Goal: Information Seeking & Learning: Learn about a topic

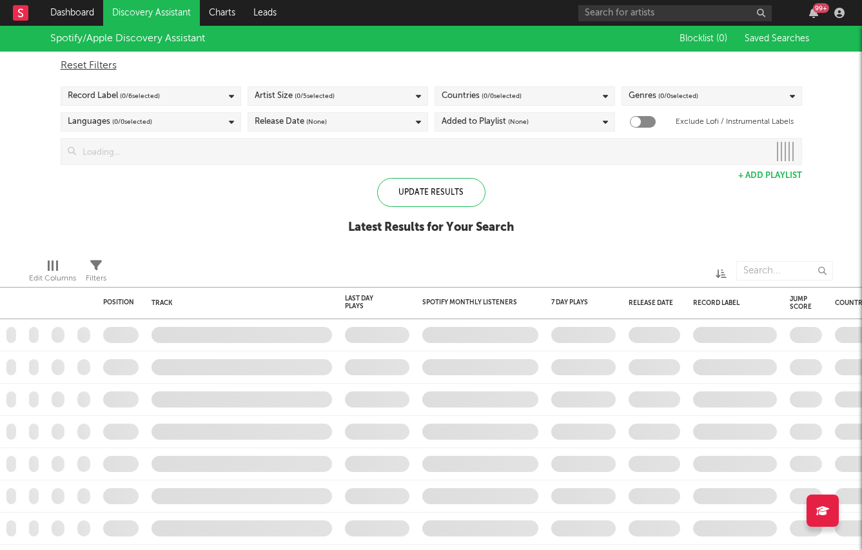
checkbox input "true"
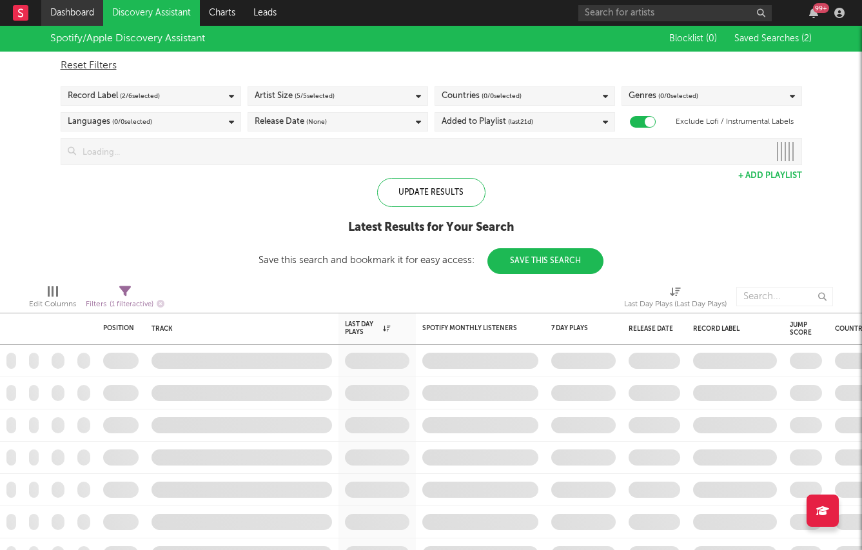
click at [57, 1] on link "Dashboard" at bounding box center [72, 13] width 62 height 26
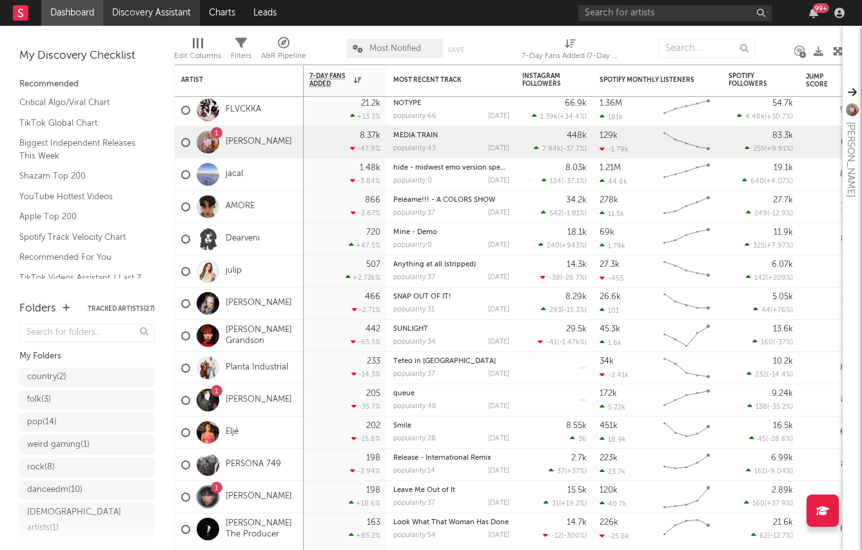
click at [124, 5] on link "Discovery Assistant" at bounding box center [151, 13] width 97 height 26
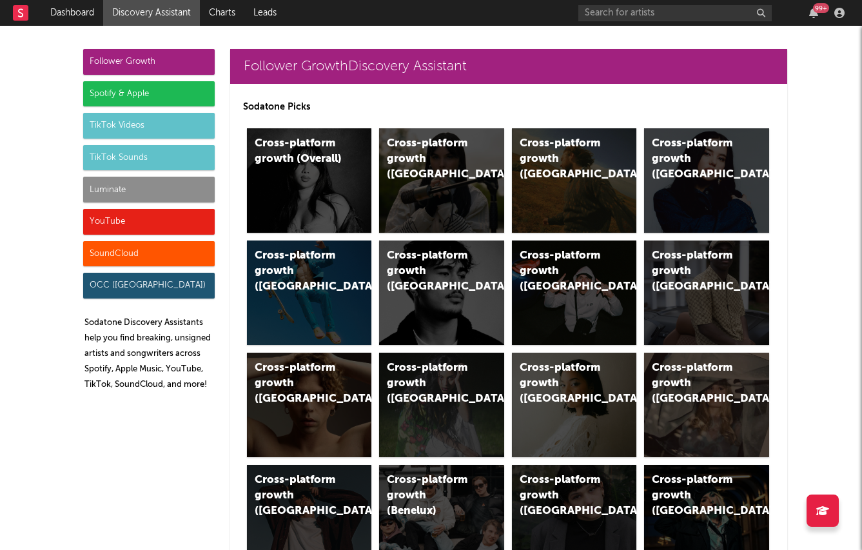
click at [134, 95] on div "Spotify & Apple" at bounding box center [149, 94] width 132 height 26
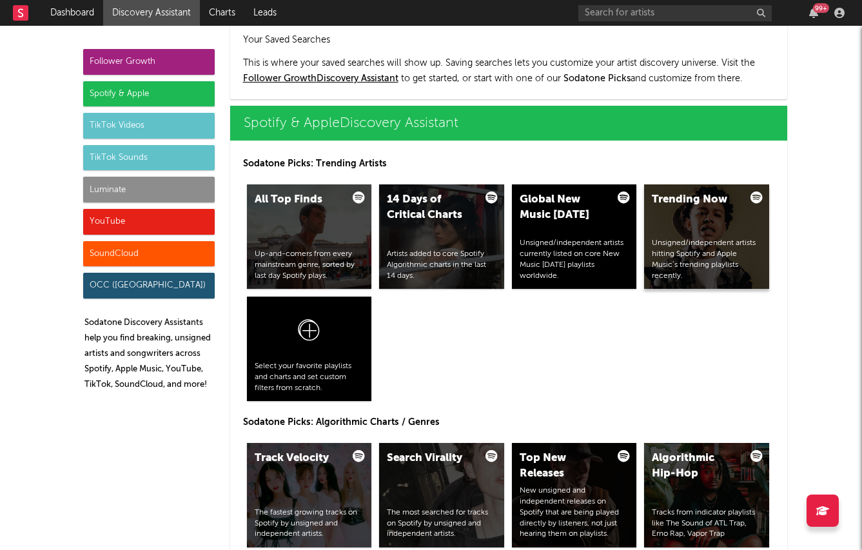
scroll to position [1289, 0]
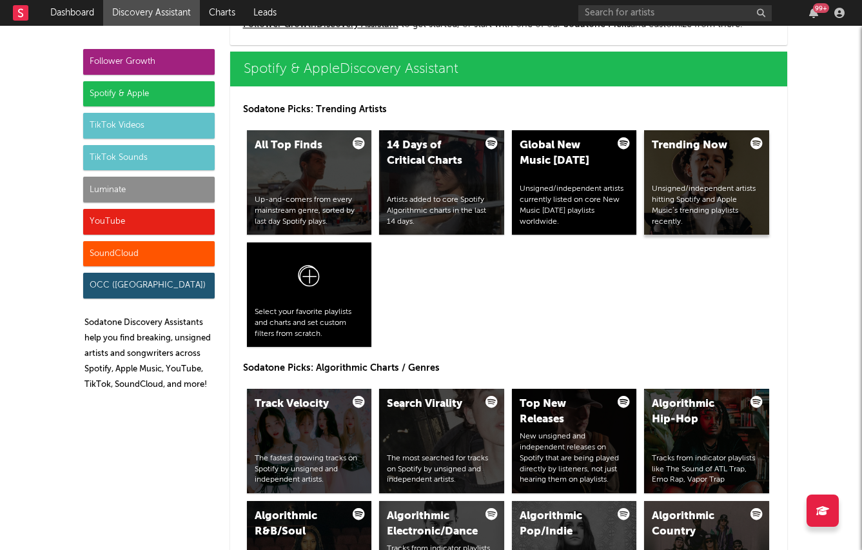
click at [715, 173] on div "Trending Now Unsigned/independent artists hitting Spotify and Apple Music’s tre…" at bounding box center [706, 182] width 125 height 104
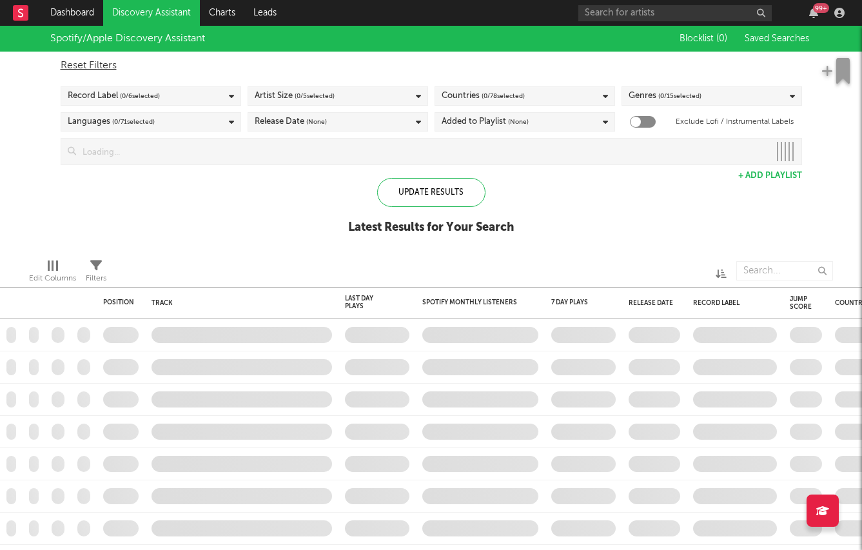
checkbox input "true"
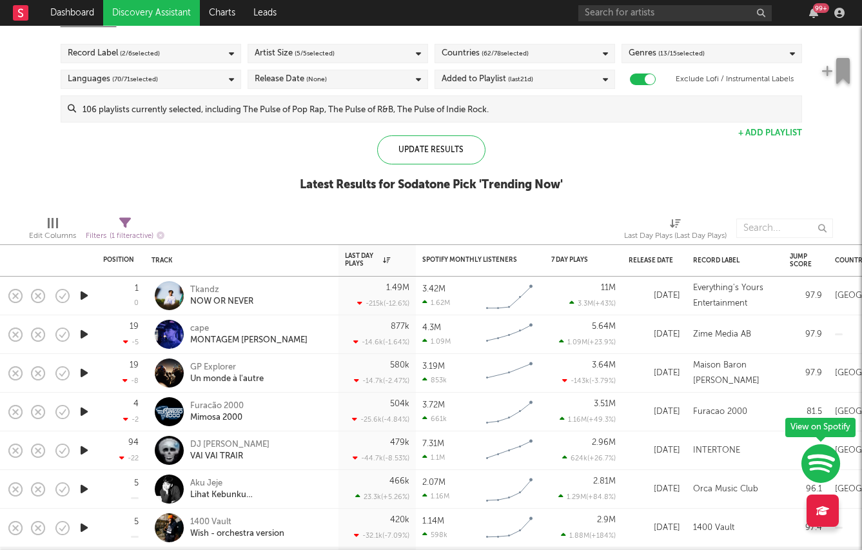
click at [82, 335] on icon "button" at bounding box center [84, 334] width 14 height 16
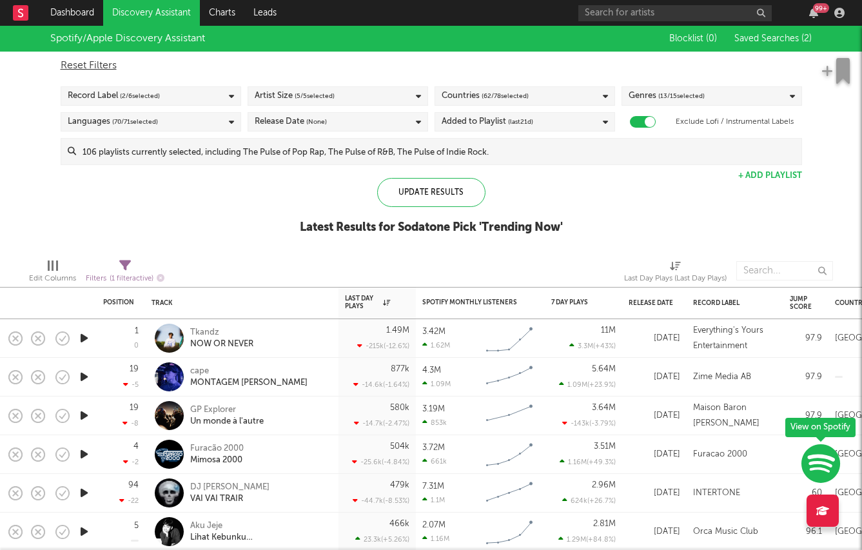
click at [495, 93] on span "( 62 / 78 selected)" at bounding box center [505, 95] width 47 height 15
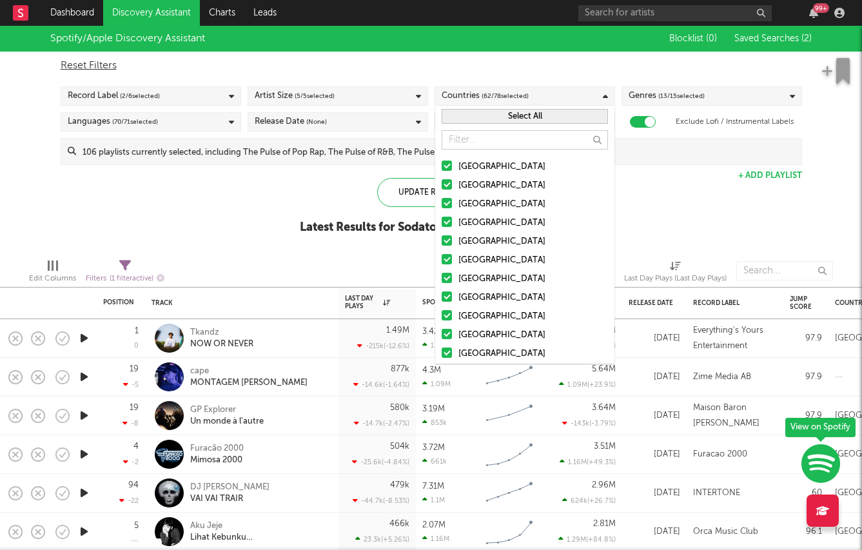
click at [475, 106] on div "Select All" at bounding box center [524, 116] width 179 height 21
click at [473, 112] on button "Select All" at bounding box center [525, 116] width 166 height 15
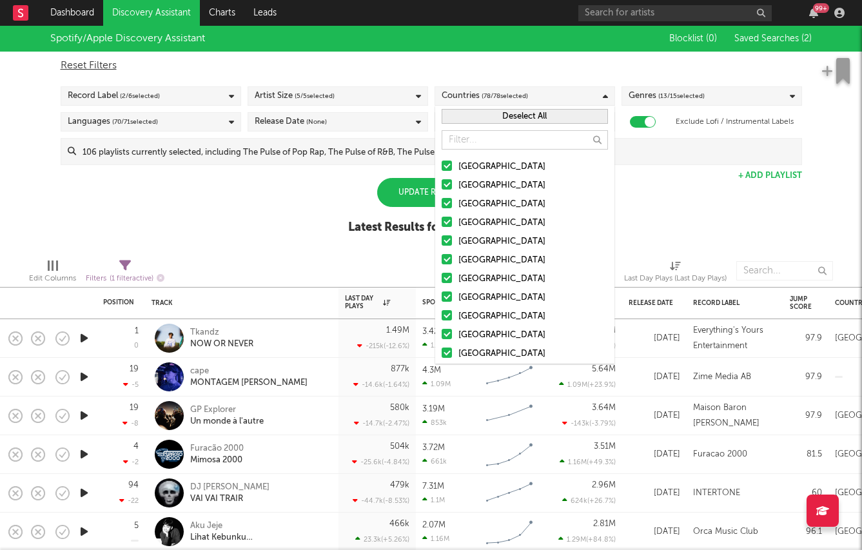
click at [473, 112] on button "Deselect All" at bounding box center [525, 116] width 166 height 15
click at [453, 170] on label "[GEOGRAPHIC_DATA]" at bounding box center [525, 166] width 166 height 15
click at [442, 170] on input "[GEOGRAPHIC_DATA]" at bounding box center [442, 166] width 0 height 15
click at [447, 184] on div at bounding box center [447, 184] width 10 height 10
click at [442, 184] on input "[GEOGRAPHIC_DATA]" at bounding box center [442, 185] width 0 height 15
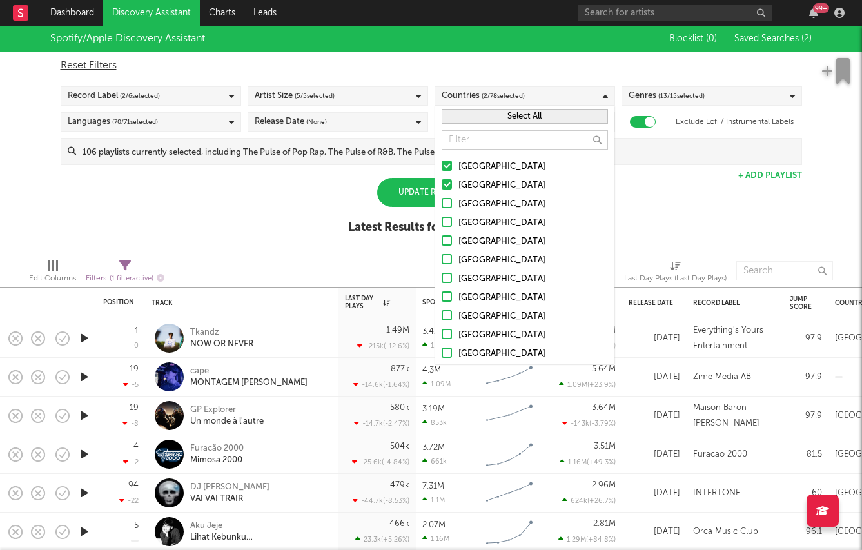
click at [447, 208] on label "[GEOGRAPHIC_DATA]" at bounding box center [525, 204] width 166 height 15
click at [442, 208] on input "[GEOGRAPHIC_DATA]" at bounding box center [442, 204] width 0 height 15
click at [447, 228] on label "[GEOGRAPHIC_DATA]" at bounding box center [525, 222] width 166 height 15
click at [442, 228] on input "[GEOGRAPHIC_DATA]" at bounding box center [442, 222] width 0 height 15
click at [447, 239] on div at bounding box center [447, 240] width 10 height 10
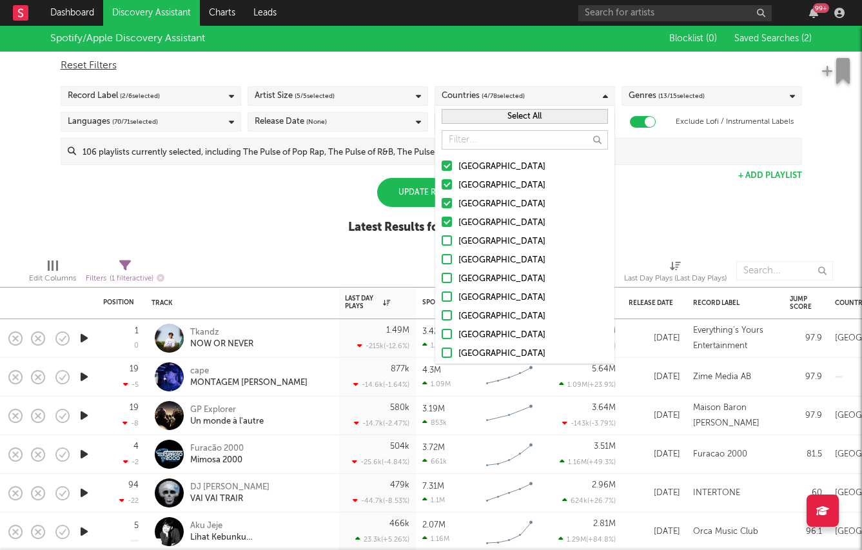
click at [442, 239] on input "Ireland" at bounding box center [442, 241] width 0 height 15
click at [372, 248] on div "Edit Columns Filters ( 1 filter active) Last Day Plays (Last Day Plays)" at bounding box center [431, 267] width 862 height 39
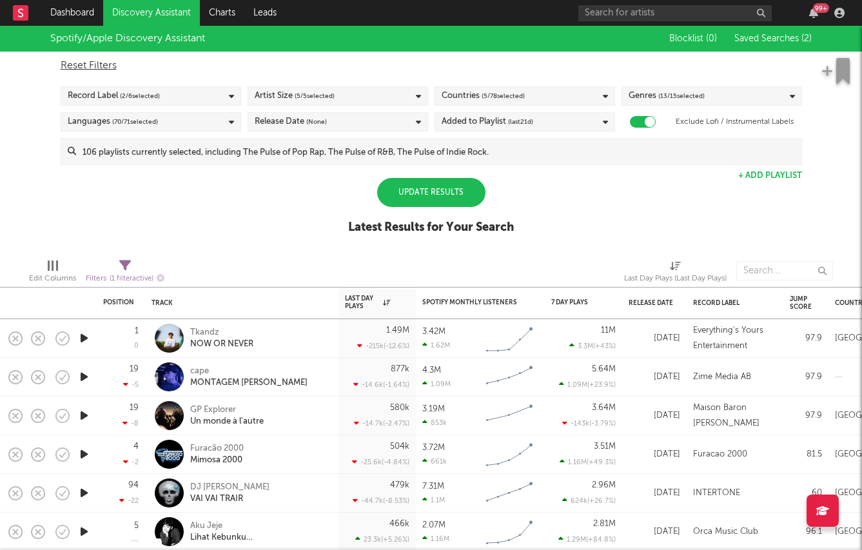
click at [417, 188] on div "Update Results" at bounding box center [431, 192] width 108 height 29
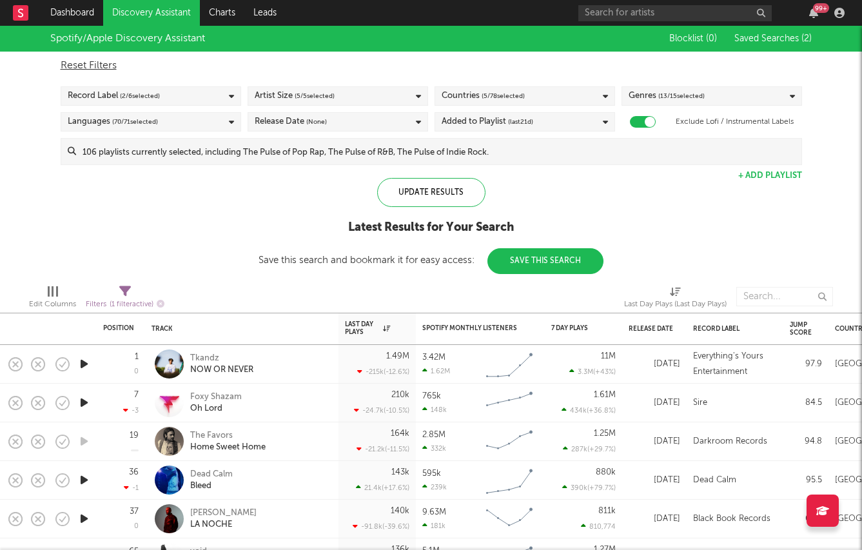
click at [131, 99] on span "( 2 / 6 selected)" at bounding box center [140, 95] width 40 height 15
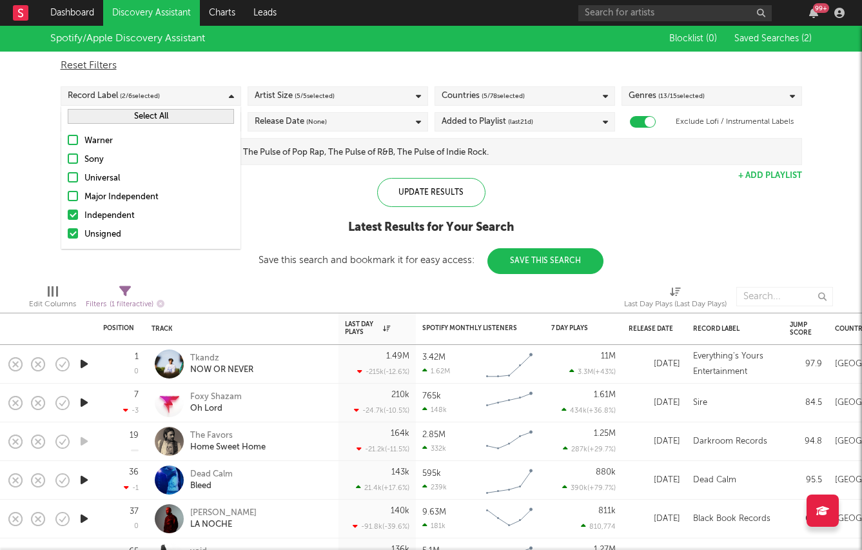
click at [119, 213] on div "Independent" at bounding box center [159, 215] width 150 height 15
click at [68, 213] on input "Independent" at bounding box center [68, 215] width 0 height 15
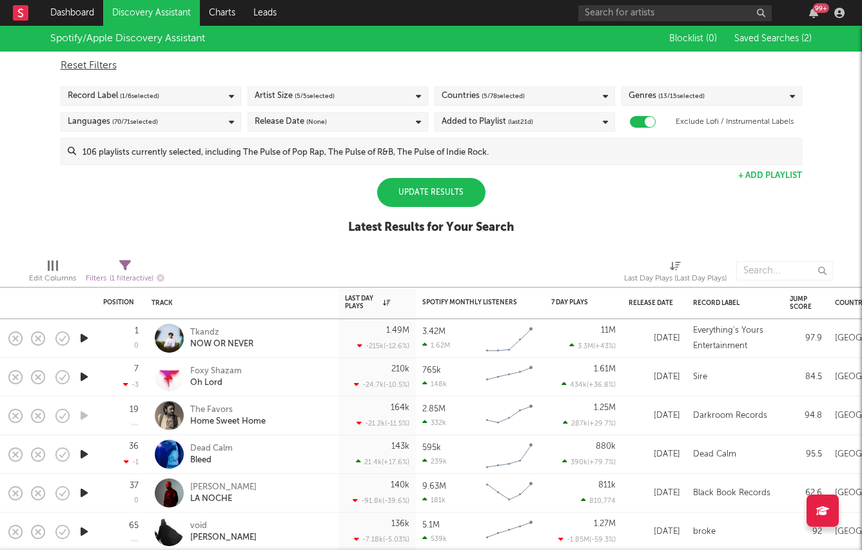
click at [279, 206] on div "Spotify/Apple Discovery Assistant Blocklist ( 0 ) Saved Searches ( 2 ) Reset Fi…" at bounding box center [431, 137] width 862 height 223
click at [421, 190] on div "Update Results" at bounding box center [431, 192] width 108 height 29
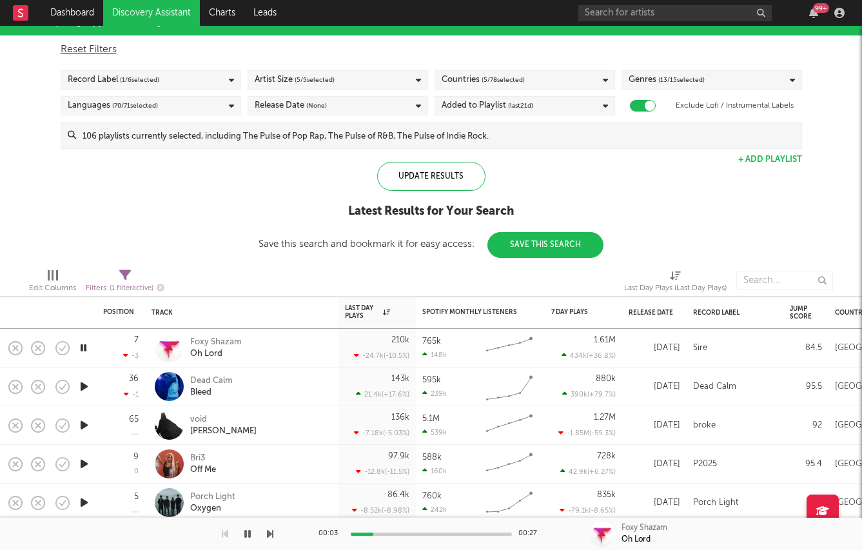
click at [85, 388] on icon "button" at bounding box center [84, 387] width 14 height 16
click at [217, 383] on div "Dead Calm" at bounding box center [211, 381] width 43 height 12
click at [645, 310] on div "Release Date" at bounding box center [651, 313] width 45 height 8
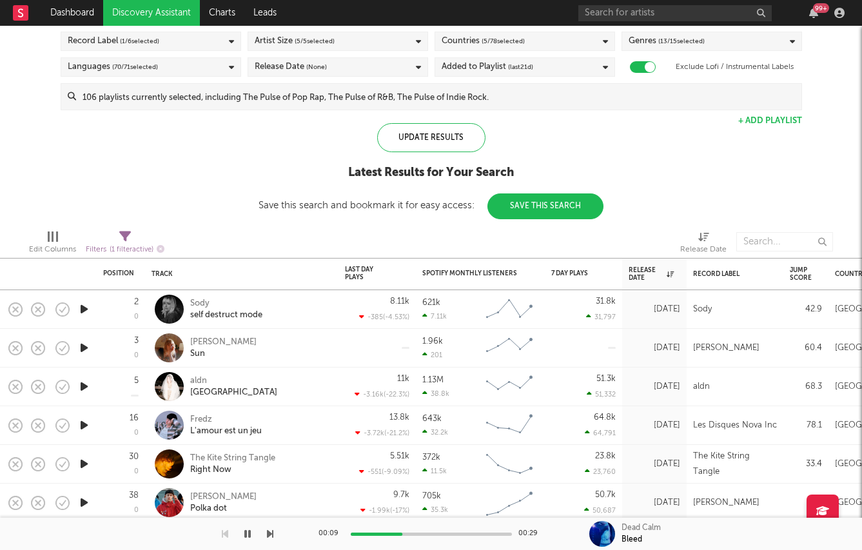
click at [81, 306] on icon "button" at bounding box center [84, 309] width 14 height 16
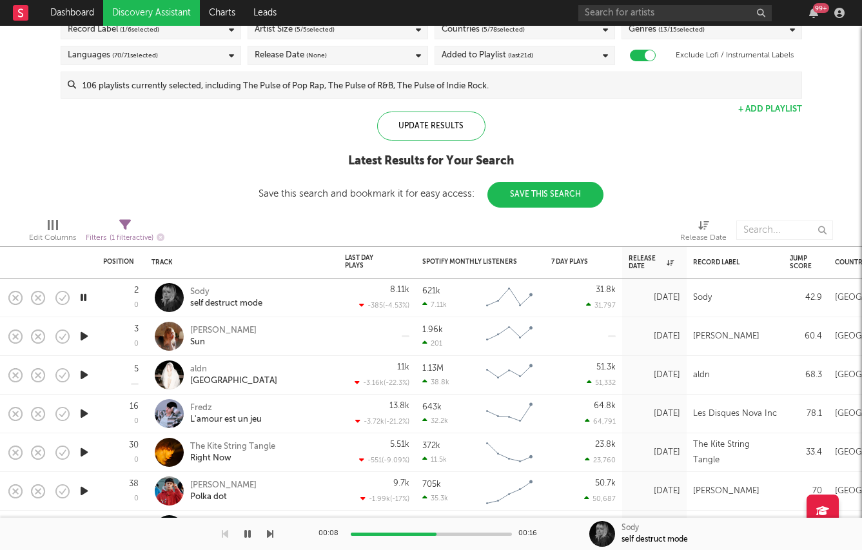
drag, startPoint x: 85, startPoint y: 338, endPoint x: 496, endPoint y: 308, distance: 412.0
click at [79, 333] on icon "button" at bounding box center [84, 336] width 14 height 16
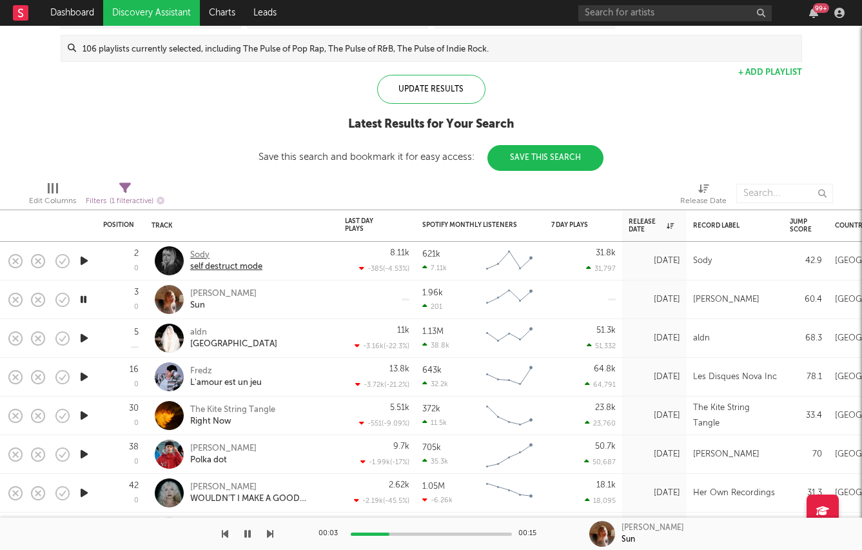
click at [201, 253] on div "Sody" at bounding box center [226, 256] width 72 height 12
click at [84, 333] on icon "button" at bounding box center [84, 338] width 14 height 16
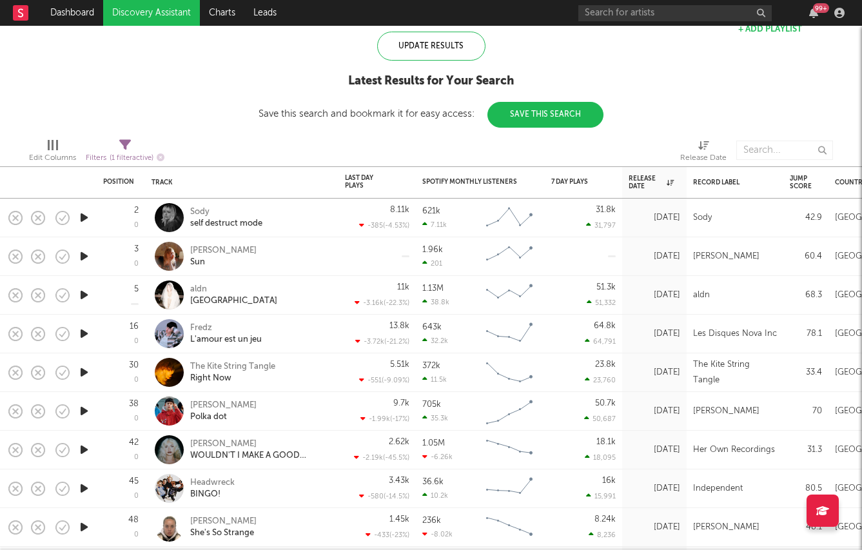
click at [84, 411] on icon "button" at bounding box center [84, 411] width 14 height 16
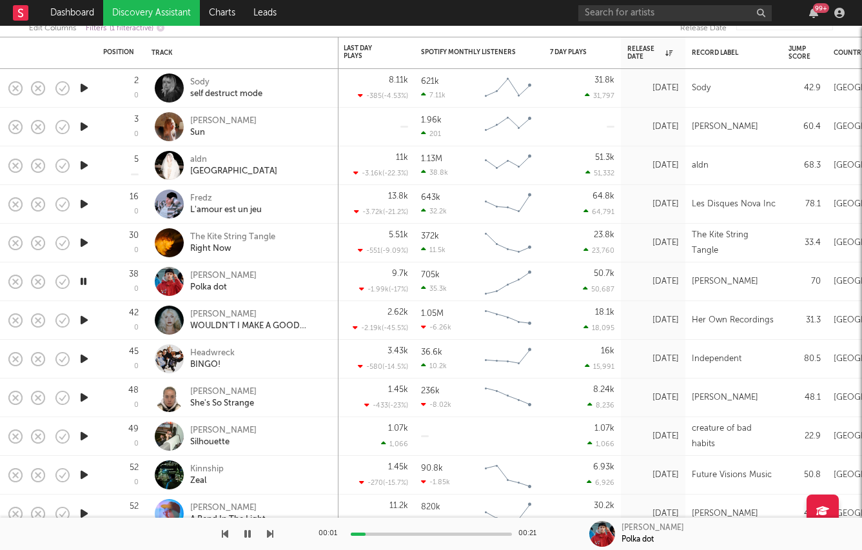
click at [83, 358] on icon "button" at bounding box center [84, 359] width 14 height 16
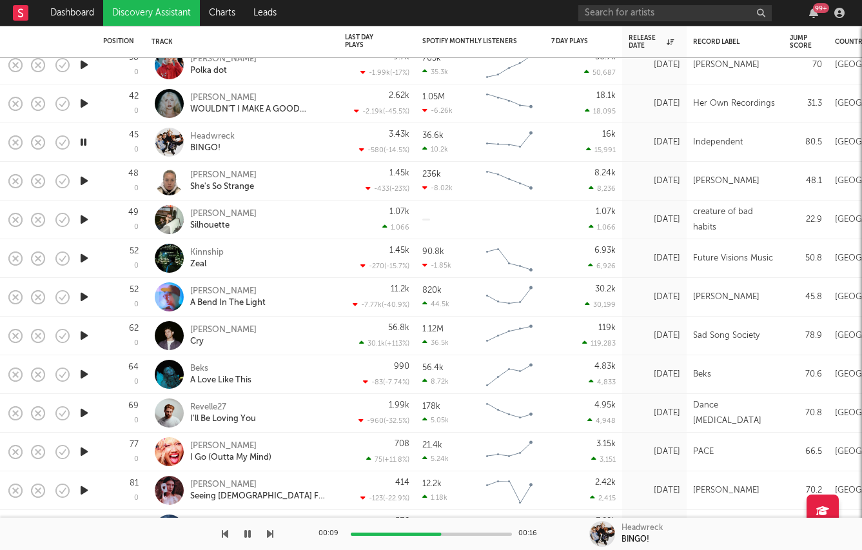
click at [82, 370] on icon "button" at bounding box center [84, 374] width 14 height 16
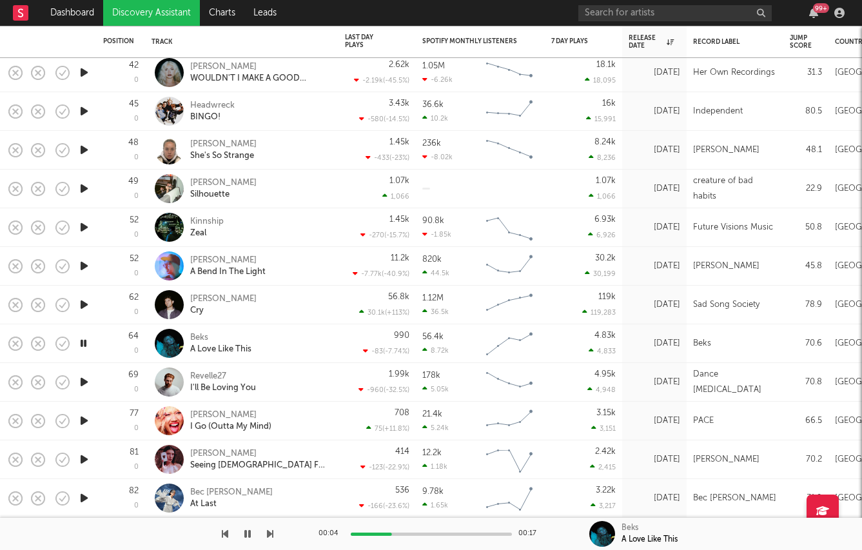
click at [82, 265] on icon "button" at bounding box center [84, 266] width 14 height 16
click at [193, 257] on div "Dustin Tebbutt" at bounding box center [227, 261] width 75 height 12
click at [84, 226] on icon "button" at bounding box center [84, 227] width 14 height 16
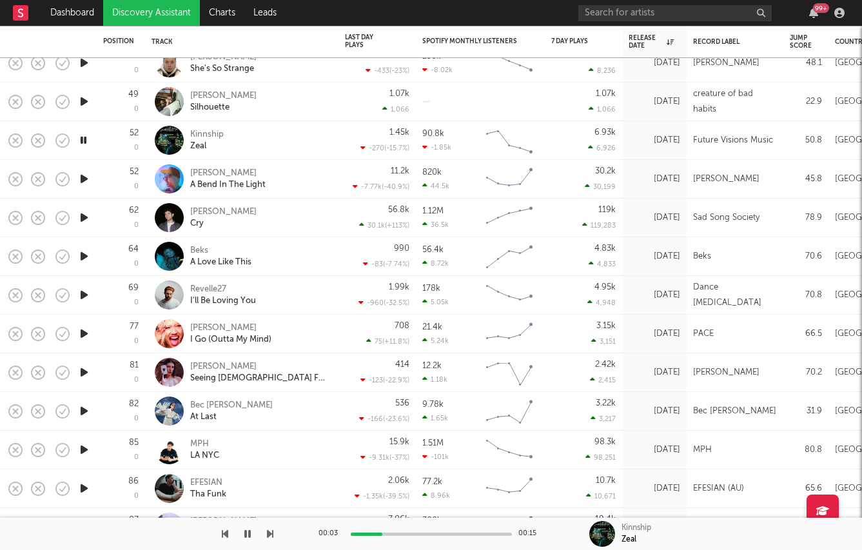
click at [83, 410] on icon "button" at bounding box center [84, 411] width 14 height 16
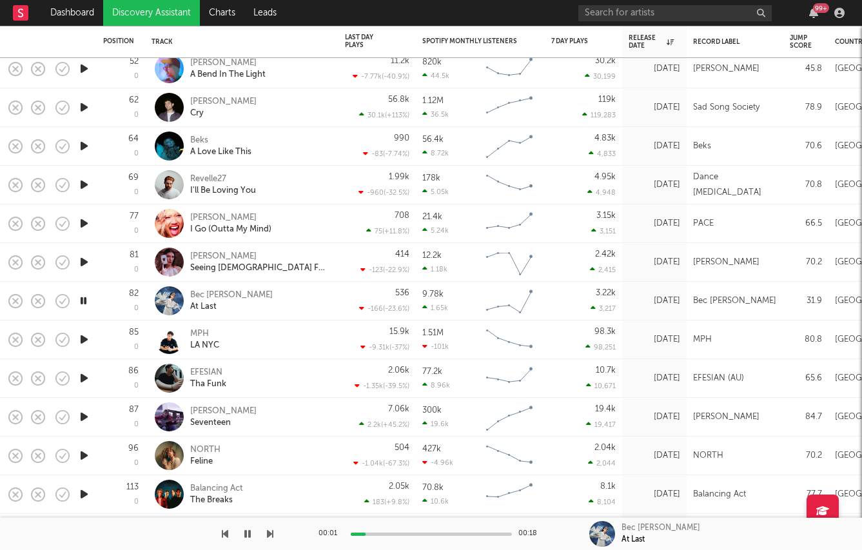
click at [83, 373] on icon "button" at bounding box center [84, 378] width 14 height 16
click at [84, 421] on icon "button" at bounding box center [84, 417] width 14 height 16
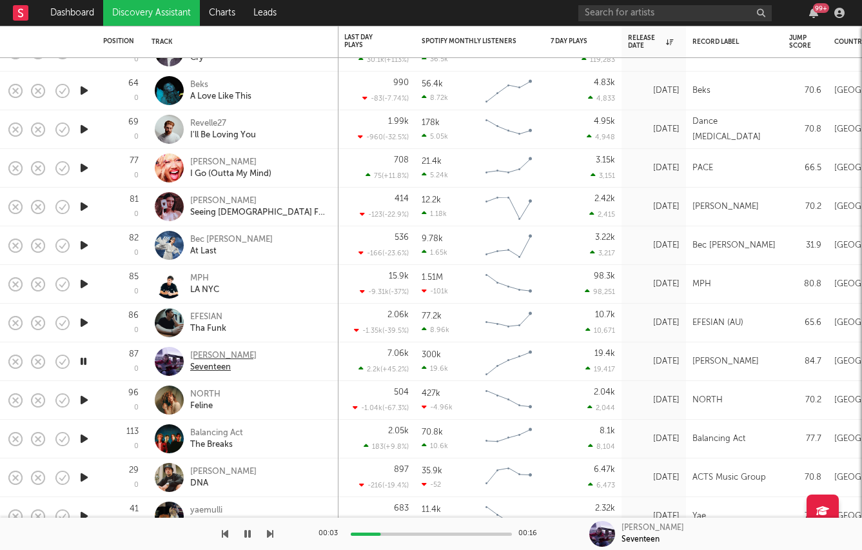
click at [226, 351] on div "Noah Brigden" at bounding box center [223, 356] width 66 height 12
click at [79, 405] on icon "button" at bounding box center [84, 400] width 14 height 16
click at [83, 445] on icon "button" at bounding box center [84, 439] width 14 height 16
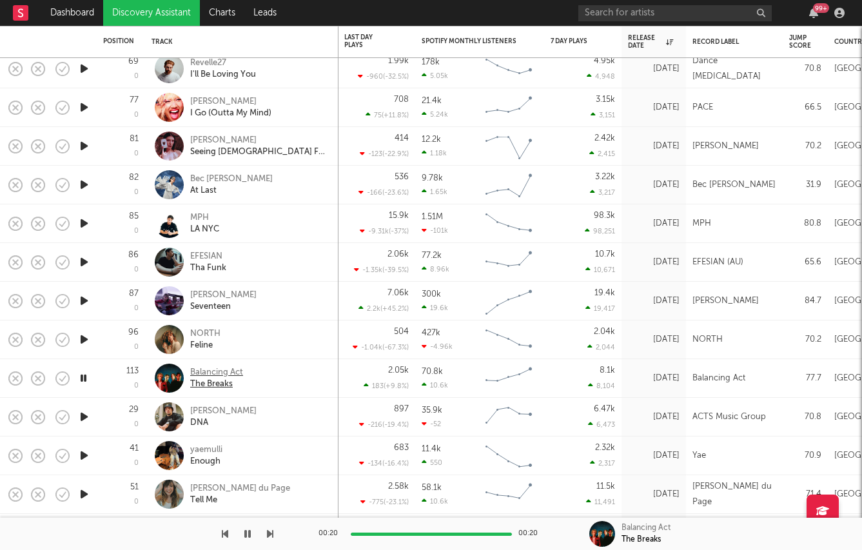
click at [208, 375] on div "Balancing Act" at bounding box center [216, 373] width 53 height 12
click at [82, 419] on icon "button" at bounding box center [84, 417] width 14 height 16
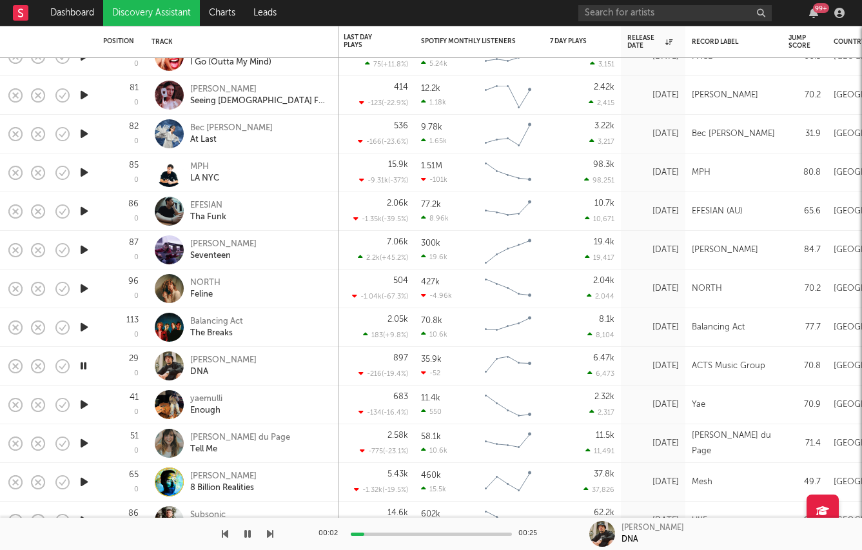
click at [83, 448] on icon "button" at bounding box center [84, 443] width 14 height 16
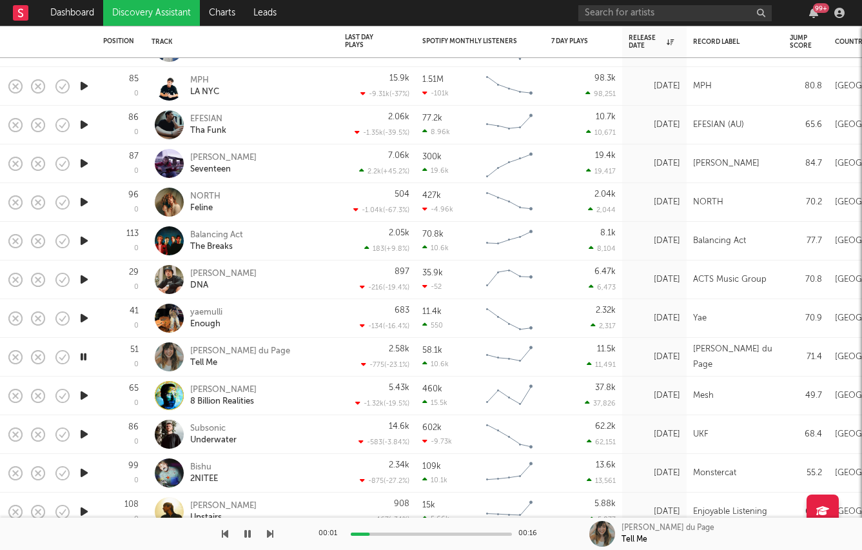
click at [86, 470] on icon "button" at bounding box center [84, 473] width 14 height 16
click at [202, 468] on div "Bishu" at bounding box center [204, 467] width 28 height 12
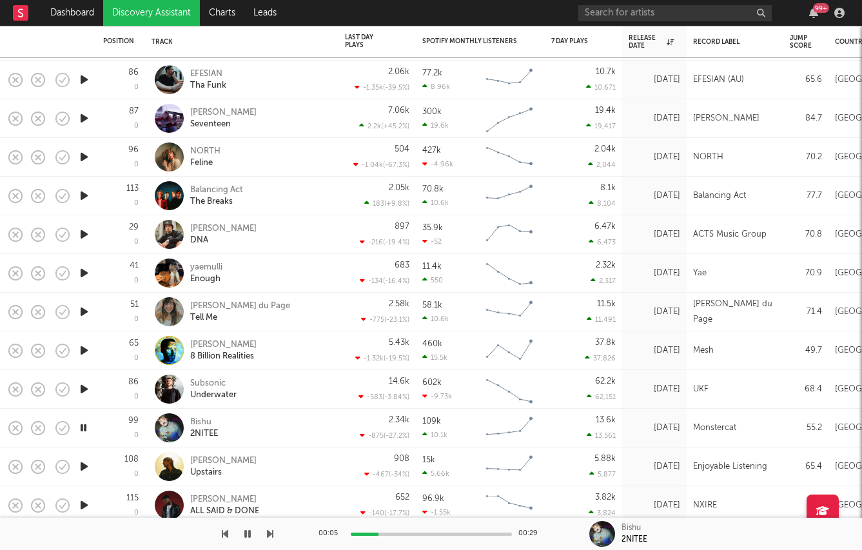
click at [79, 310] on icon "button" at bounding box center [84, 312] width 14 height 16
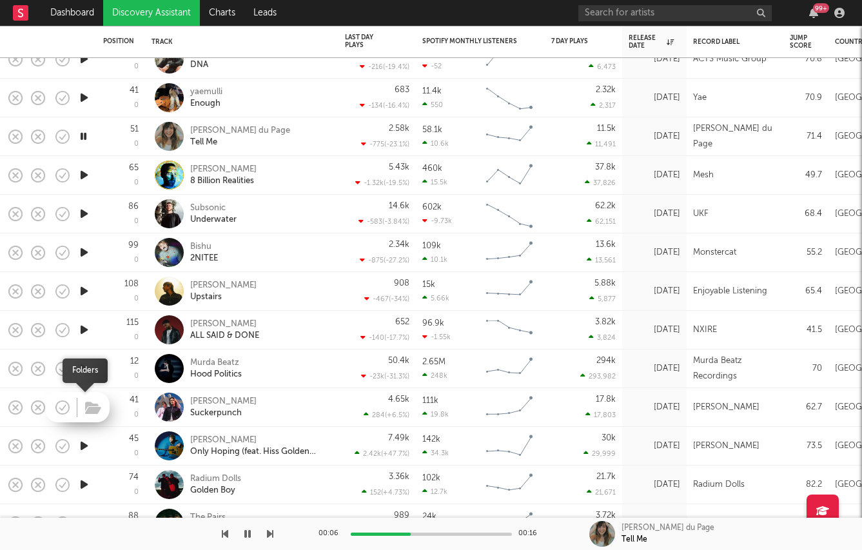
click at [81, 404] on span at bounding box center [91, 407] width 23 height 23
drag, startPoint x: 81, startPoint y: 404, endPoint x: 77, endPoint y: 421, distance: 17.2
click at [77, 421] on div at bounding box center [77, 407] width 65 height 30
click at [83, 404] on icon "button" at bounding box center [84, 407] width 14 height 16
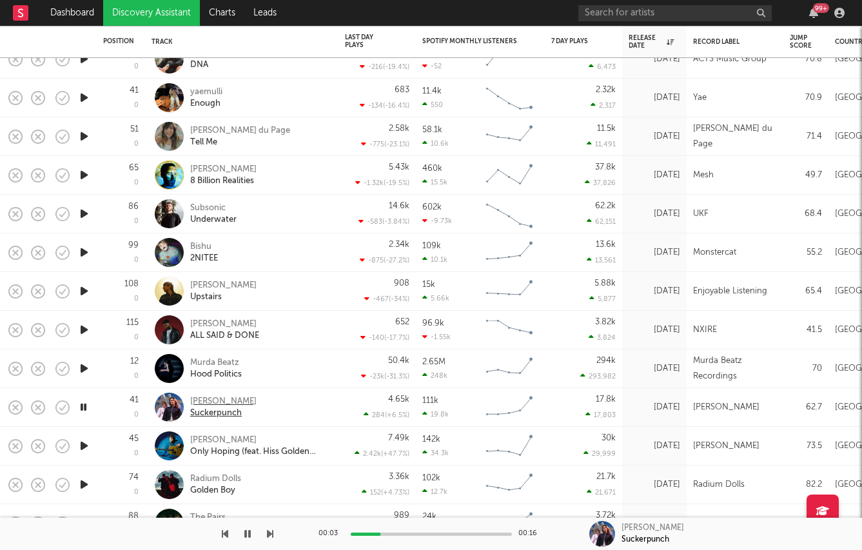
click at [194, 404] on div "Foley" at bounding box center [223, 402] width 66 height 12
click at [88, 442] on icon "button" at bounding box center [84, 446] width 14 height 16
click at [200, 438] on div "Al Nicol" at bounding box center [259, 441] width 139 height 12
click at [84, 484] on icon "button" at bounding box center [84, 485] width 14 height 16
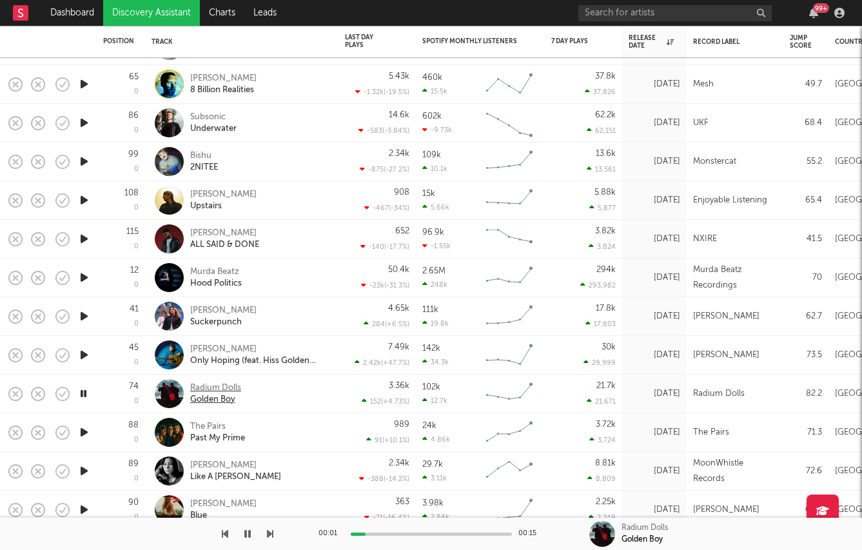
click at [219, 388] on div "Radium Dolls" at bounding box center [215, 389] width 51 height 12
click at [85, 427] on icon "button" at bounding box center [84, 432] width 14 height 16
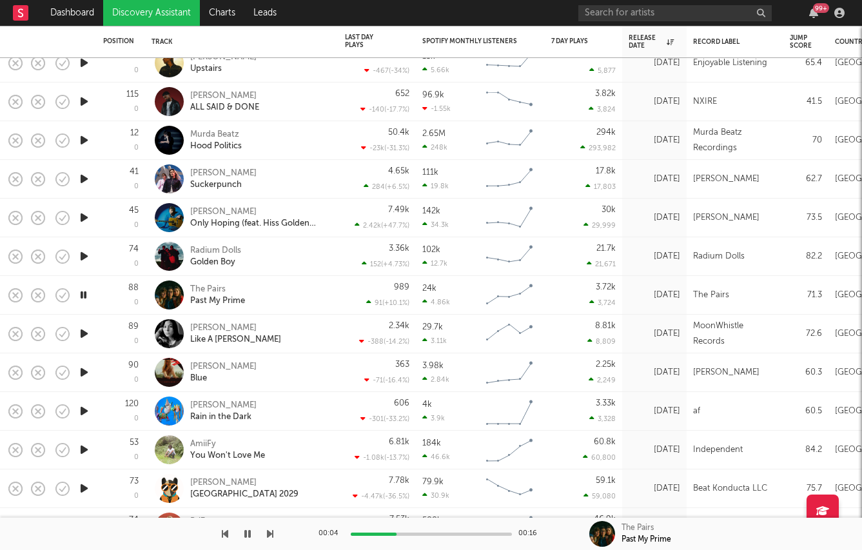
click at [84, 486] on icon "button" at bounding box center [84, 489] width 14 height 16
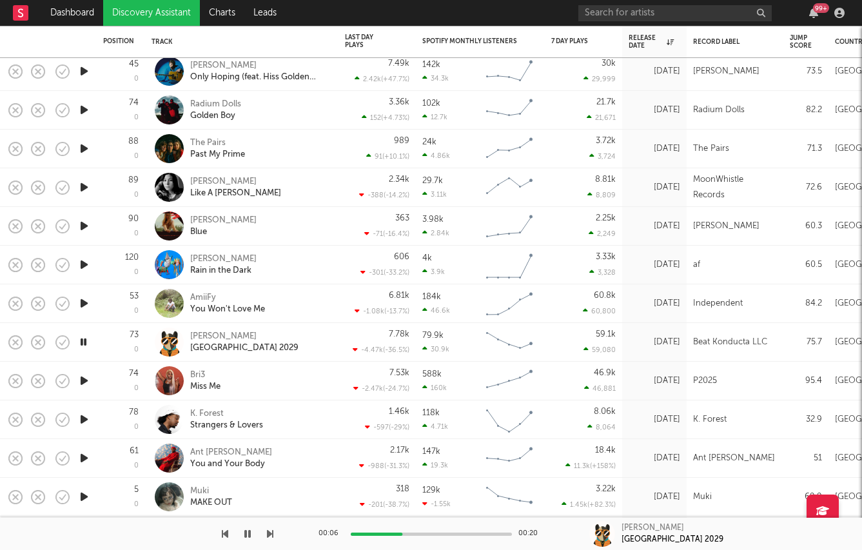
click at [80, 455] on icon "button" at bounding box center [84, 458] width 14 height 16
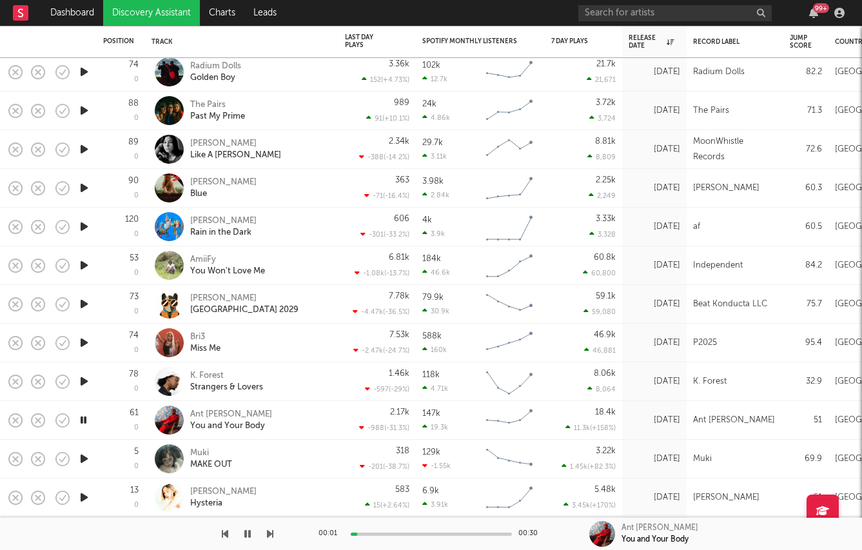
click at [83, 381] on icon "button" at bounding box center [84, 381] width 14 height 16
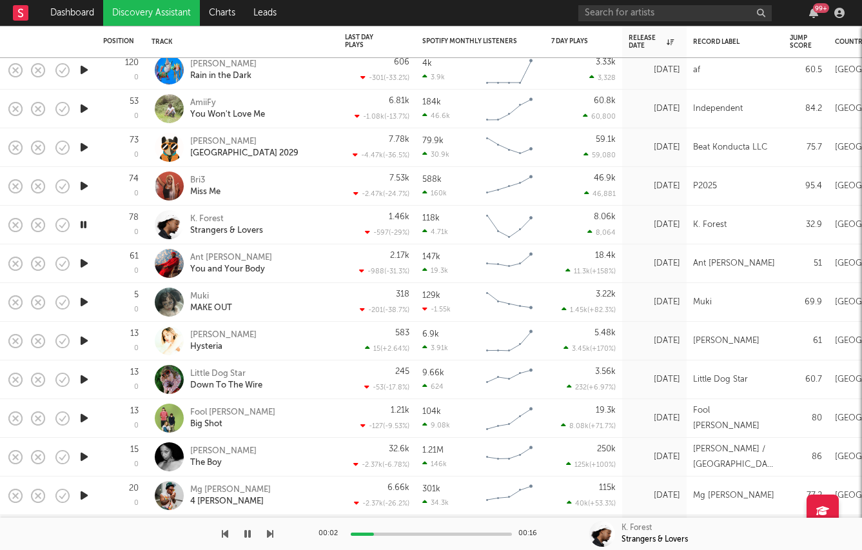
click at [81, 410] on div at bounding box center [84, 418] width 26 height 39
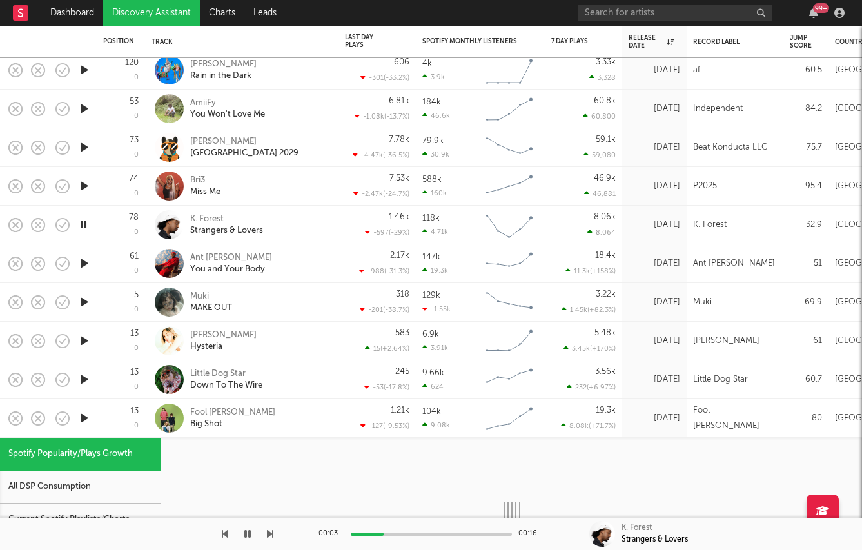
click at [128, 412] on div "13 0" at bounding box center [120, 418] width 35 height 38
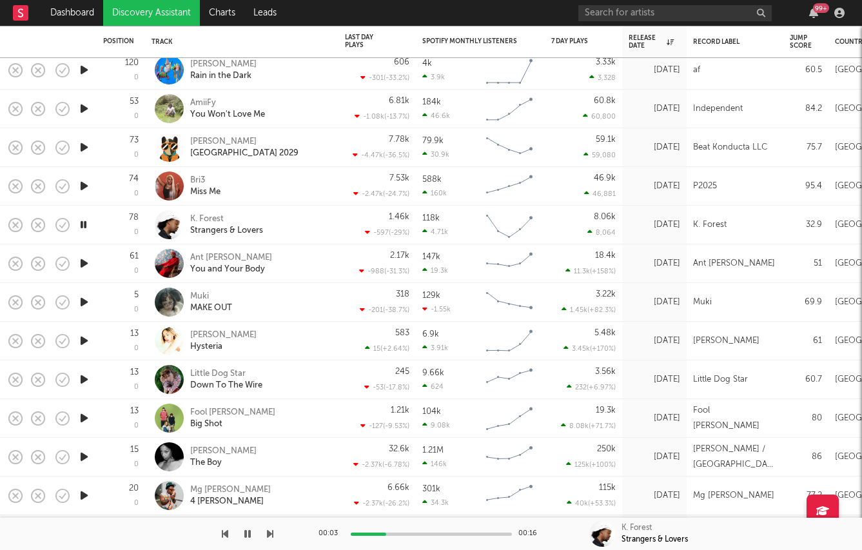
click at [81, 413] on icon "button" at bounding box center [84, 418] width 14 height 16
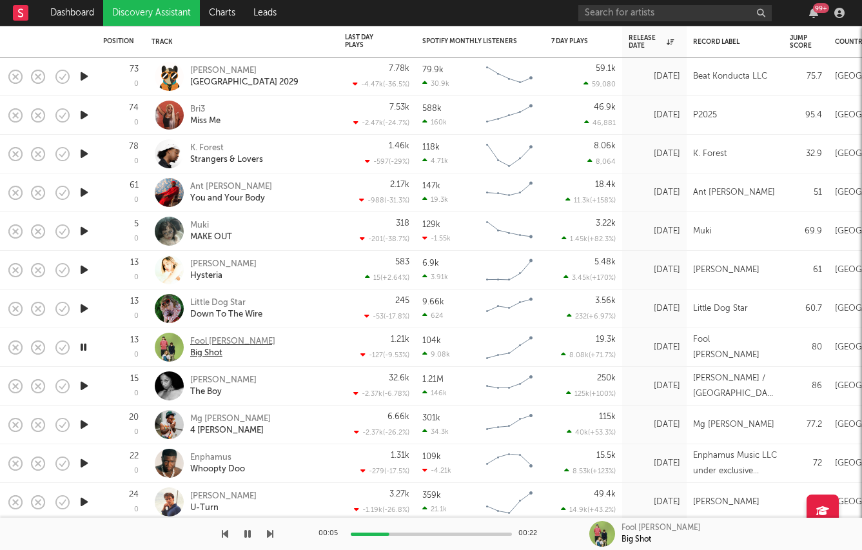
click at [210, 342] on div "Fool Nelson" at bounding box center [232, 342] width 85 height 12
click at [81, 383] on icon "button" at bounding box center [84, 386] width 14 height 16
click at [83, 422] on icon "button" at bounding box center [84, 425] width 14 height 16
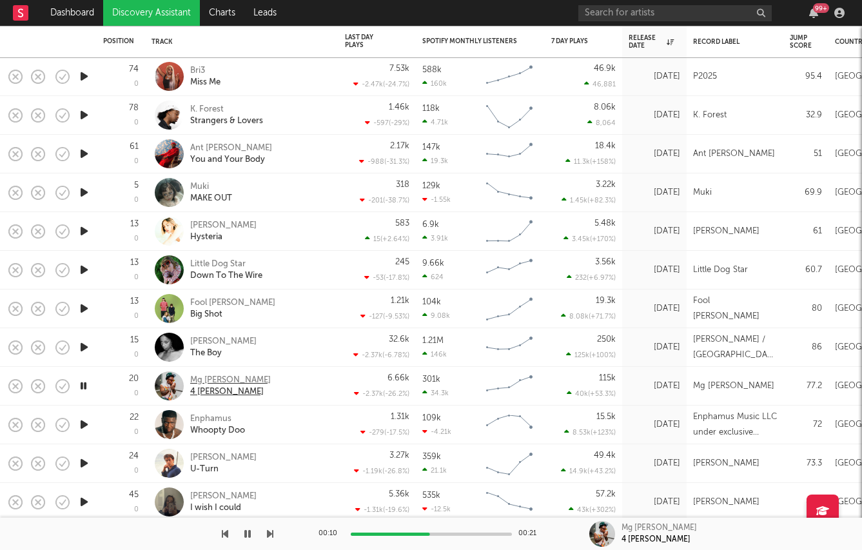
click at [216, 380] on div "Mg Lil Bubba" at bounding box center [230, 381] width 81 height 12
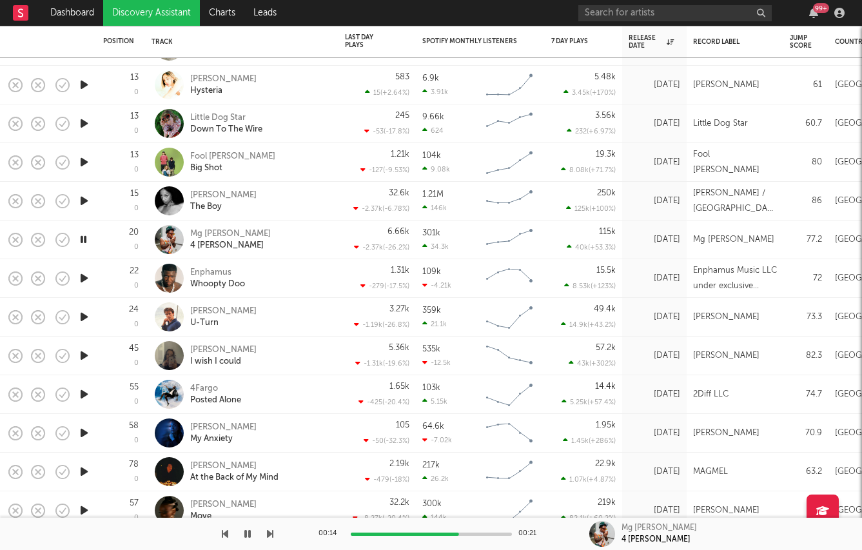
click at [82, 355] on icon "button" at bounding box center [84, 356] width 14 height 16
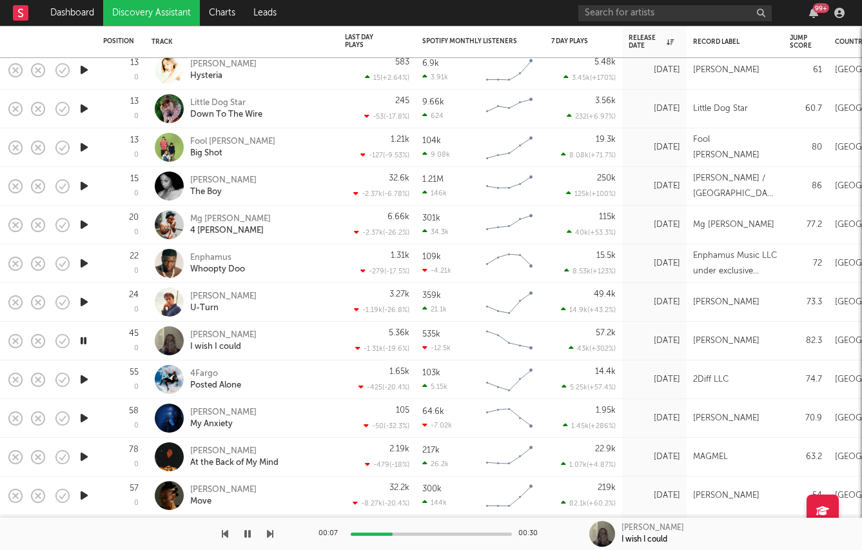
click at [82, 299] on icon "button" at bounding box center [84, 302] width 14 height 16
click at [204, 297] on div "Kaleb Cohen" at bounding box center [223, 297] width 66 height 12
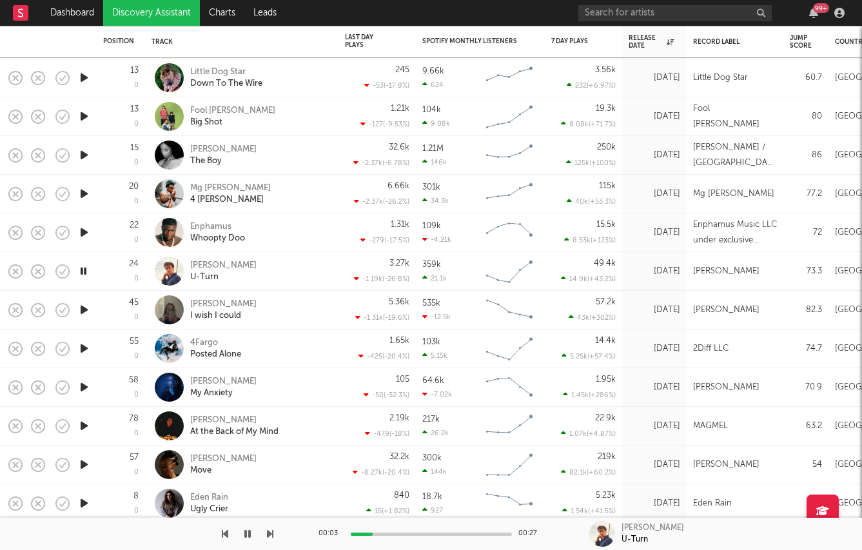
click at [88, 424] on icon "button" at bounding box center [84, 426] width 14 height 16
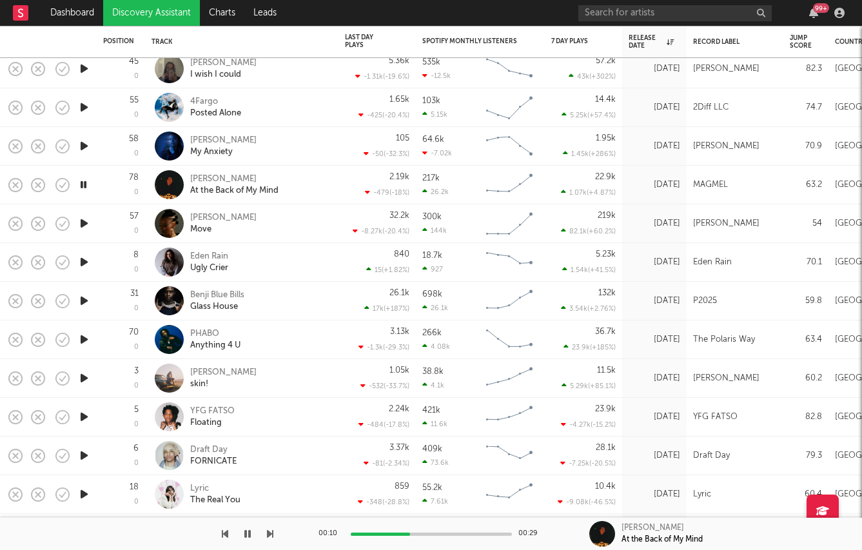
click at [84, 379] on icon "button" at bounding box center [84, 378] width 14 height 16
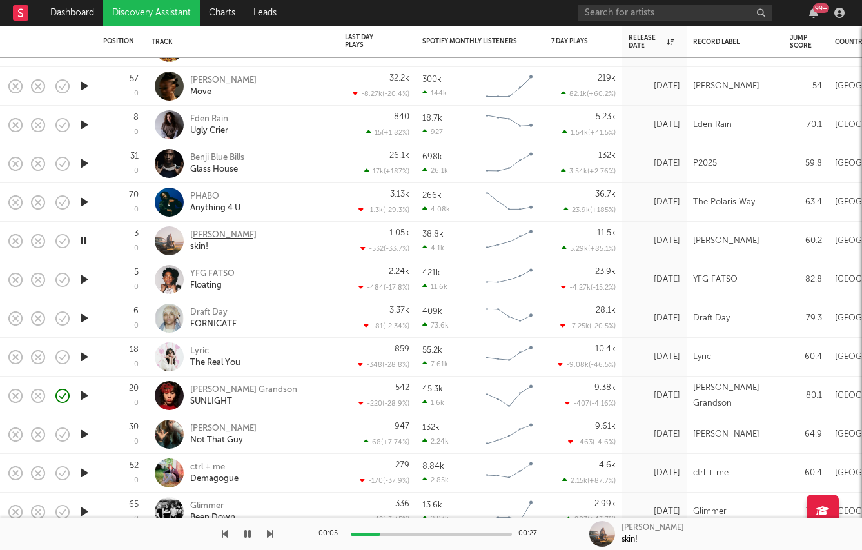
click at [193, 233] on div "Jahson Paynter" at bounding box center [223, 236] width 66 height 12
drag, startPoint x: 83, startPoint y: 316, endPoint x: 83, endPoint y: 357, distance: 41.3
click at [76, 307] on div at bounding box center [84, 318] width 26 height 39
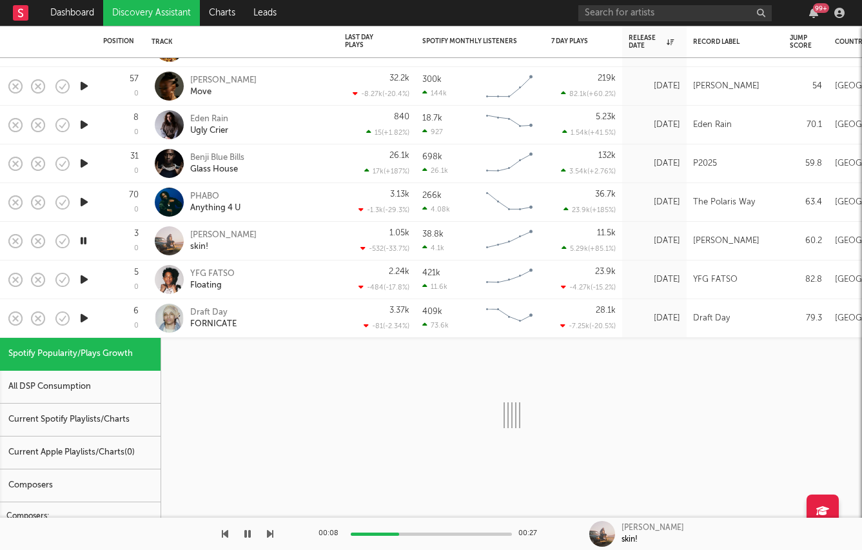
click at [76, 310] on div at bounding box center [84, 318] width 26 height 39
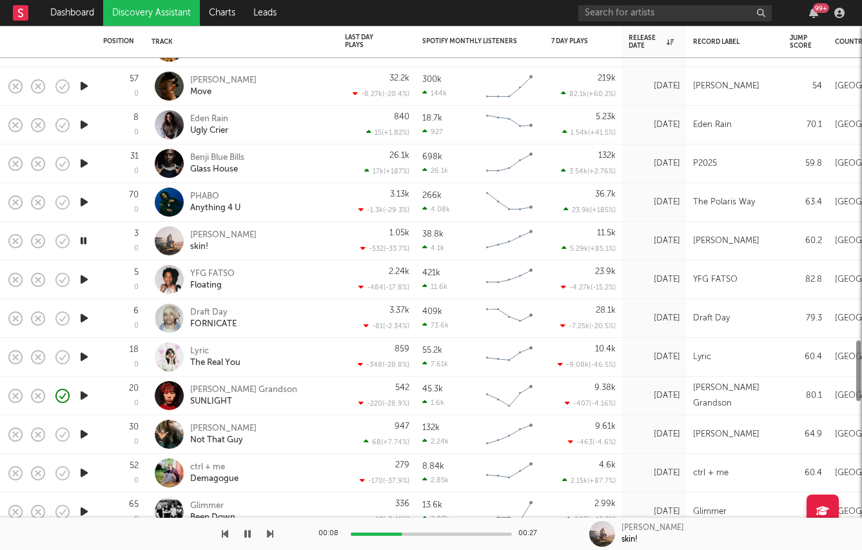
click at [82, 317] on icon "button" at bounding box center [84, 318] width 14 height 16
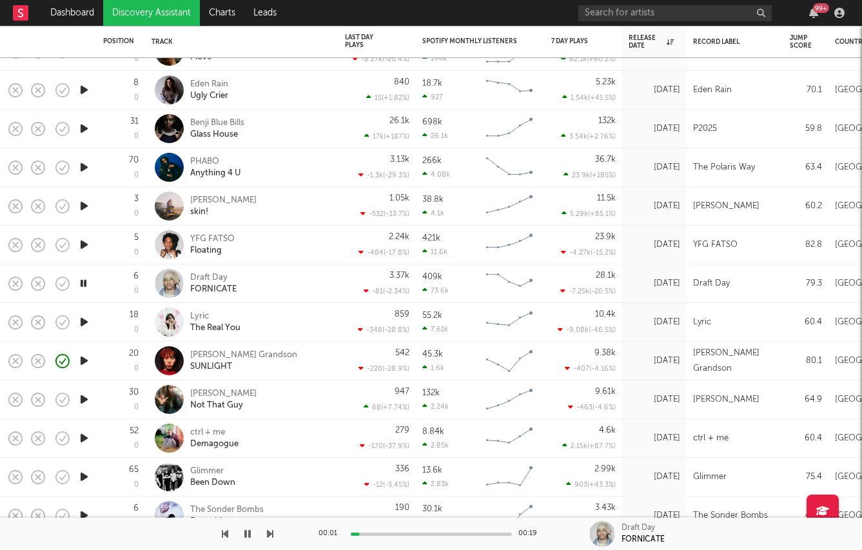
click at [82, 324] on icon "button" at bounding box center [84, 322] width 14 height 16
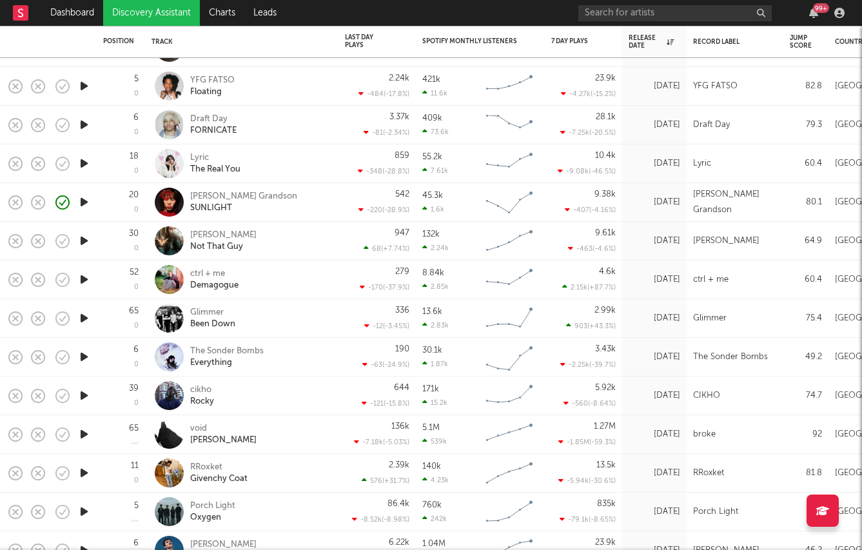
click at [83, 401] on icon "button" at bounding box center [84, 396] width 14 height 16
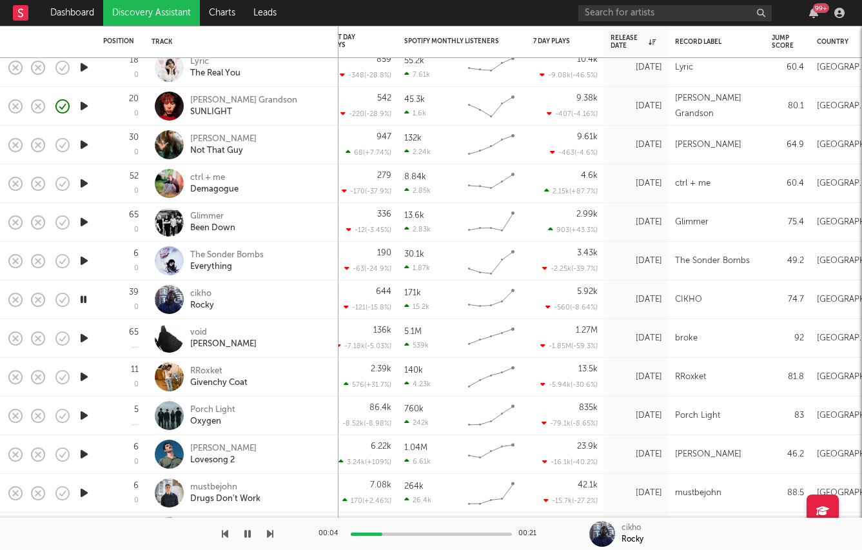
click at [79, 417] on icon "button" at bounding box center [84, 416] width 14 height 16
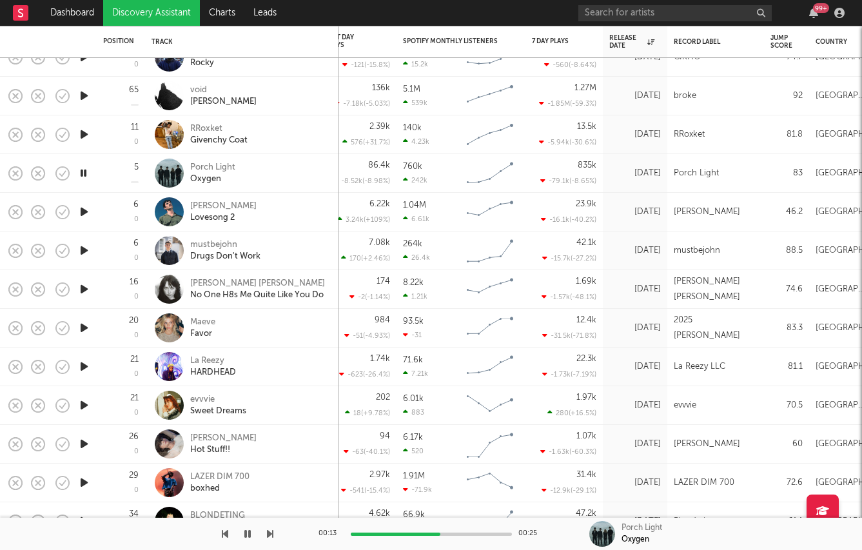
click at [87, 406] on icon "button" at bounding box center [84, 405] width 14 height 16
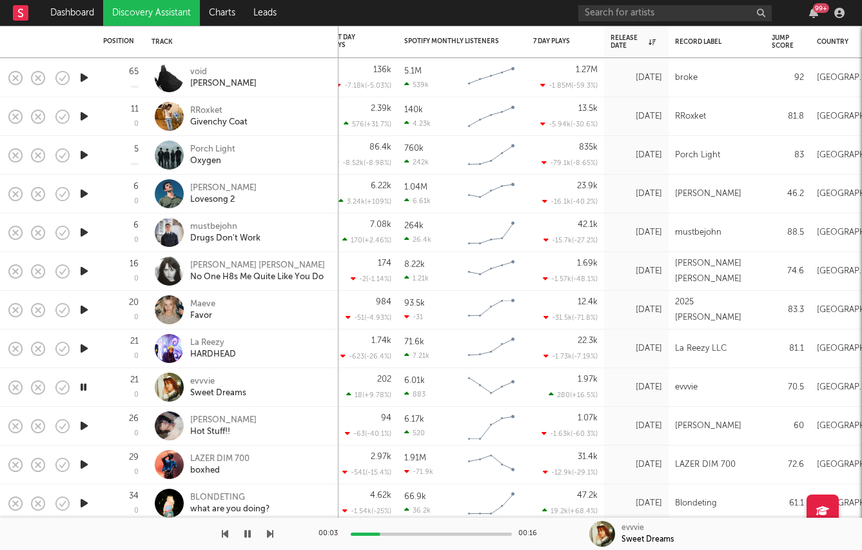
click at [81, 431] on icon "button" at bounding box center [84, 426] width 14 height 16
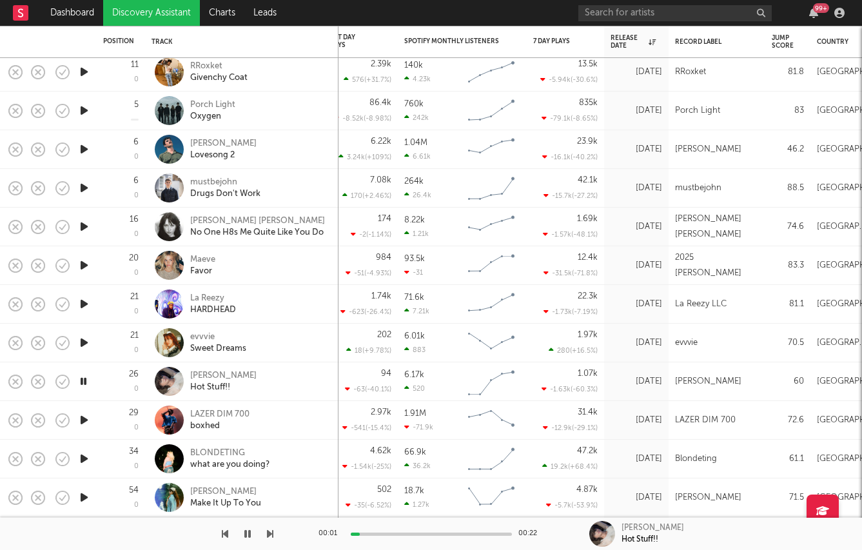
click at [83, 419] on icon "button" at bounding box center [84, 420] width 14 height 16
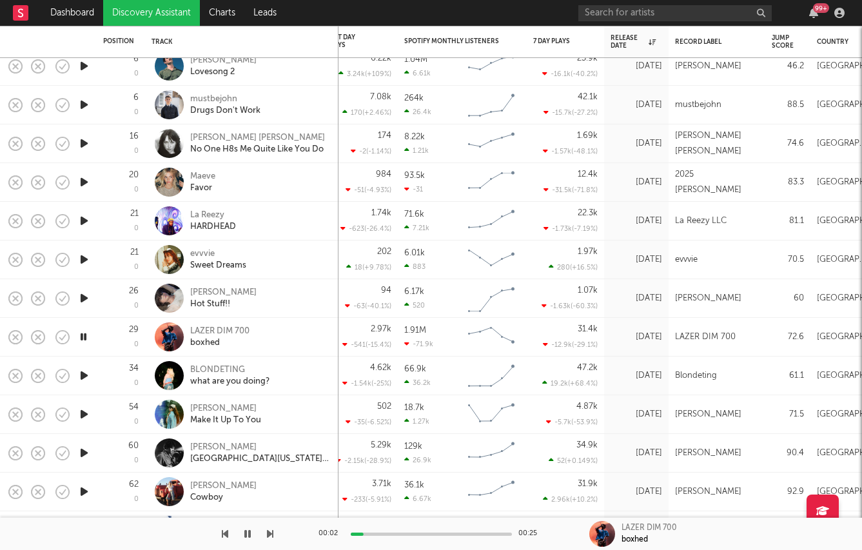
click at [81, 459] on icon "button" at bounding box center [84, 453] width 14 height 16
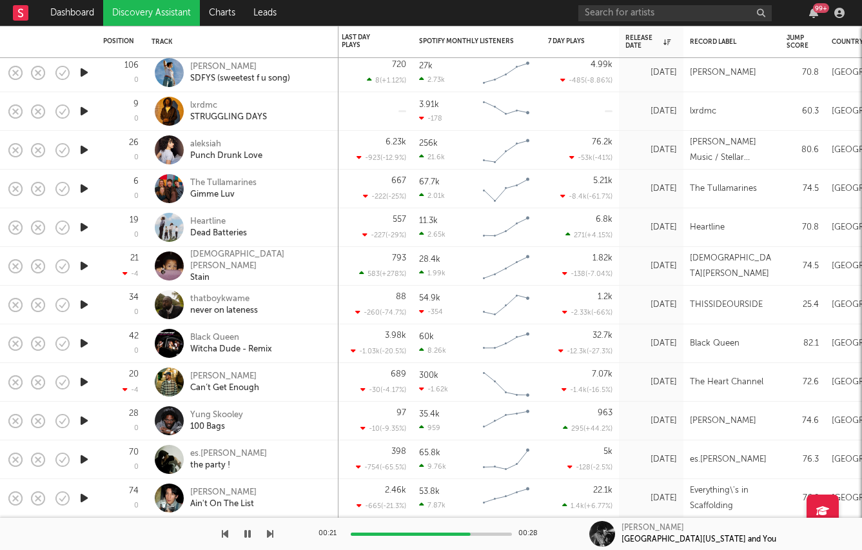
click at [87, 493] on icon "button" at bounding box center [84, 498] width 14 height 16
click at [80, 383] on icon "button" at bounding box center [84, 382] width 14 height 16
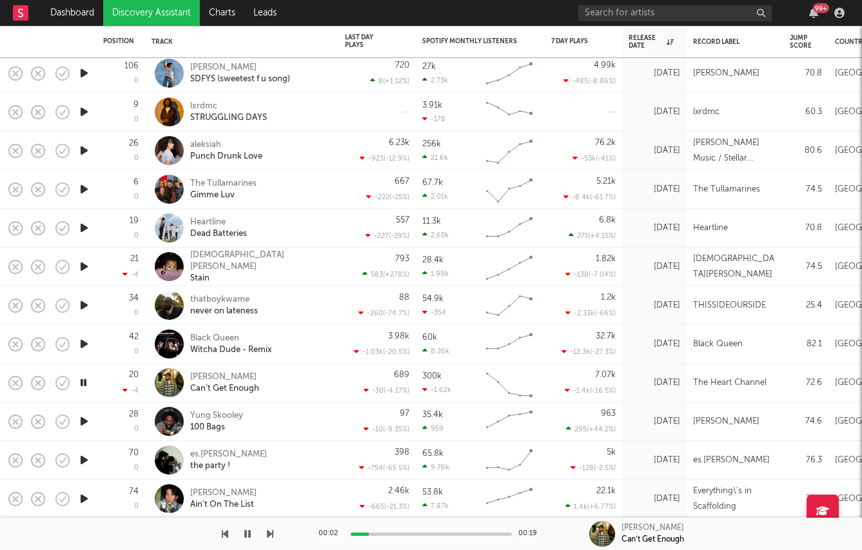
click at [83, 493] on icon "button" at bounding box center [84, 499] width 14 height 16
click at [134, 8] on link "Discovery Assistant" at bounding box center [151, 13] width 97 height 26
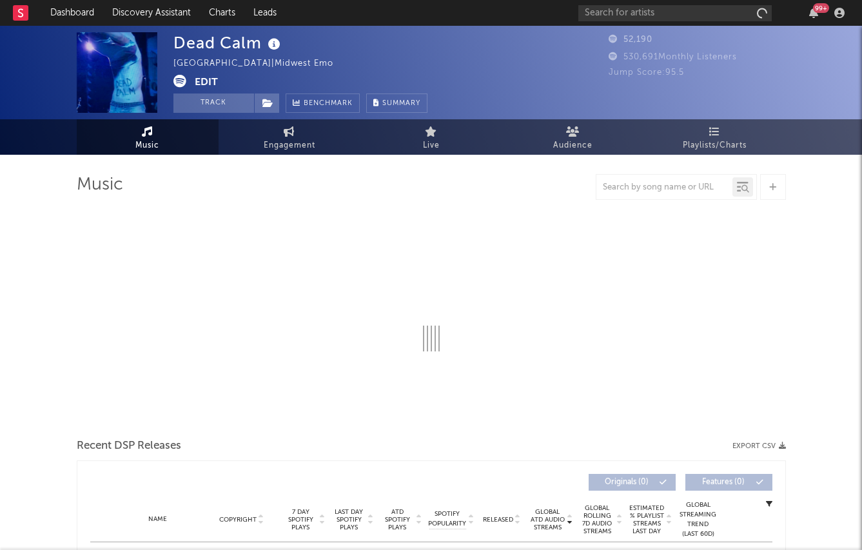
select select "6m"
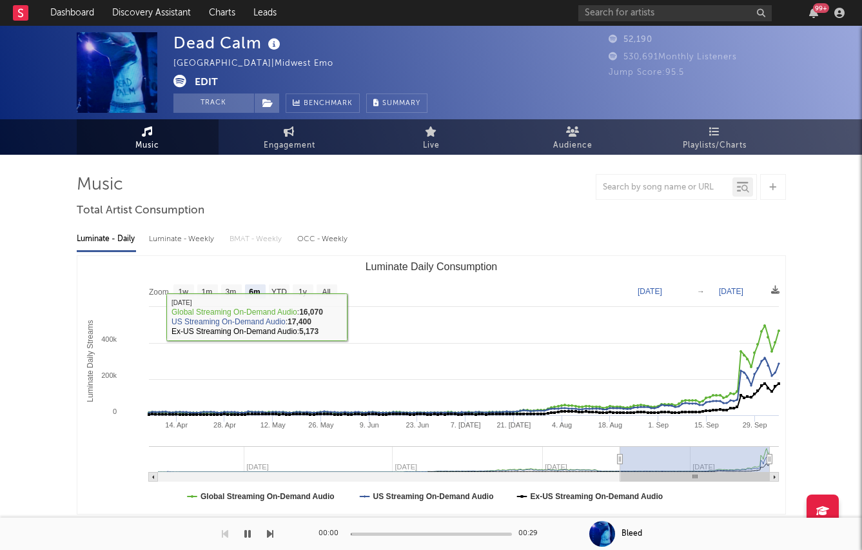
click at [163, 234] on div "Luminate - Weekly" at bounding box center [183, 239] width 68 height 22
select select "6m"
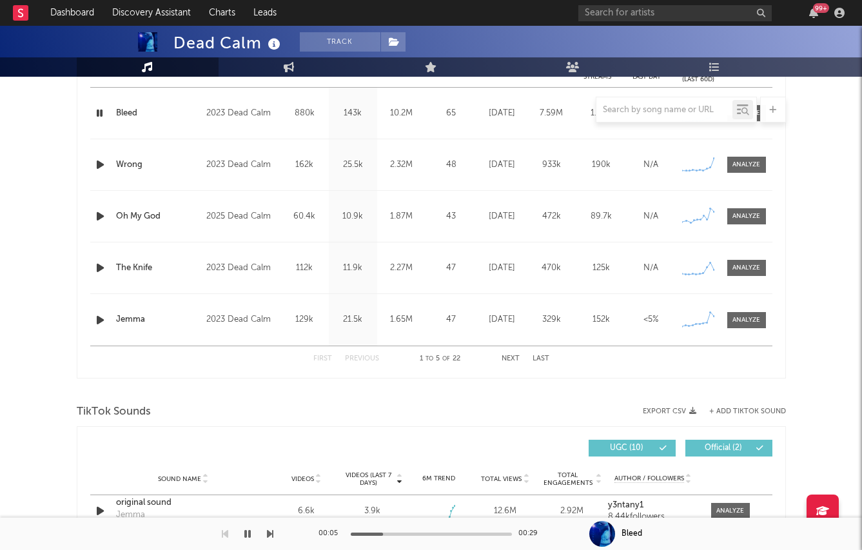
scroll to position [386, 0]
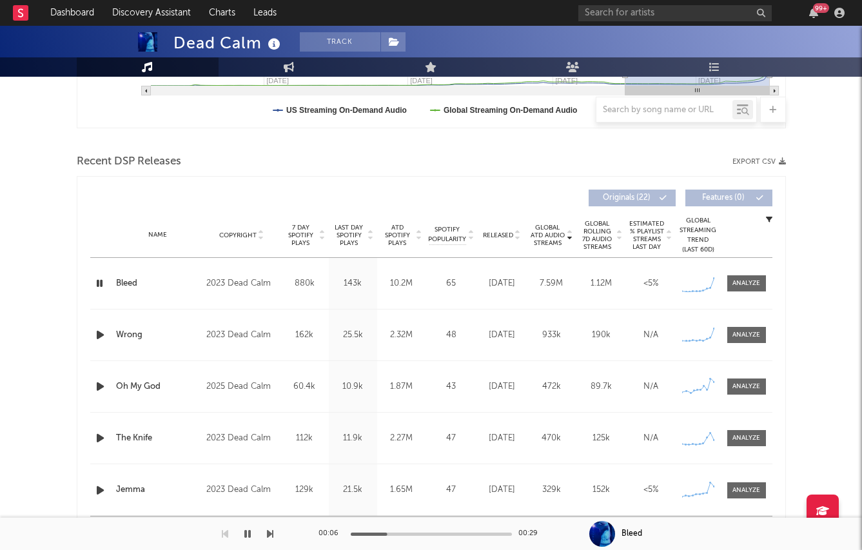
click at [499, 234] on span "Released" at bounding box center [498, 236] width 30 height 8
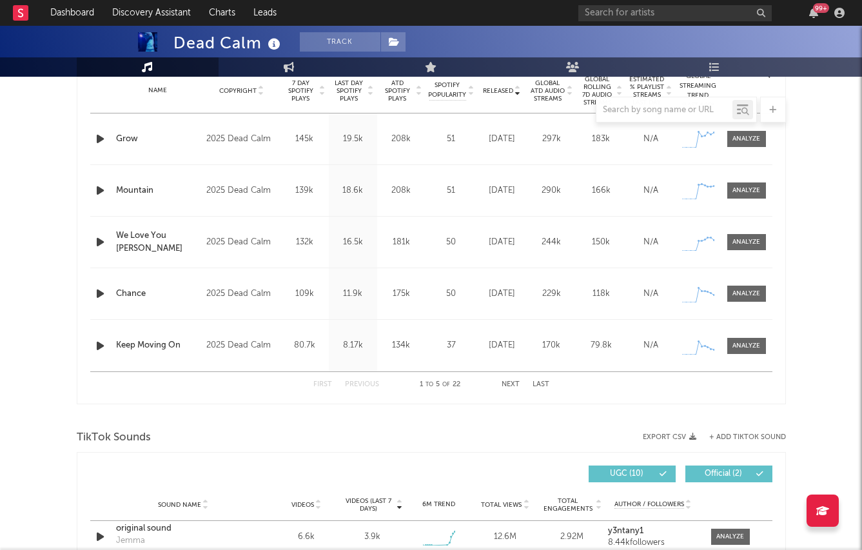
scroll to position [530, 0]
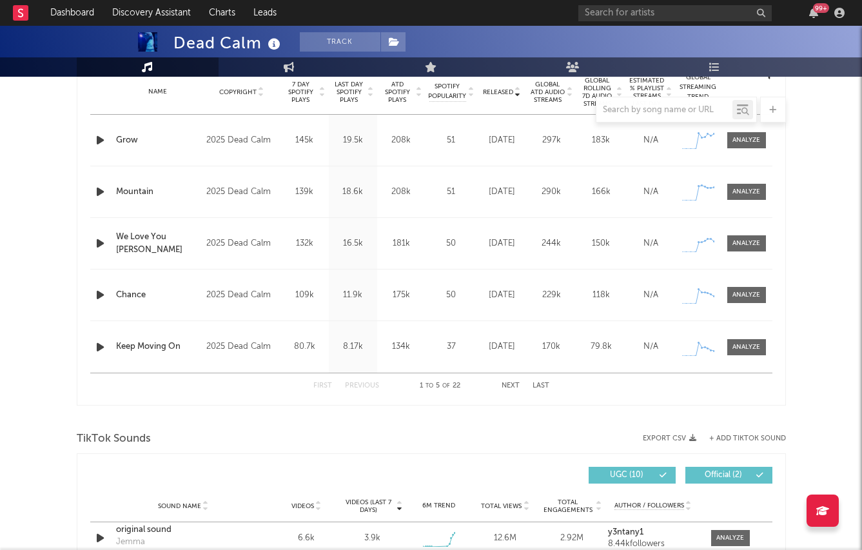
click at [350, 95] on span "Last Day Spotify Plays" at bounding box center [349, 92] width 34 height 23
click at [98, 139] on icon "button" at bounding box center [101, 140] width 14 height 16
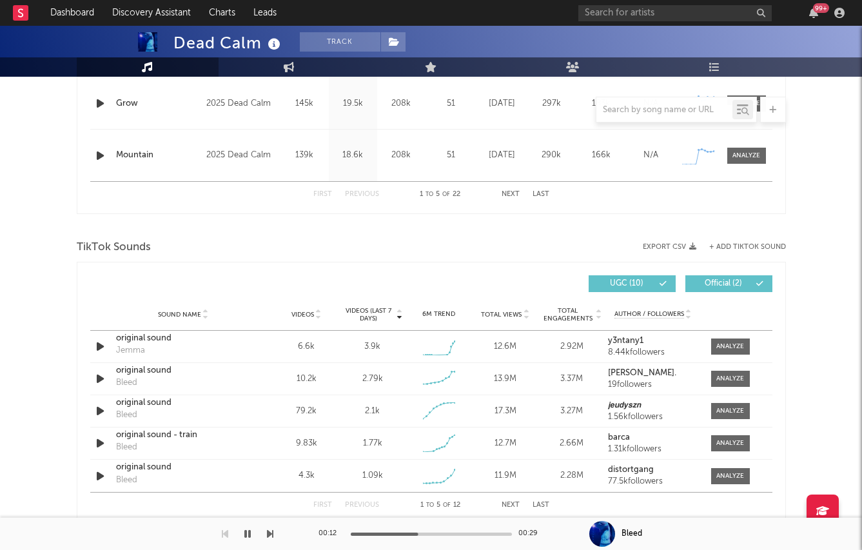
scroll to position [791, 0]
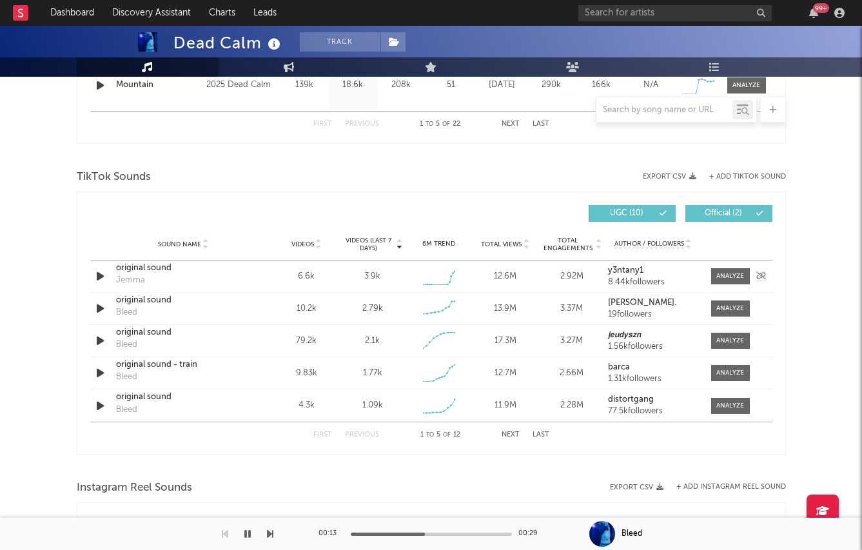
click at [95, 272] on icon "button" at bounding box center [101, 276] width 14 height 16
click at [101, 306] on icon "button" at bounding box center [101, 309] width 14 height 16
click at [102, 334] on icon "button" at bounding box center [101, 341] width 14 height 16
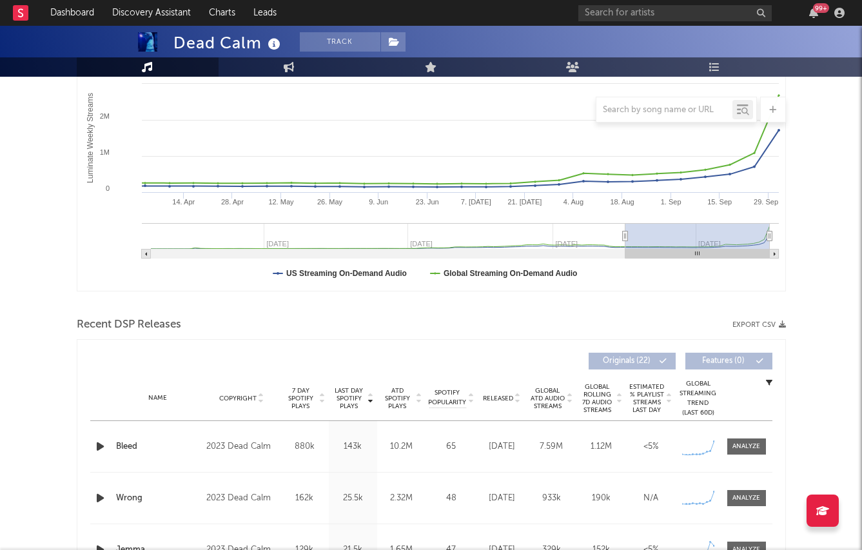
scroll to position [0, 0]
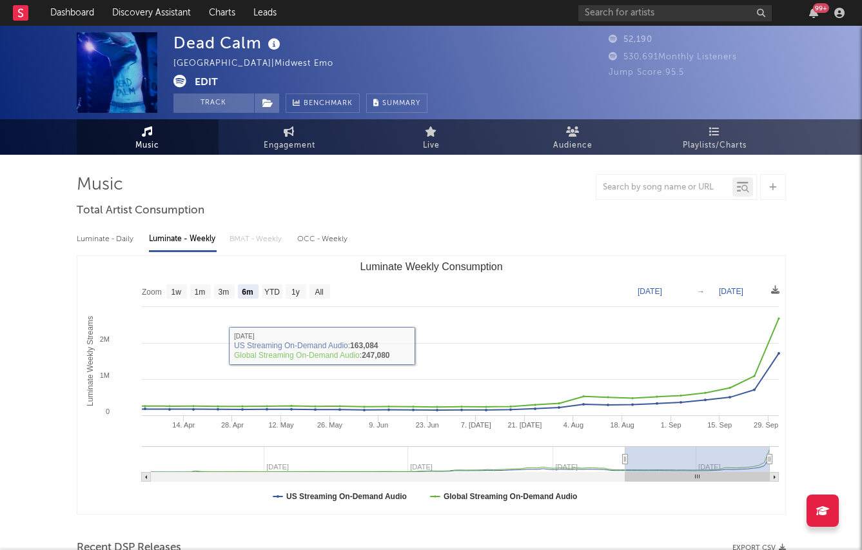
click at [177, 75] on icon at bounding box center [180, 81] width 13 height 13
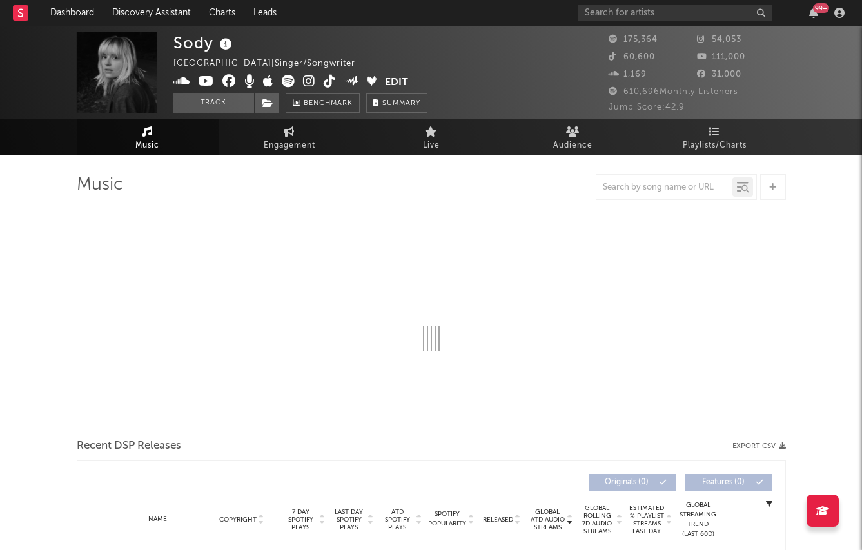
select select "6m"
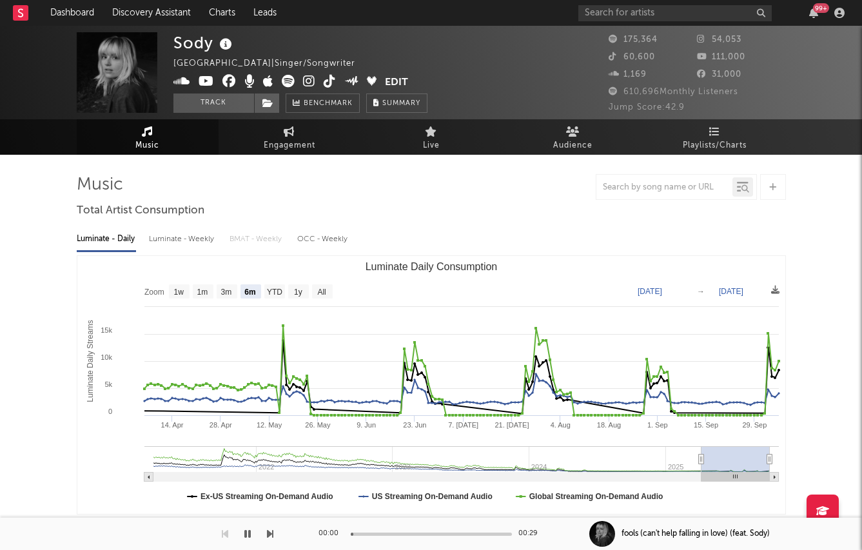
click at [157, 239] on div "Luminate - Weekly" at bounding box center [183, 239] width 68 height 22
select select "6m"
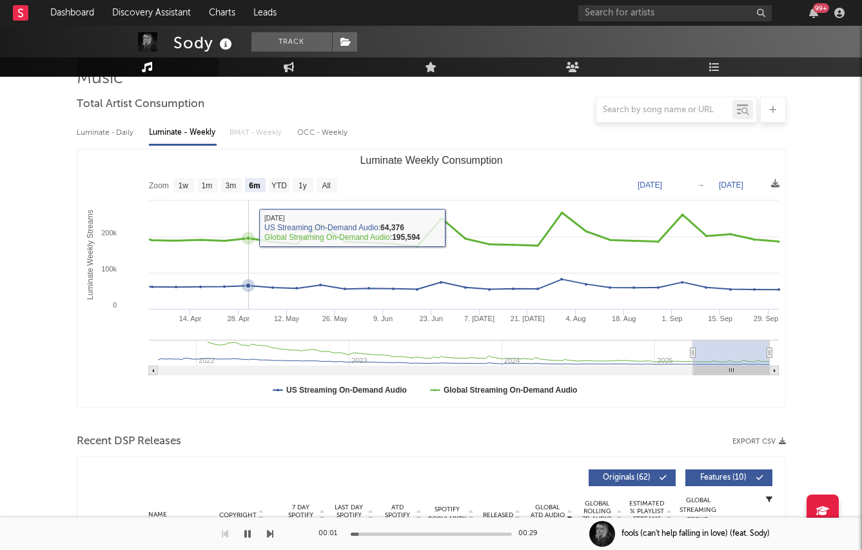
scroll to position [305, 0]
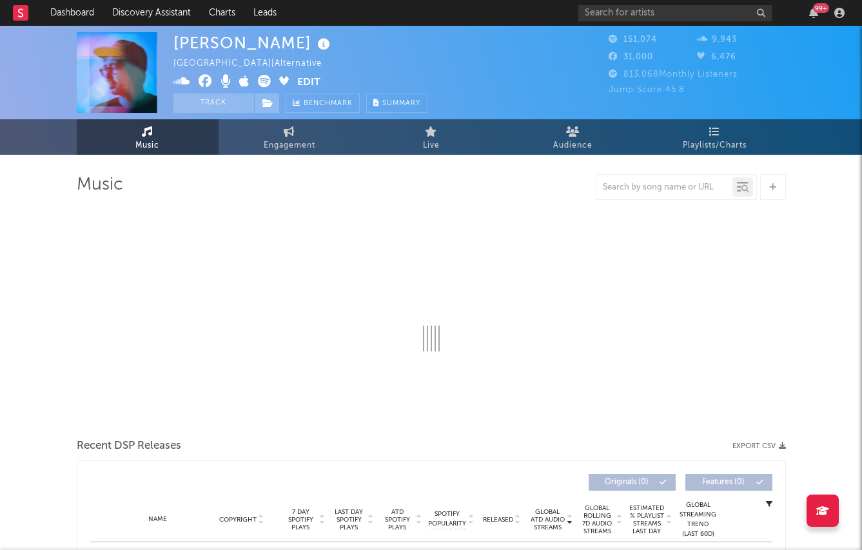
select select "6m"
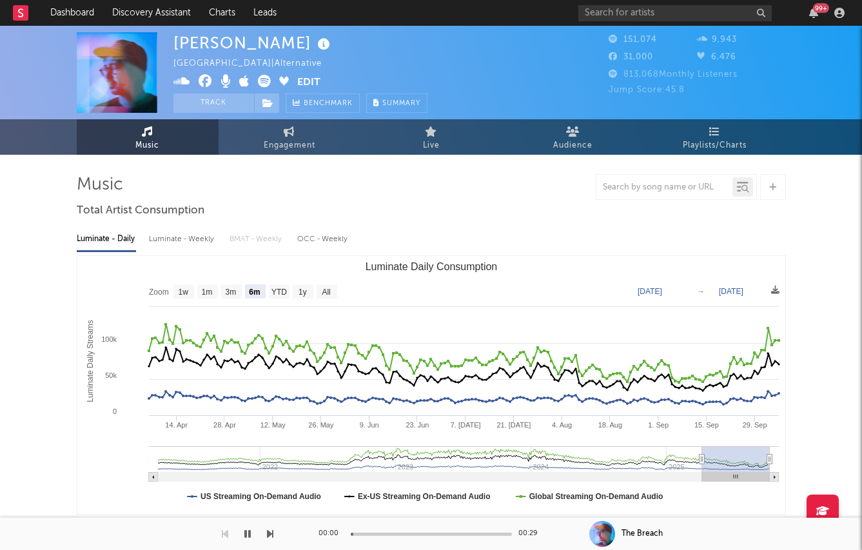
click at [154, 237] on div "Luminate - Weekly" at bounding box center [183, 239] width 68 height 22
select select "6m"
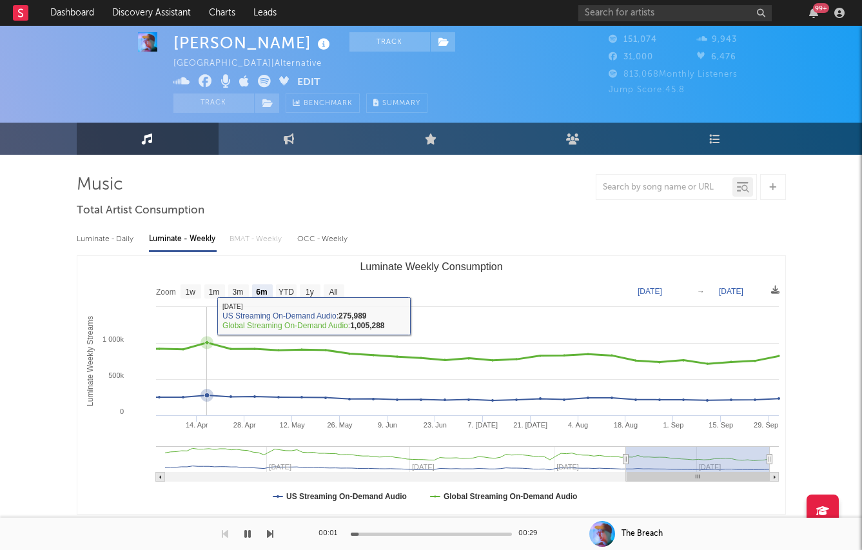
scroll to position [326, 0]
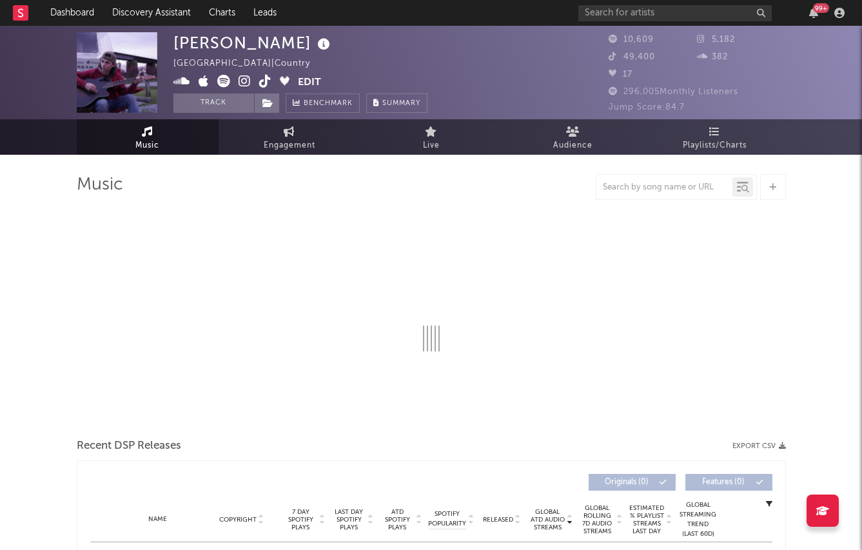
select select "6m"
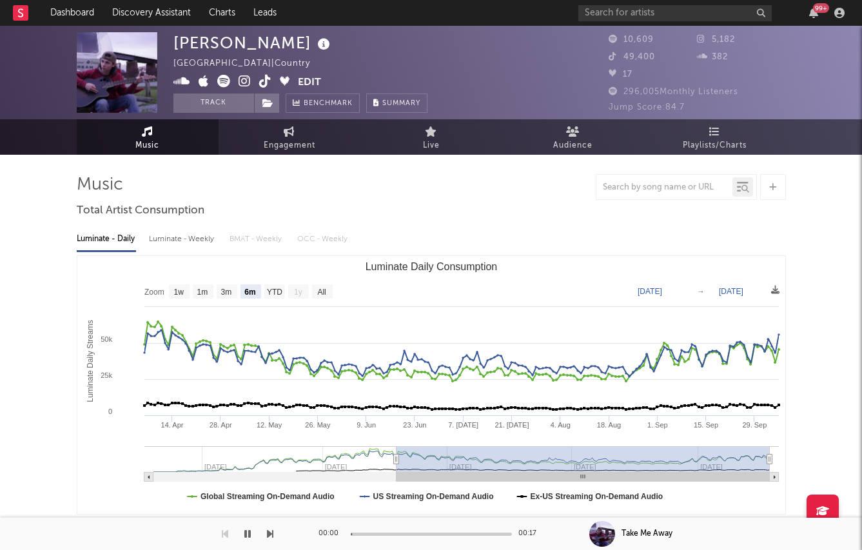
click at [177, 235] on div "Luminate - Weekly" at bounding box center [183, 239] width 68 height 22
select select "6m"
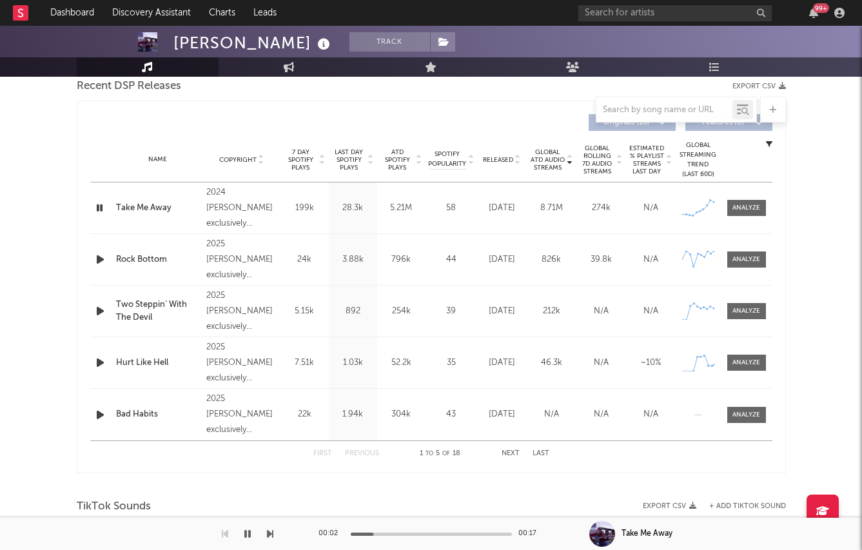
scroll to position [490, 0]
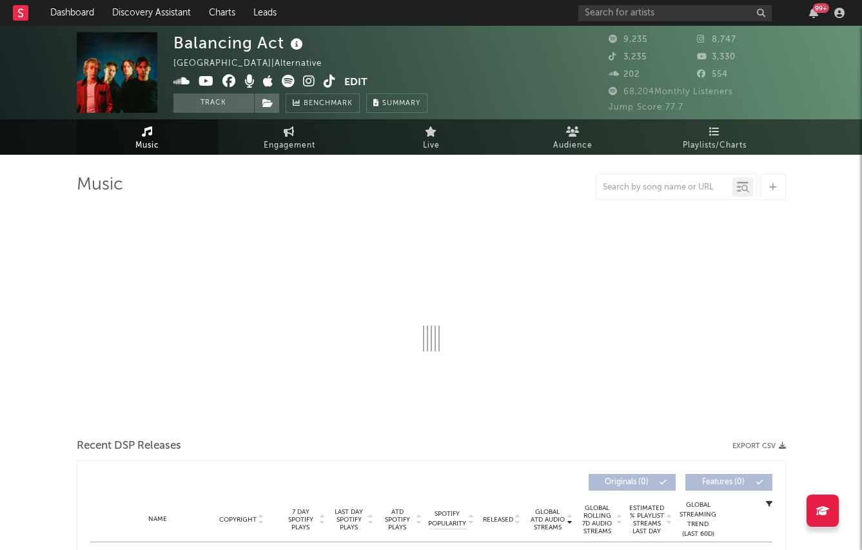
select select "1w"
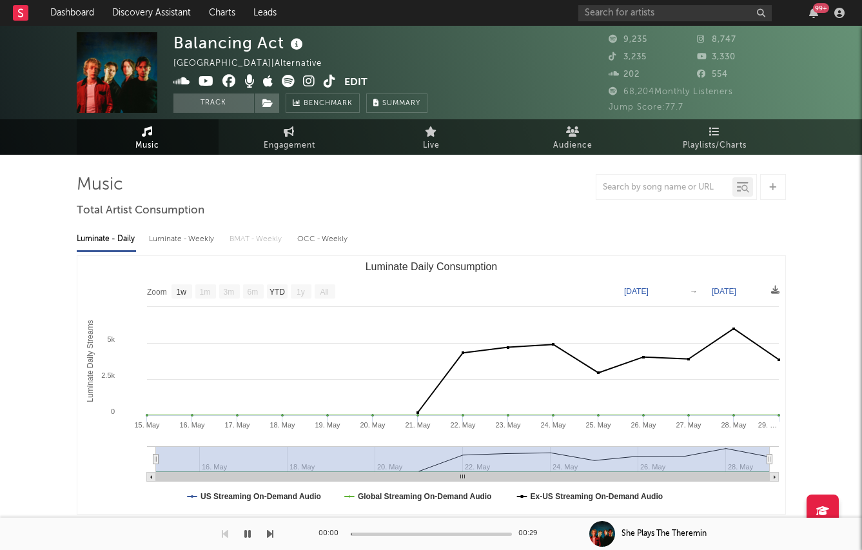
click at [153, 241] on div "Luminate - Weekly" at bounding box center [183, 239] width 68 height 22
select select "6m"
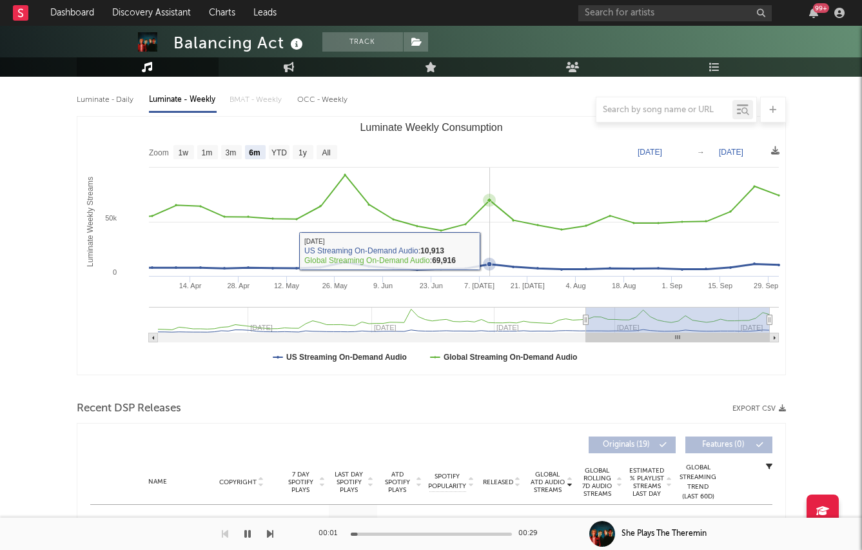
scroll to position [333, 0]
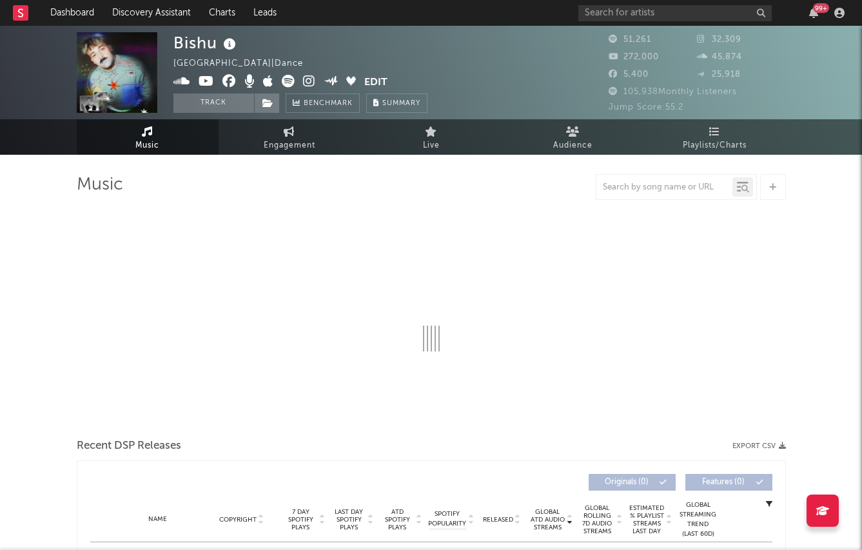
select select "6m"
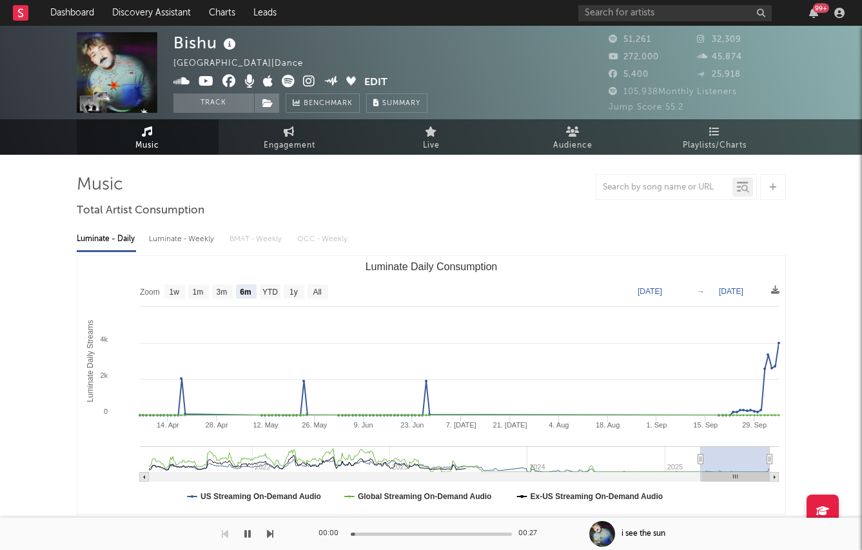
click at [175, 246] on div "Luminate - Weekly" at bounding box center [183, 239] width 68 height 22
select select "6m"
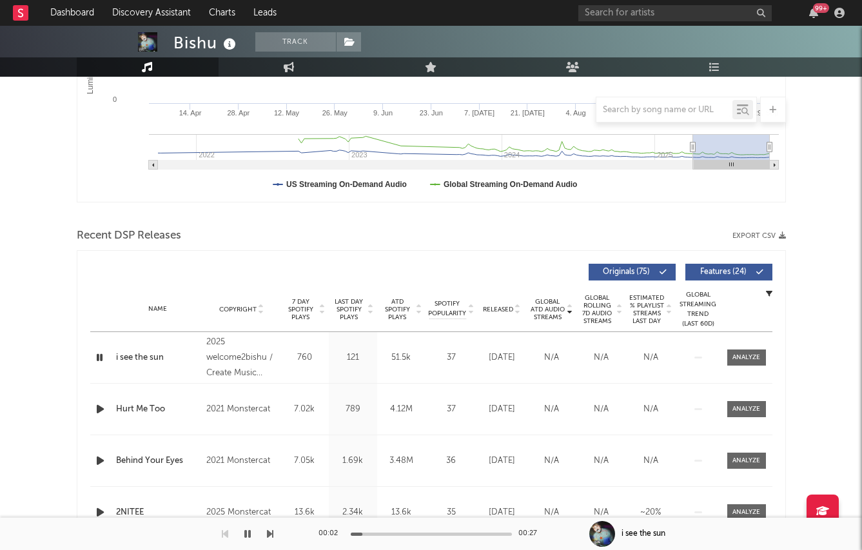
scroll to position [407, 0]
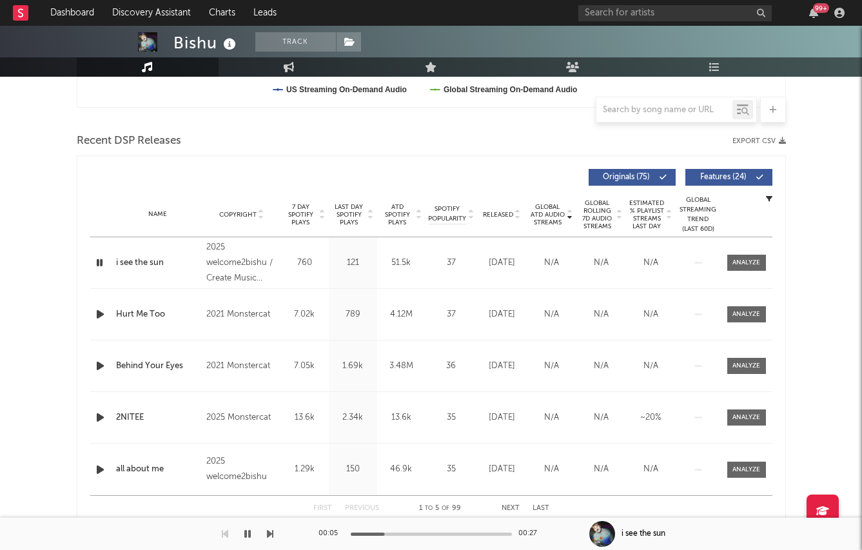
click at [499, 216] on span "Released" at bounding box center [498, 215] width 30 height 8
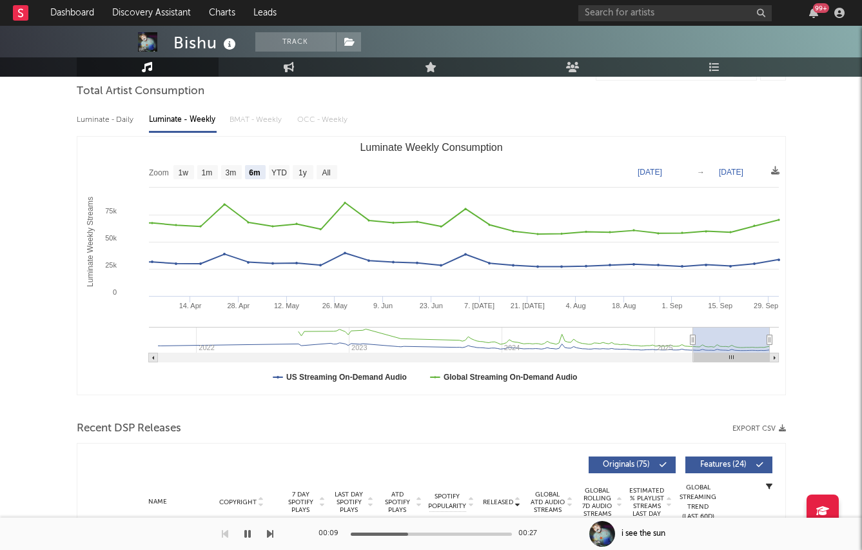
scroll to position [11, 0]
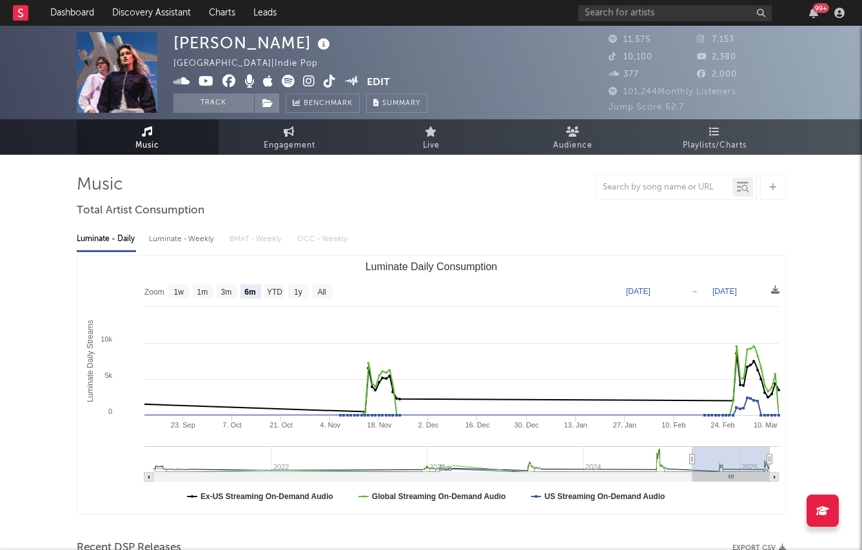
select select "6m"
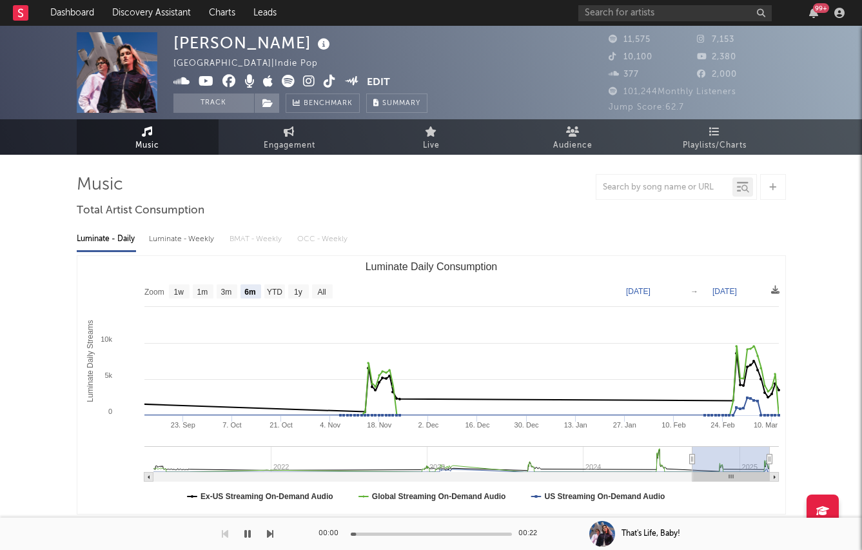
click at [188, 243] on div "Luminate - Weekly" at bounding box center [183, 239] width 68 height 22
select select "6m"
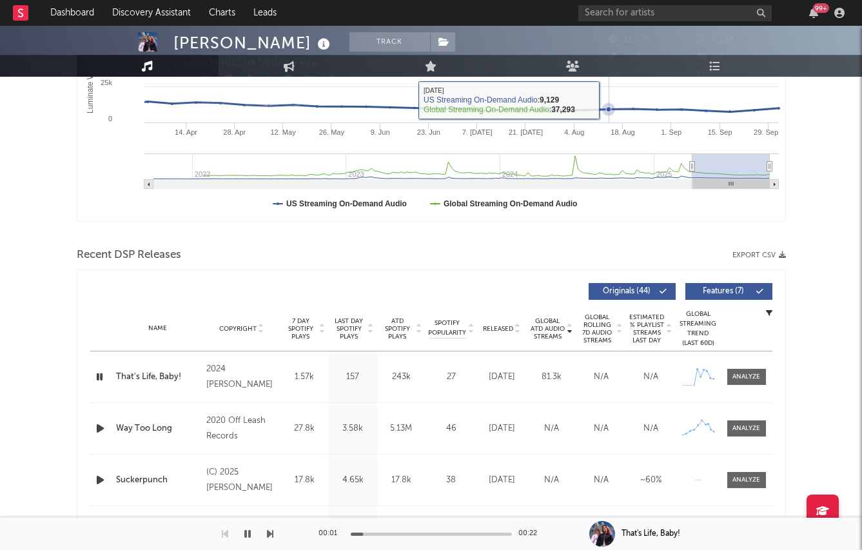
scroll to position [415, 0]
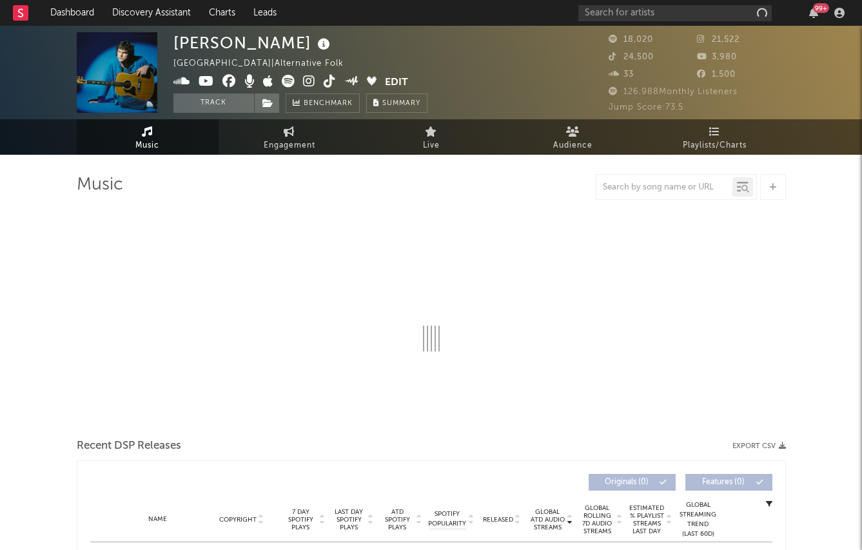
select select "6m"
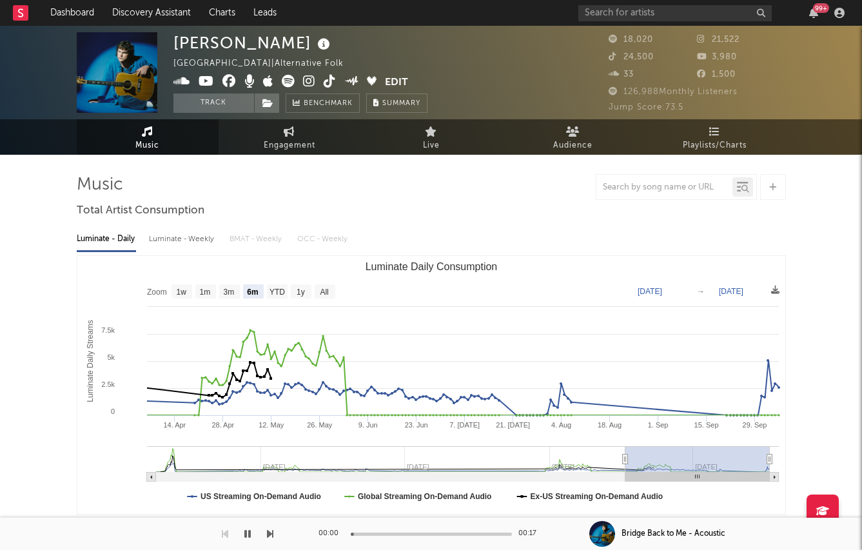
click at [170, 234] on div "Luminate - Weekly" at bounding box center [183, 239] width 68 height 22
select select "6m"
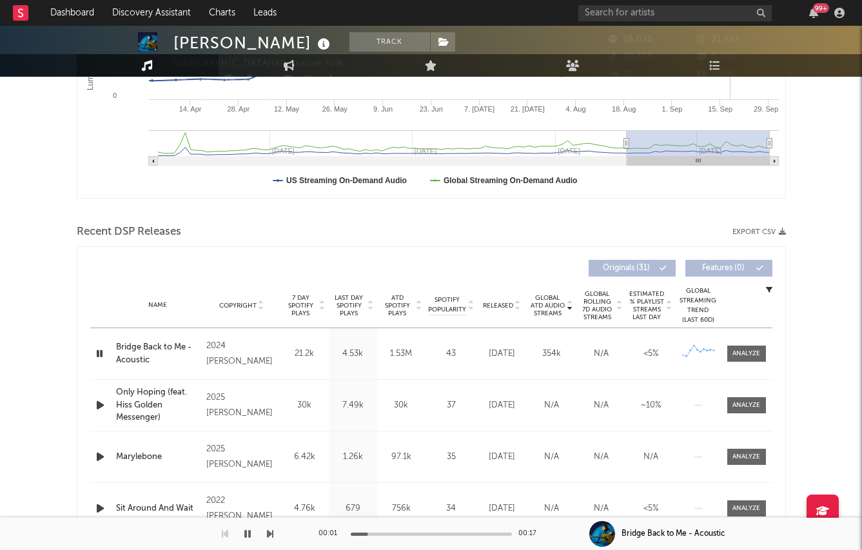
scroll to position [409, 0]
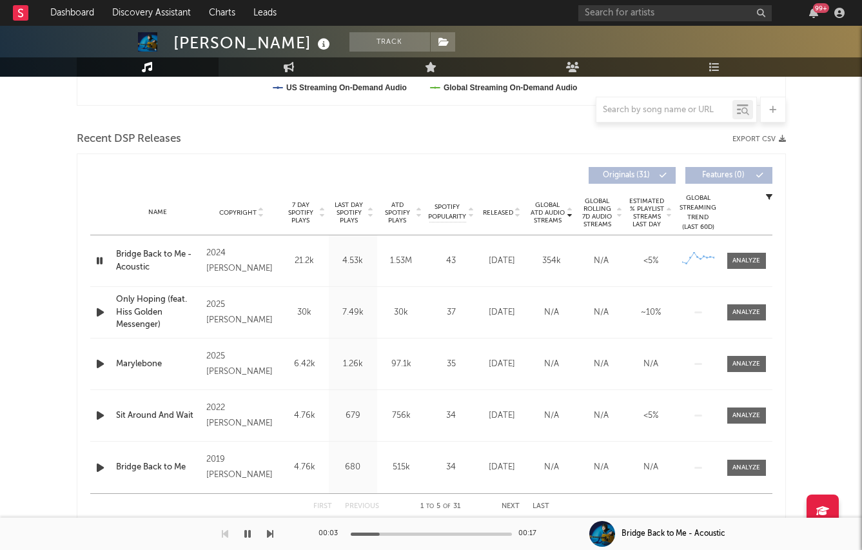
click at [326, 208] on div "7 Day Spotify Plays" at bounding box center [305, 212] width 48 height 23
click at [347, 208] on span "Last Day Spotify Plays" at bounding box center [349, 212] width 34 height 23
click at [101, 260] on icon "button" at bounding box center [101, 261] width 14 height 16
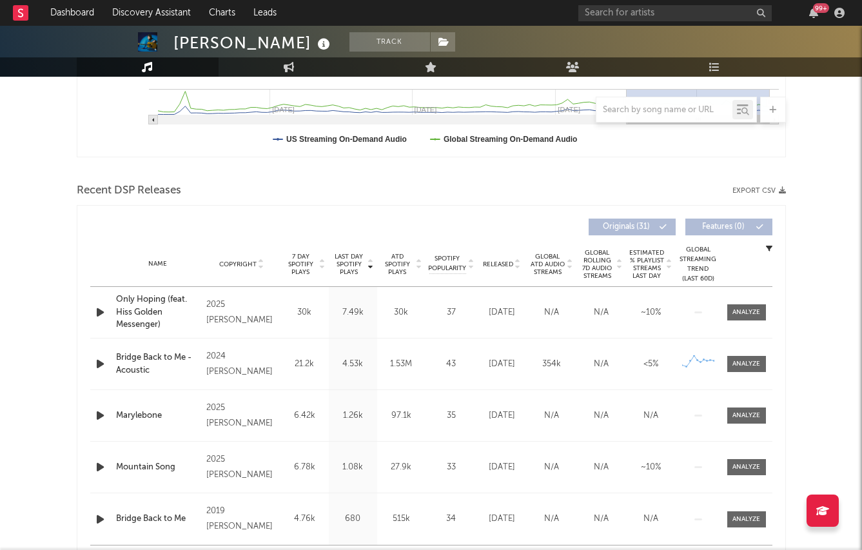
scroll to position [364, 0]
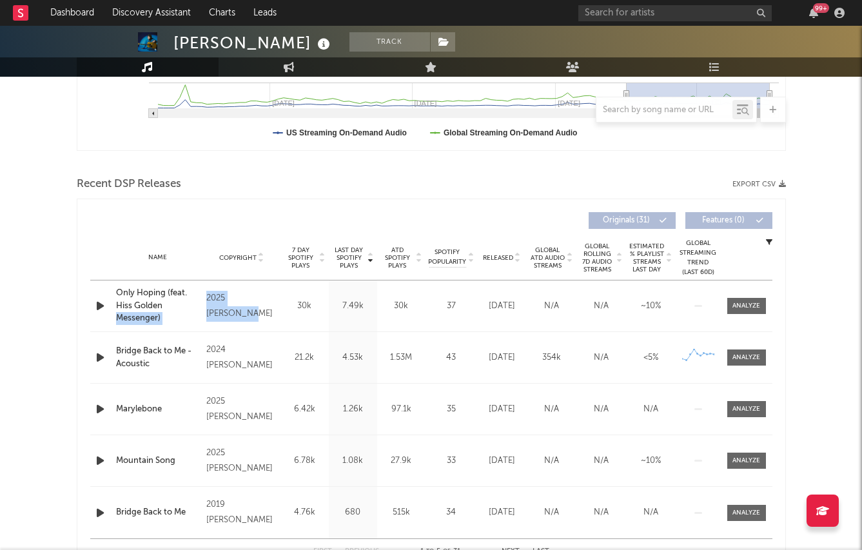
drag, startPoint x: 201, startPoint y: 304, endPoint x: 275, endPoint y: 308, distance: 73.7
click at [275, 308] on div "Name Only Hoping (feat. Hiss Golden Messenger) Copyright 2025 [PERSON_NAME] Lab…" at bounding box center [431, 306] width 682 height 51
click at [231, 199] on div "Last Day Spotify Plays Copyright 7 Day Spotify Plays Last Day Spotify Plays ATD…" at bounding box center [432, 385] width 710 height 373
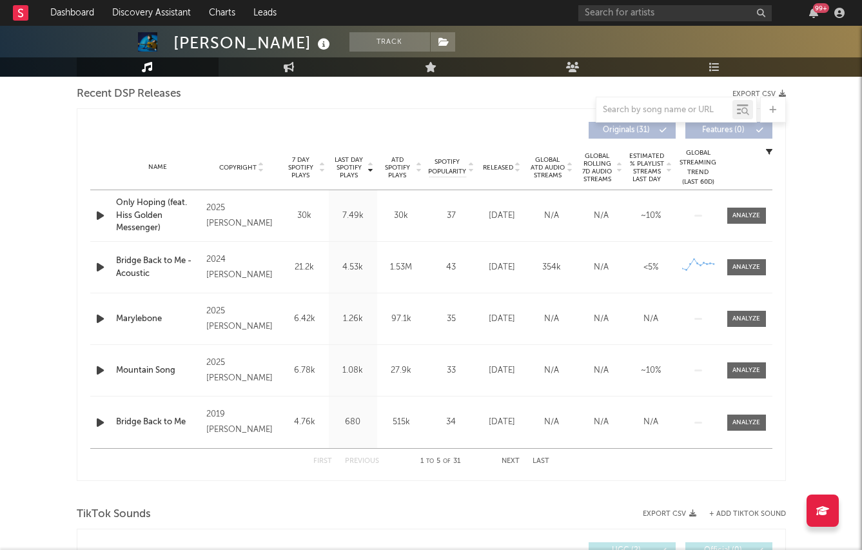
scroll to position [455, 0]
click at [106, 417] on icon "button" at bounding box center [101, 421] width 14 height 16
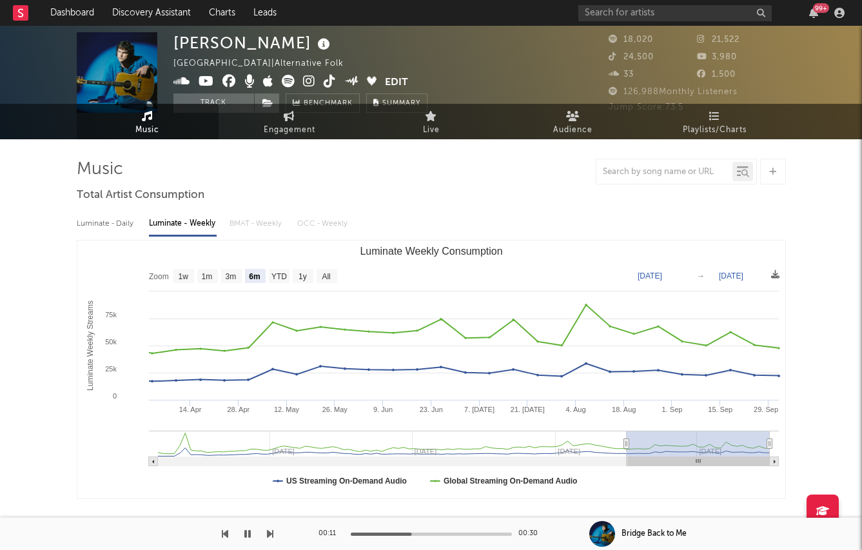
scroll to position [0, 0]
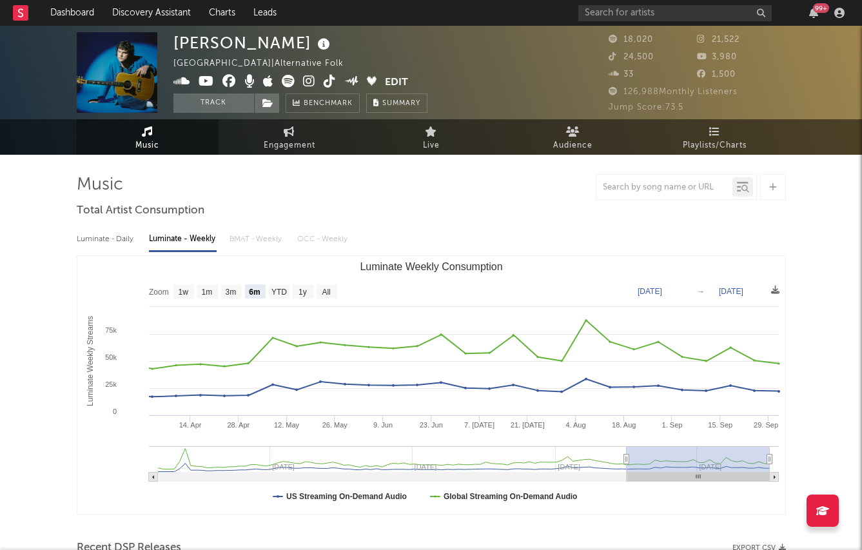
click at [306, 79] on icon at bounding box center [309, 81] width 12 height 13
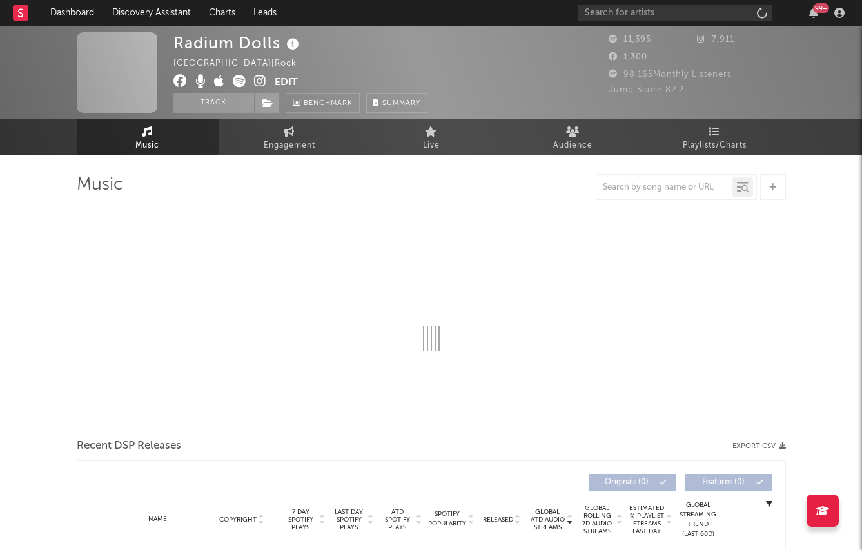
select select "1w"
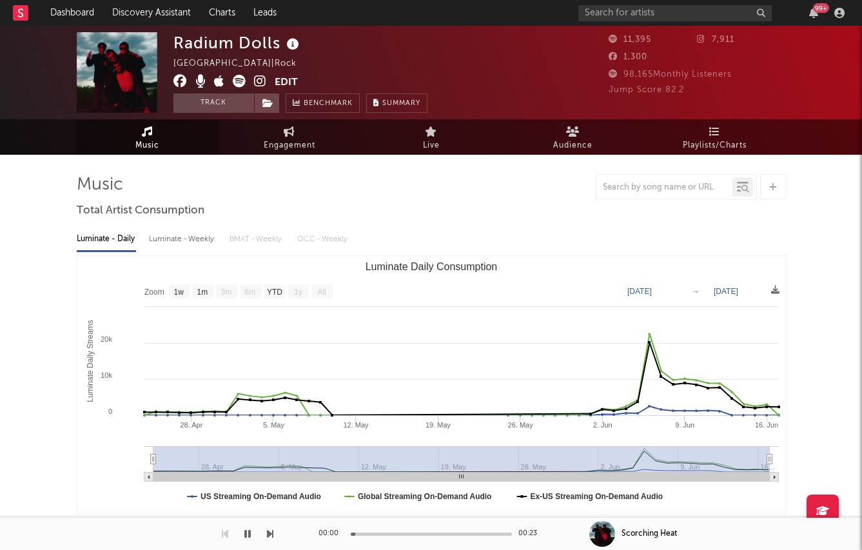
click at [176, 237] on div "Luminate - Weekly" at bounding box center [183, 239] width 68 height 22
select select "6m"
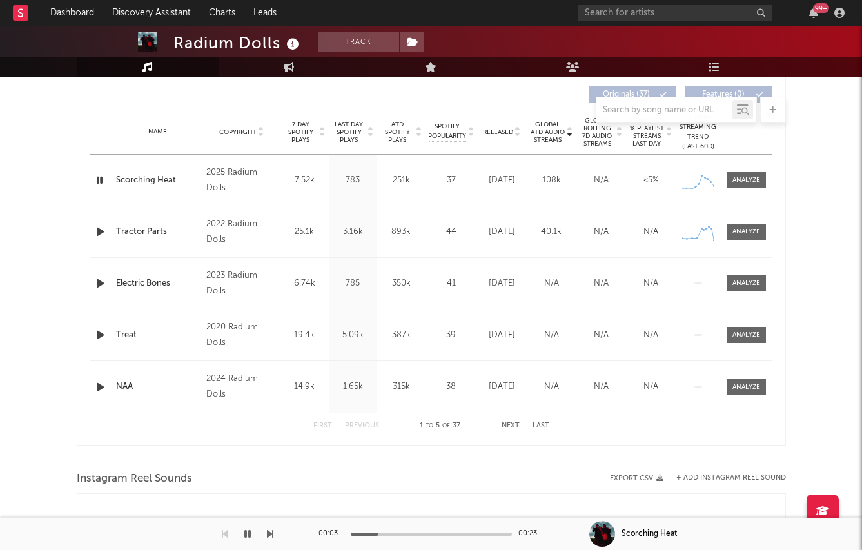
scroll to position [478, 0]
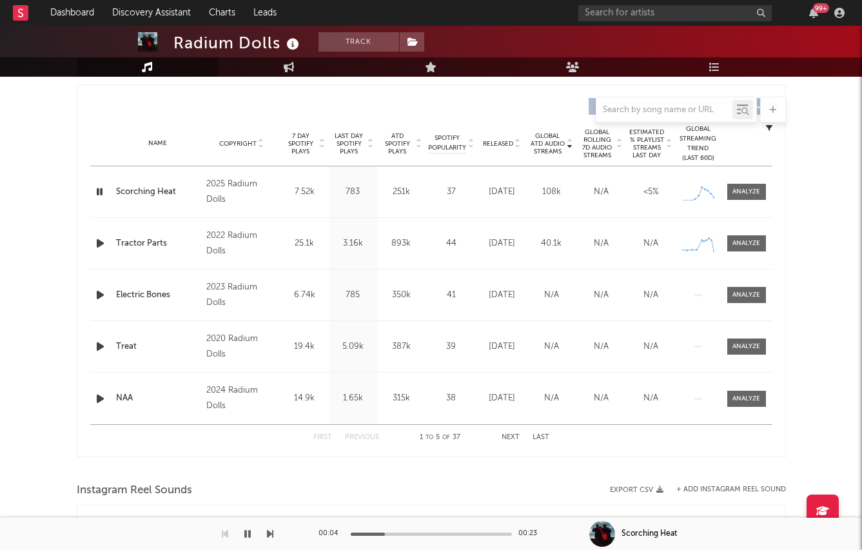
click at [352, 143] on span "Last Day Spotify Plays" at bounding box center [349, 143] width 34 height 23
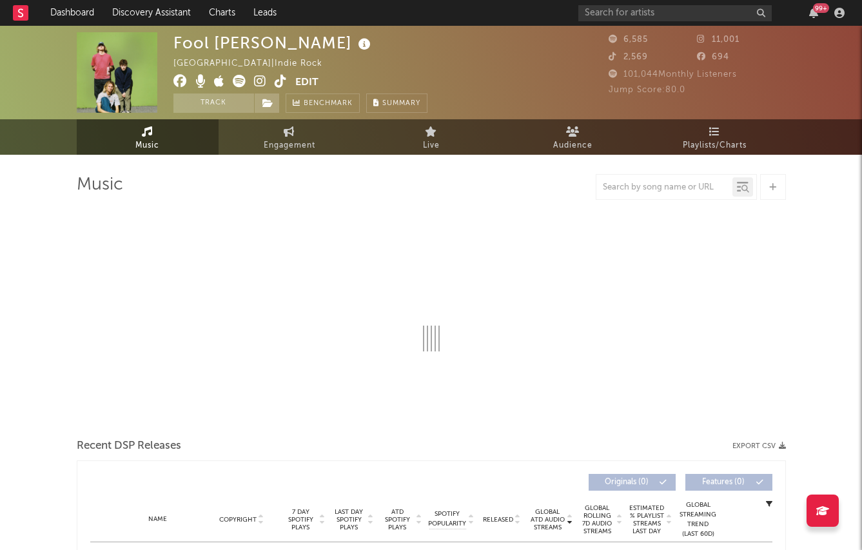
select select "6m"
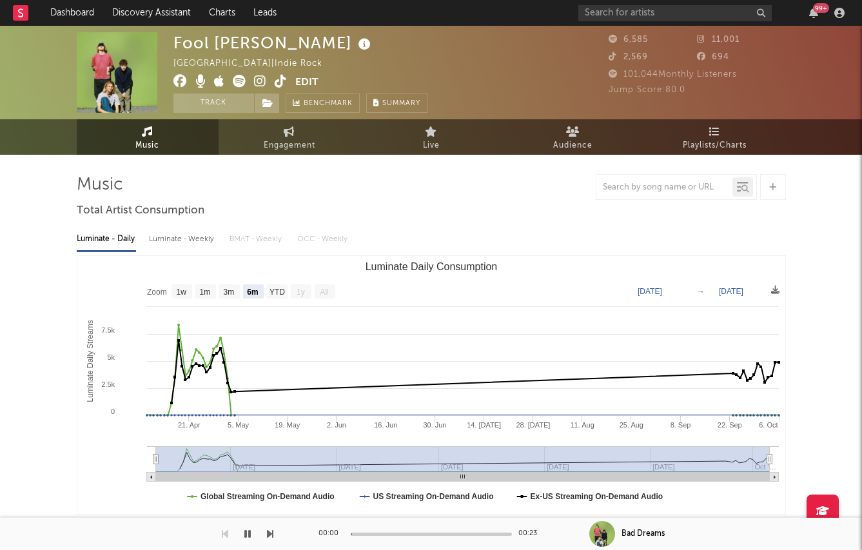
click at [172, 245] on div "Luminate - Weekly" at bounding box center [183, 239] width 68 height 22
select select "6m"
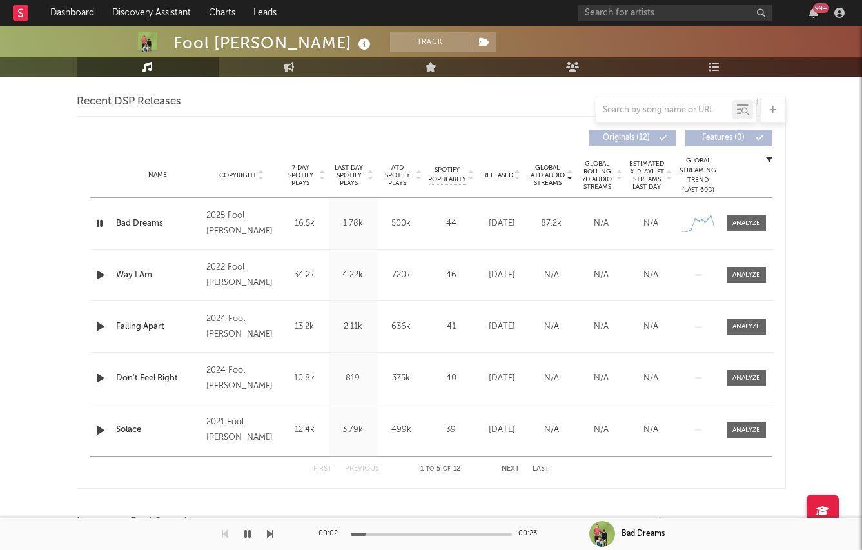
scroll to position [494, 0]
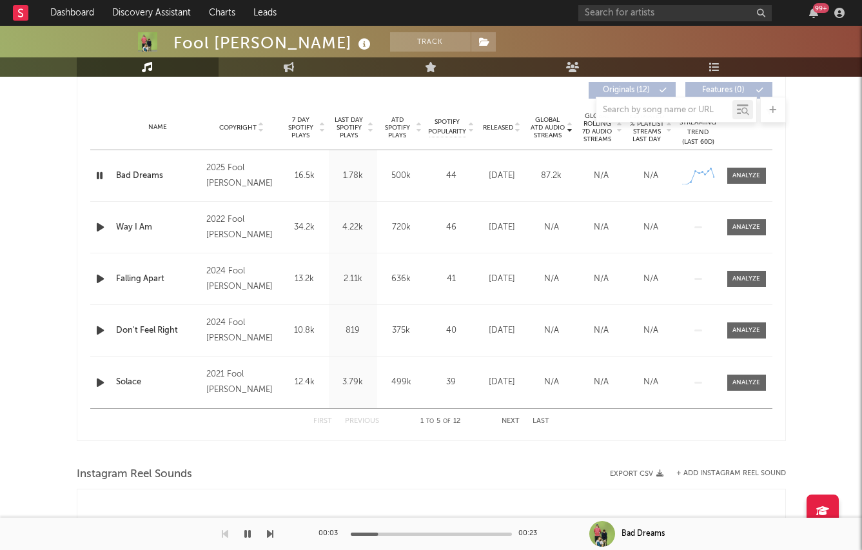
click at [342, 123] on span "Last Day Spotify Plays" at bounding box center [349, 127] width 34 height 23
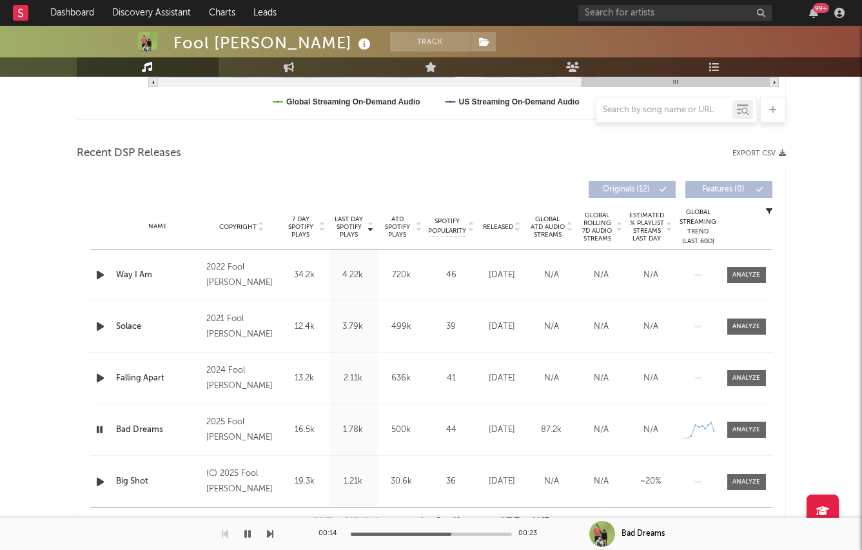
scroll to position [264, 0]
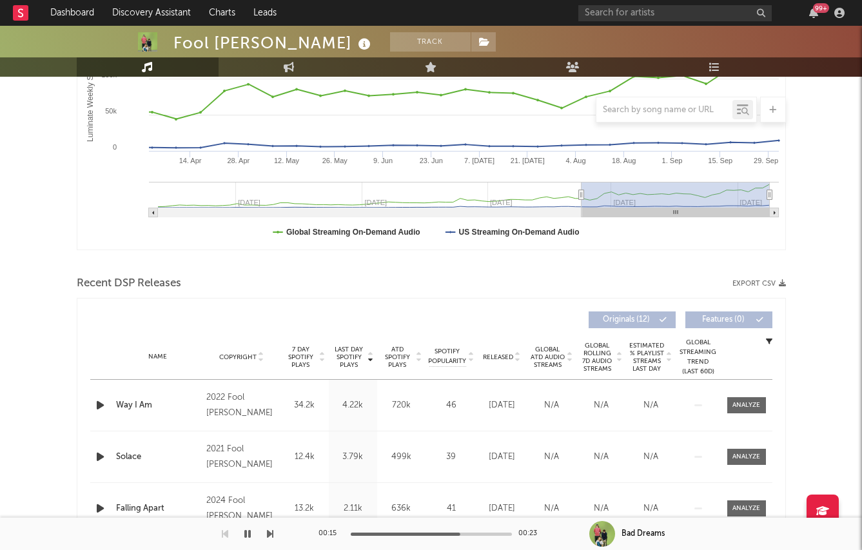
click at [488, 354] on span "Released" at bounding box center [498, 357] width 30 height 8
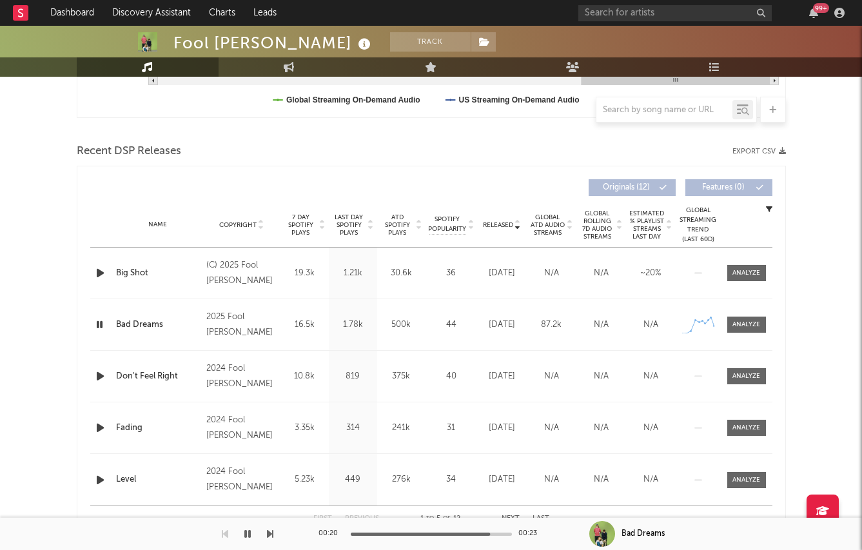
scroll to position [409, 0]
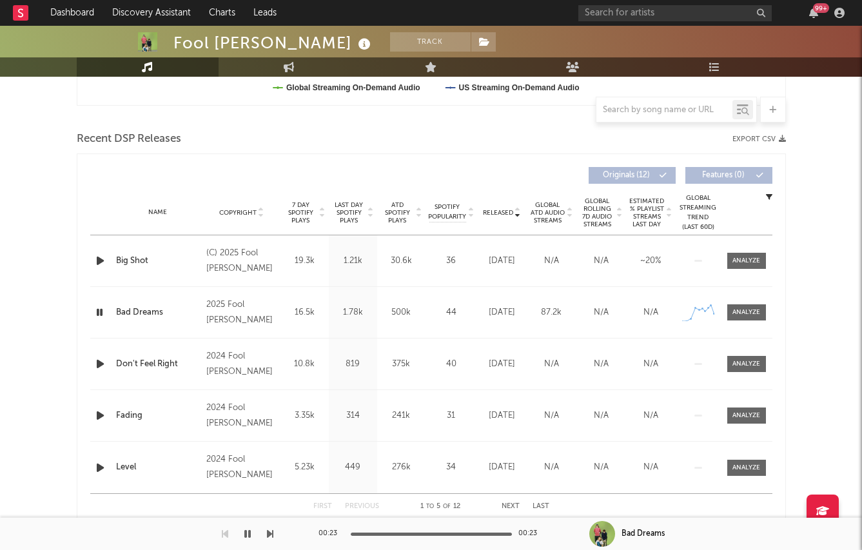
click at [95, 264] on icon "button" at bounding box center [101, 261] width 14 height 16
click at [347, 206] on span "Last Day Spotify Plays" at bounding box center [349, 212] width 34 height 23
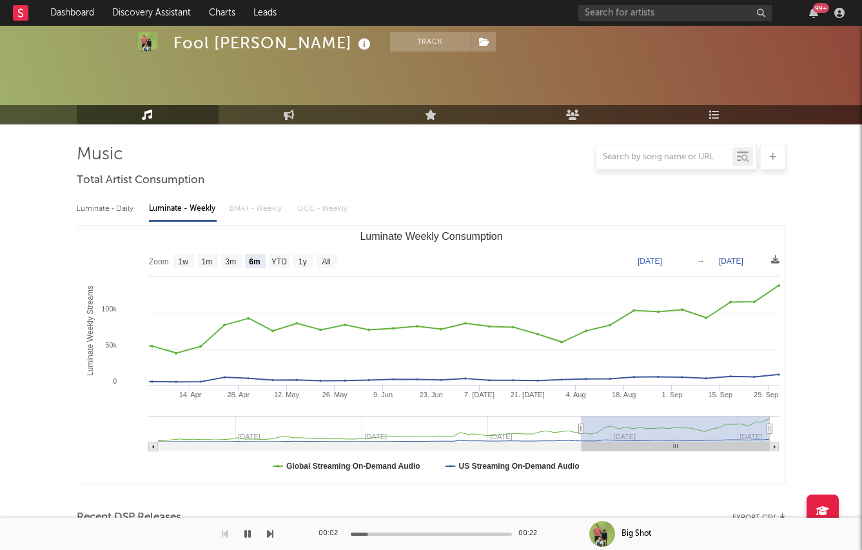
scroll to position [0, 0]
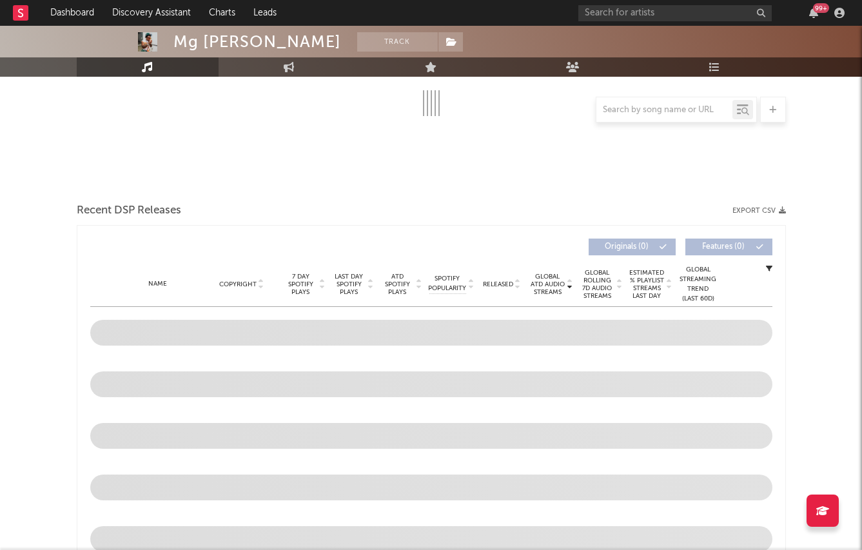
scroll to position [337, 0]
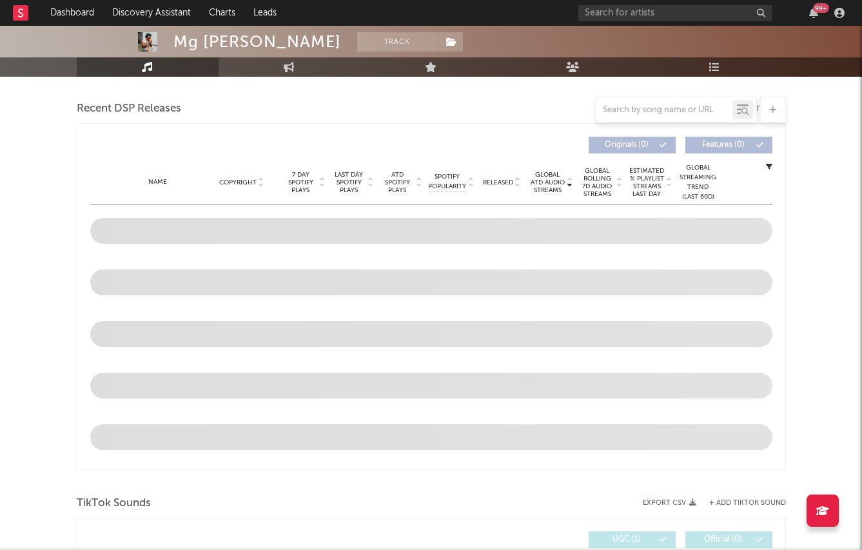
select select "6m"
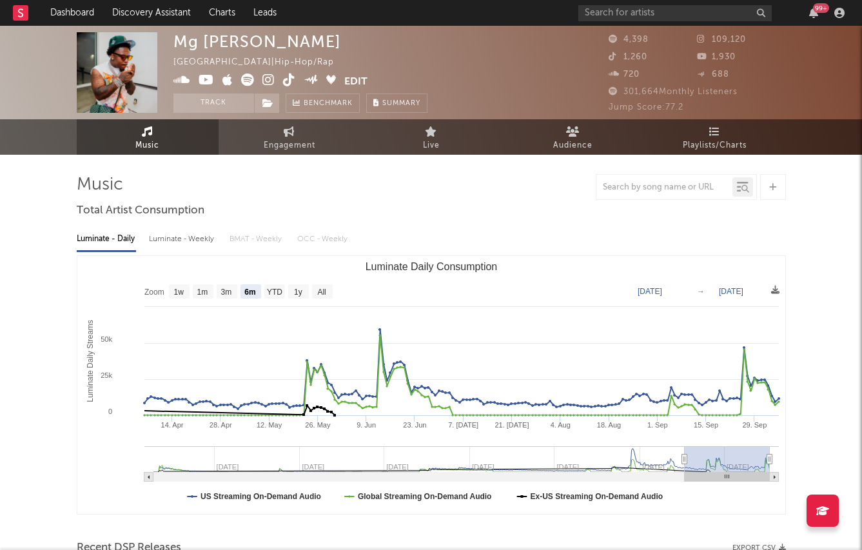
scroll to position [499, 0]
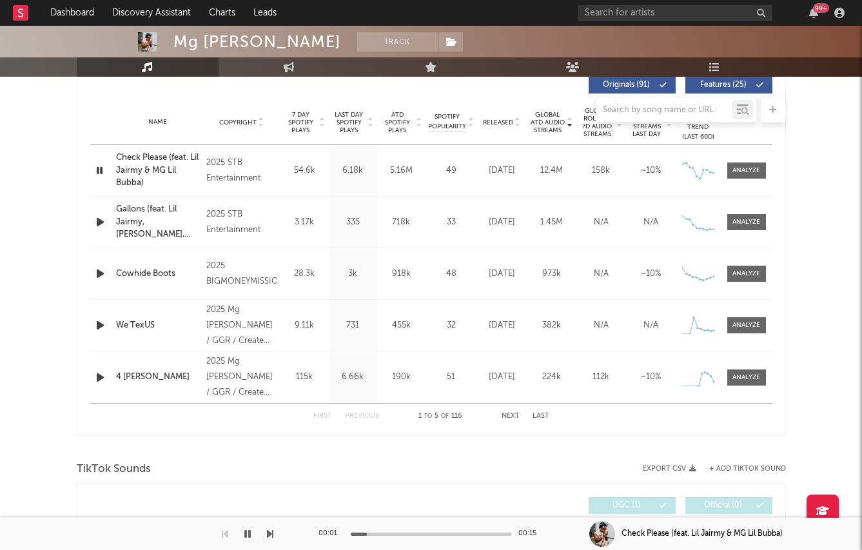
click at [344, 119] on div at bounding box center [432, 110] width 710 height 26
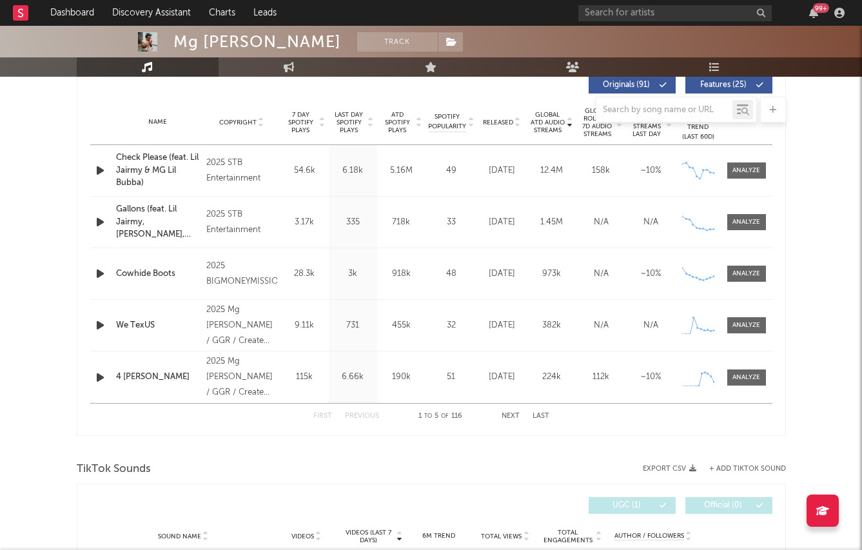
click at [348, 119] on div at bounding box center [432, 110] width 710 height 26
click at [348, 124] on span "Last Day Spotify Plays" at bounding box center [349, 122] width 34 height 23
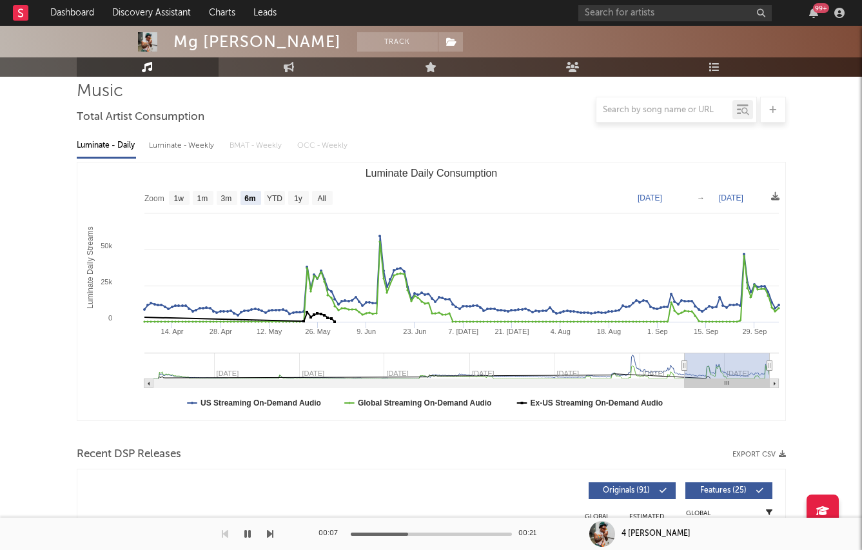
scroll to position [0, 0]
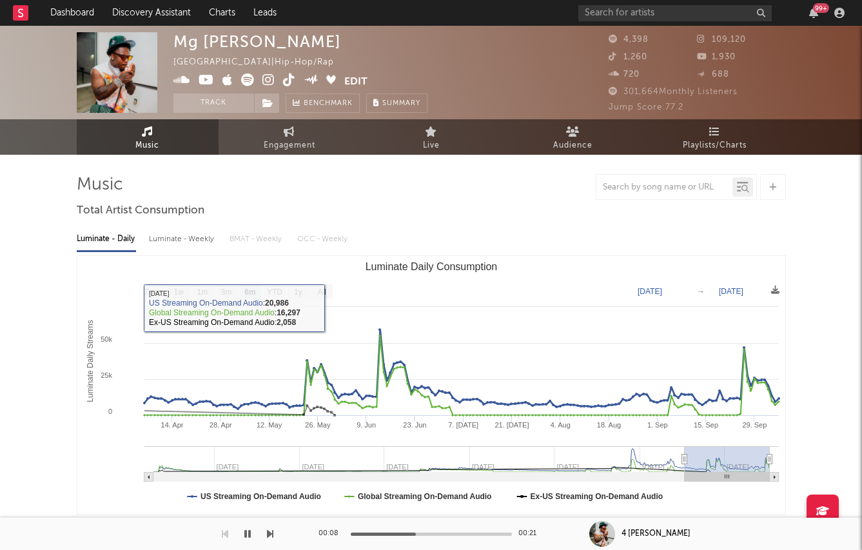
click at [188, 246] on div "Luminate - Weekly" at bounding box center [183, 239] width 68 height 22
select select "6m"
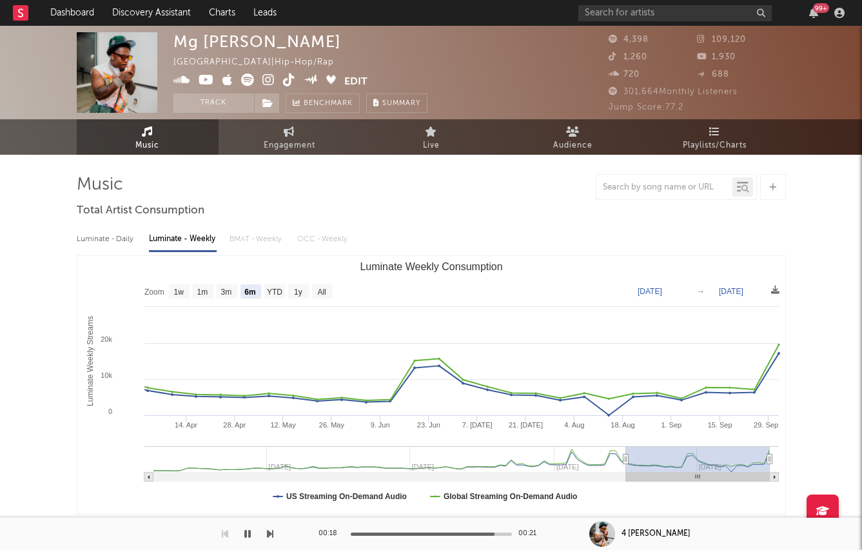
click at [273, 75] on icon at bounding box center [269, 80] width 12 height 13
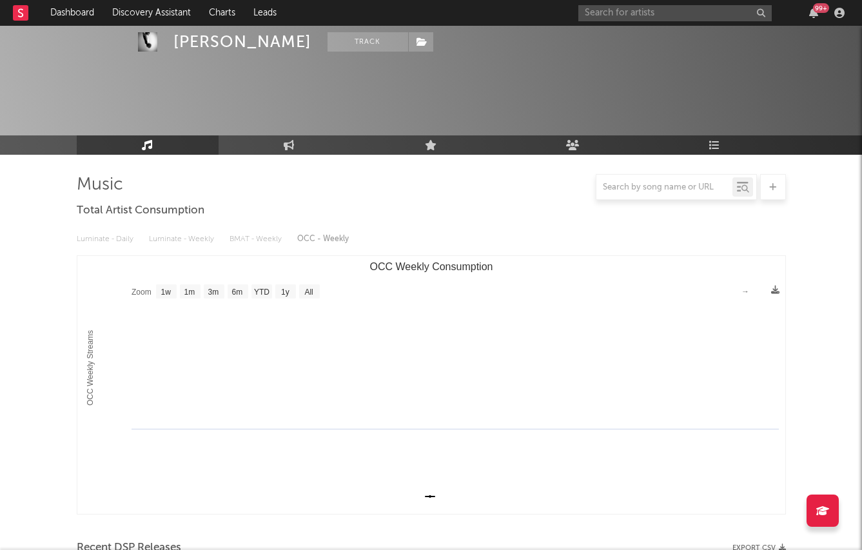
select select "1w"
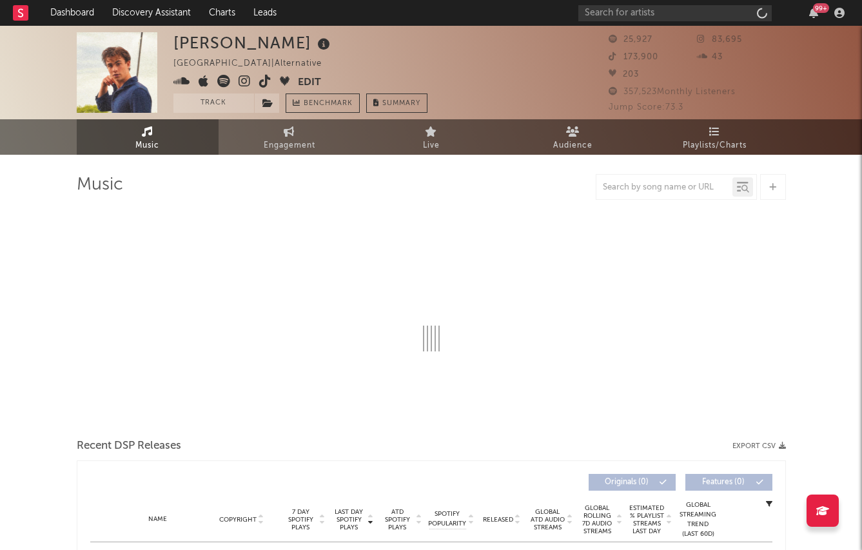
select select "6m"
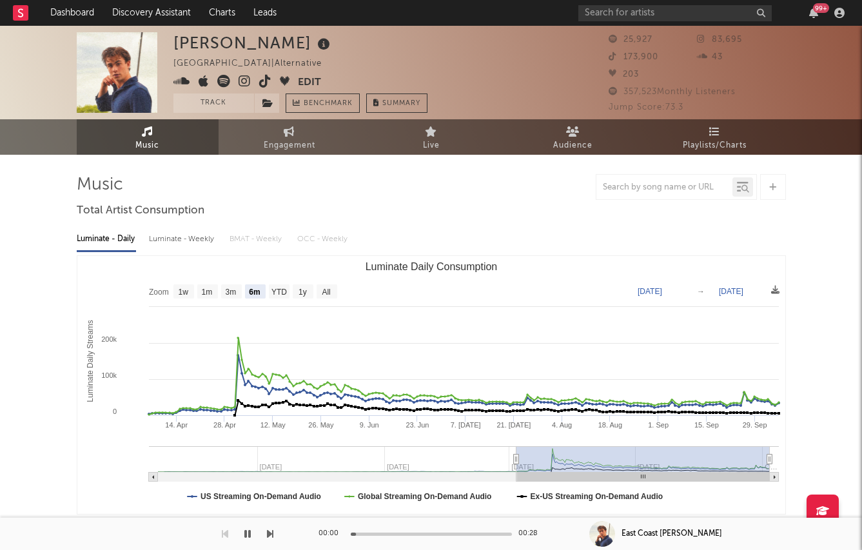
click at [158, 242] on div "Luminate - Weekly" at bounding box center [183, 239] width 68 height 22
select select "6m"
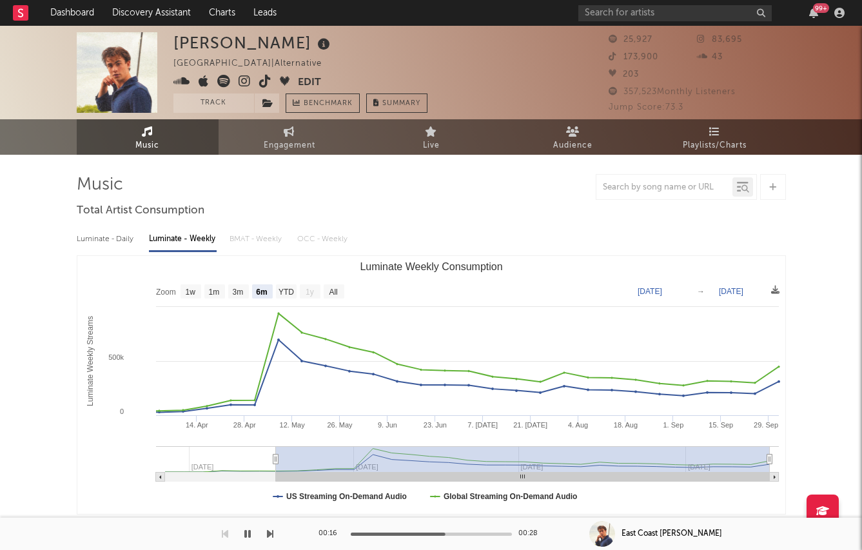
click at [239, 82] on icon at bounding box center [245, 81] width 12 height 13
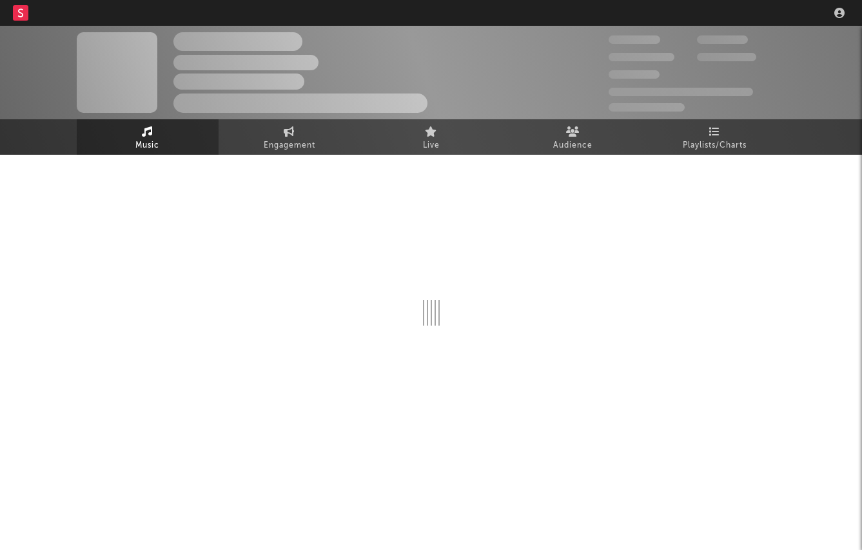
select select "1w"
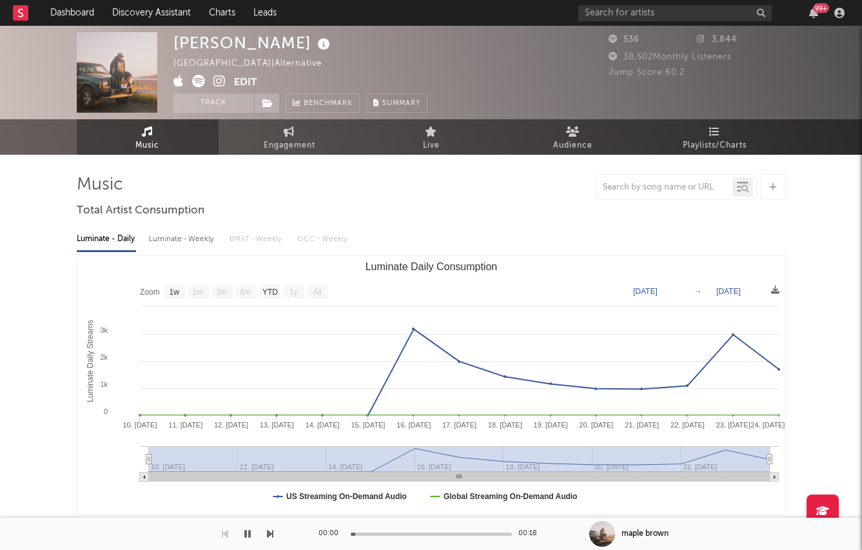
click at [169, 239] on div "Luminate - Weekly" at bounding box center [183, 239] width 68 height 22
select select "1w"
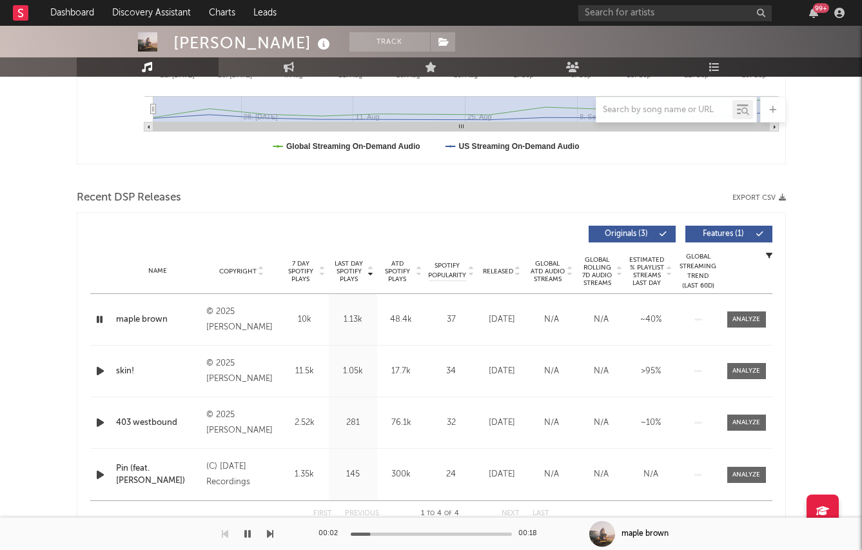
scroll to position [355, 0]
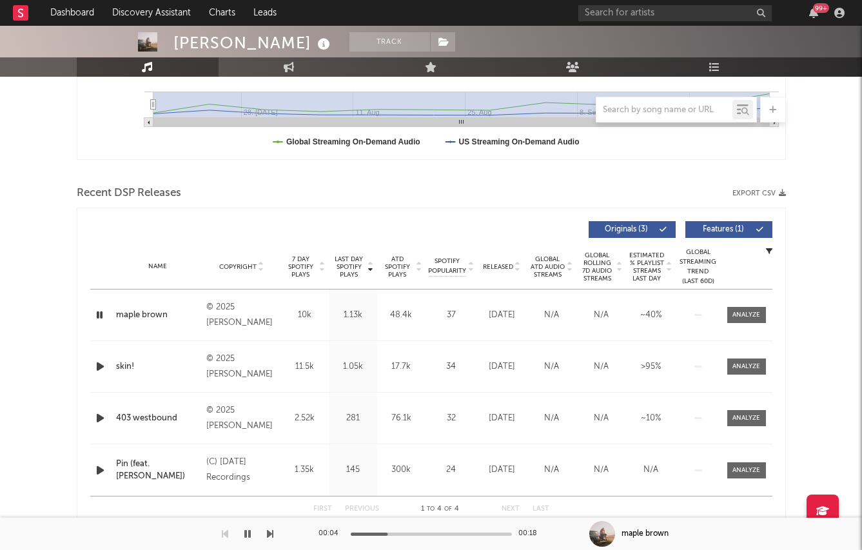
click at [94, 368] on icon "button" at bounding box center [101, 367] width 14 height 16
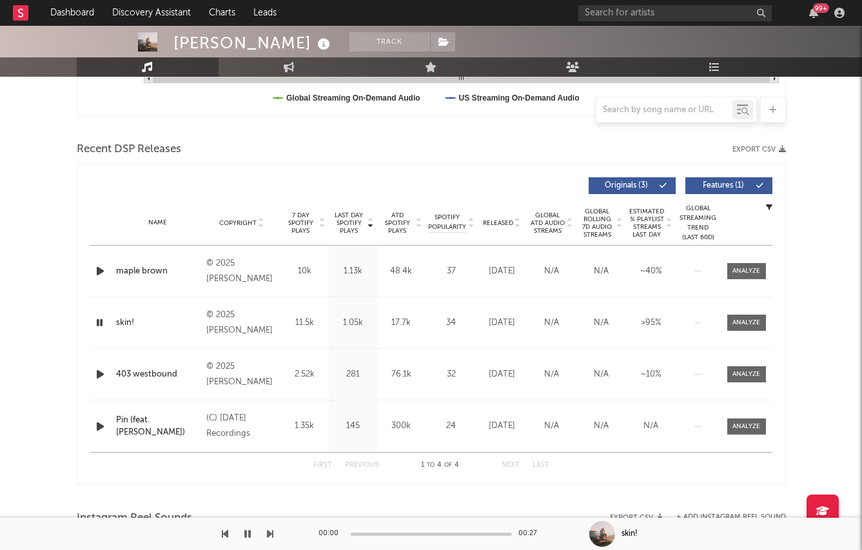
scroll to position [400, 0]
click at [98, 375] on icon "button" at bounding box center [101, 373] width 14 height 16
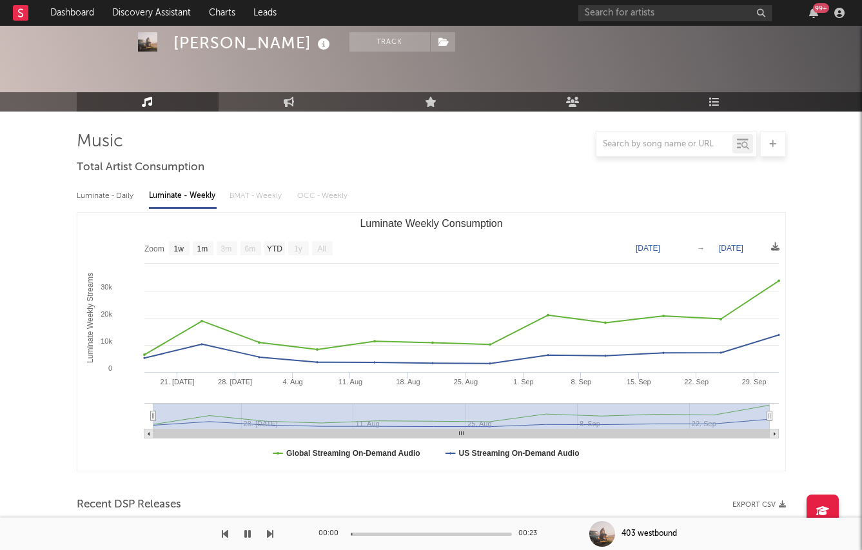
scroll to position [0, 0]
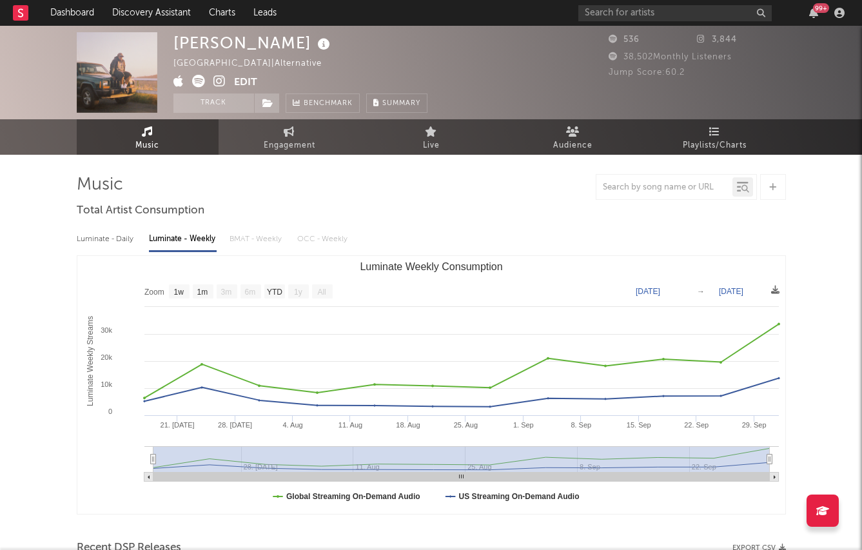
click at [221, 85] on icon at bounding box center [220, 81] width 12 height 13
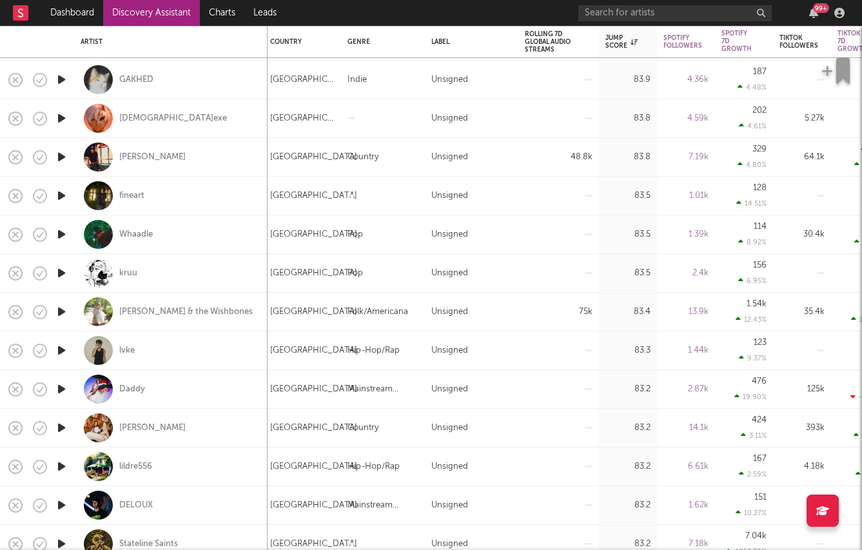
click at [140, 12] on link "Discovery Assistant" at bounding box center [151, 13] width 97 height 26
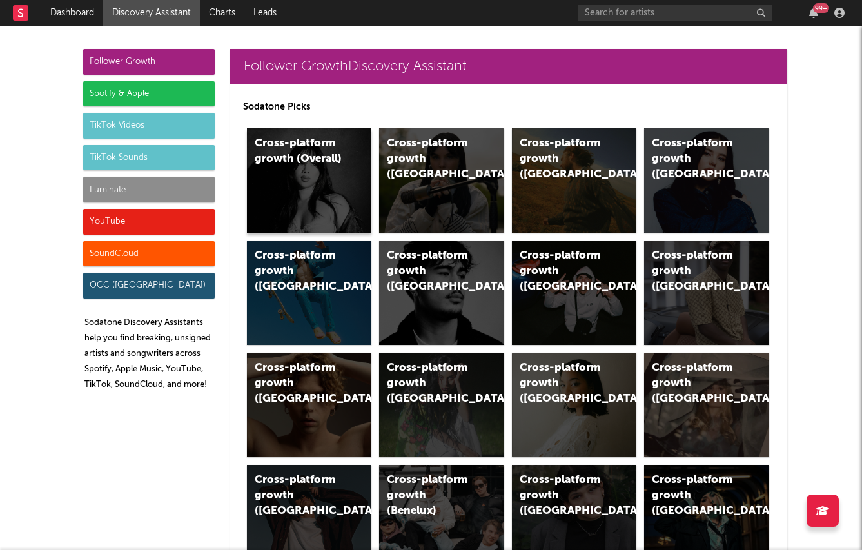
click at [295, 174] on div "Cross-platform growth (Overall)" at bounding box center [309, 180] width 125 height 104
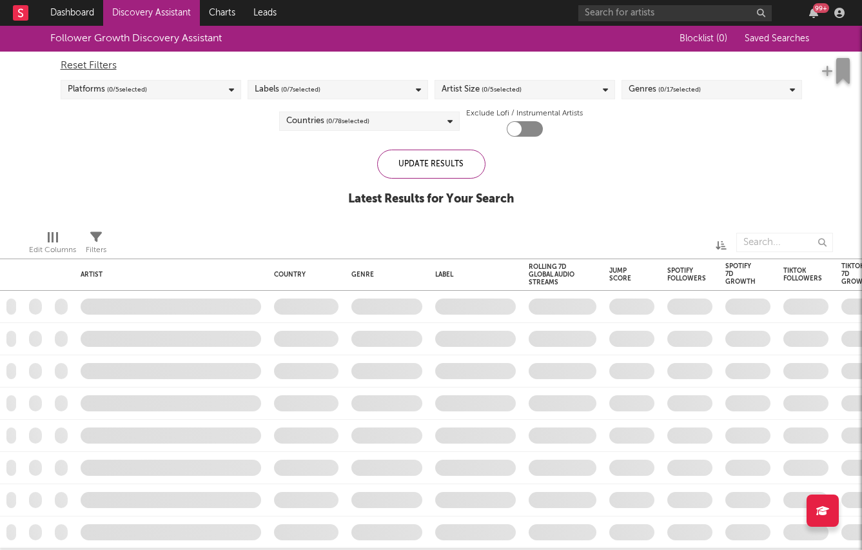
checkbox input "true"
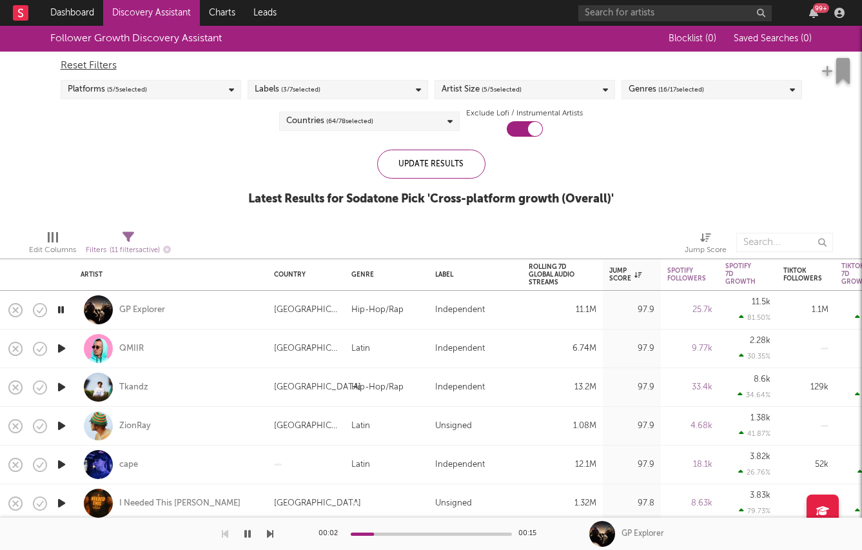
click at [199, 88] on div "Platforms ( 5 / 5 selected)" at bounding box center [151, 89] width 181 height 19
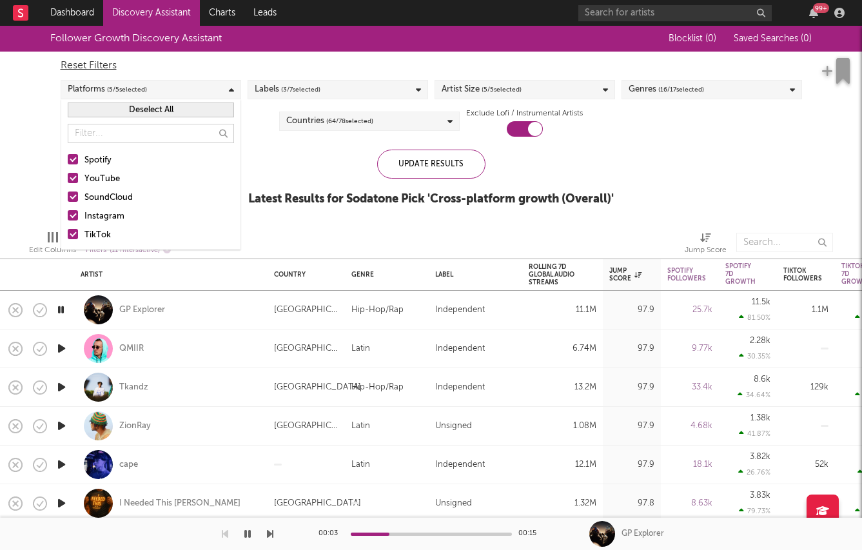
click at [283, 85] on span "( 3 / 7 selected)" at bounding box center [300, 89] width 39 height 15
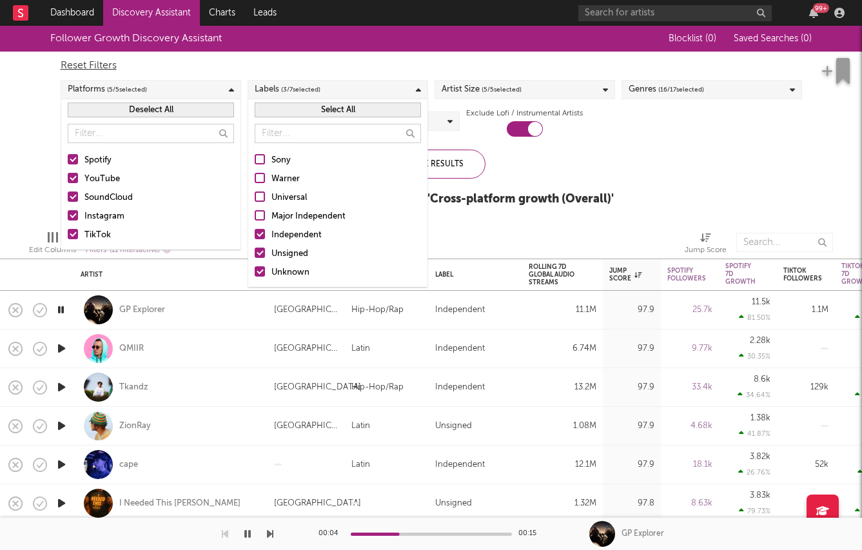
click at [273, 237] on div "Independent" at bounding box center [347, 235] width 150 height 15
click at [255, 237] on input "Independent" at bounding box center [255, 235] width 0 height 15
click at [213, 97] on div "Platforms ( 5 / 5 selected)" at bounding box center [151, 89] width 181 height 19
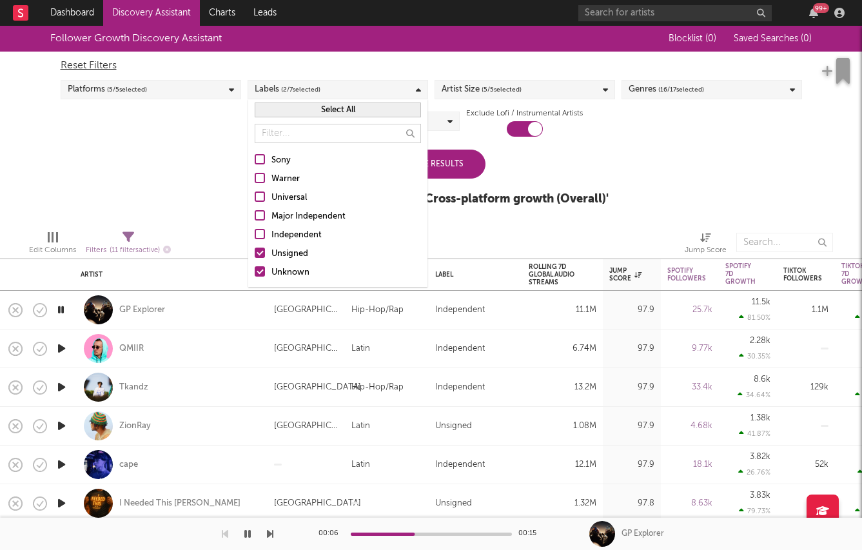
click at [390, 84] on div "Labels ( 2 / 7 selected)" at bounding box center [338, 89] width 181 height 19
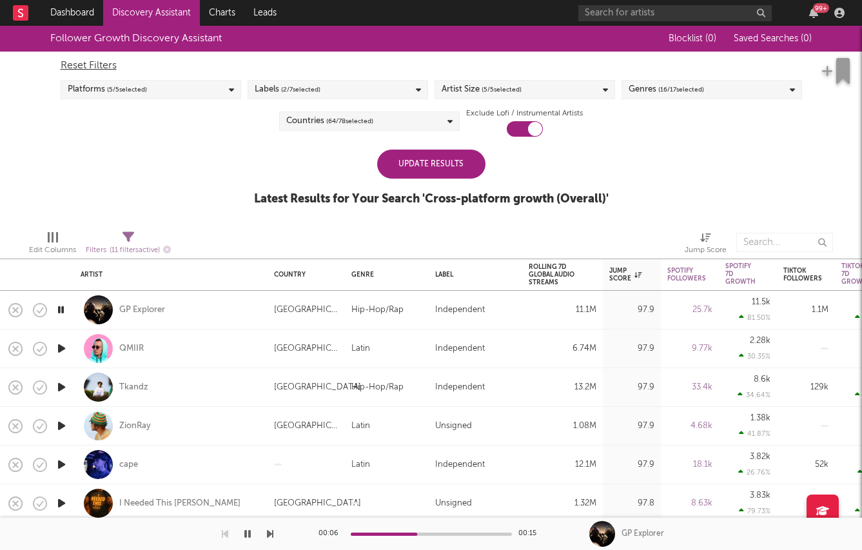
click at [419, 152] on div "Update Results" at bounding box center [431, 164] width 108 height 29
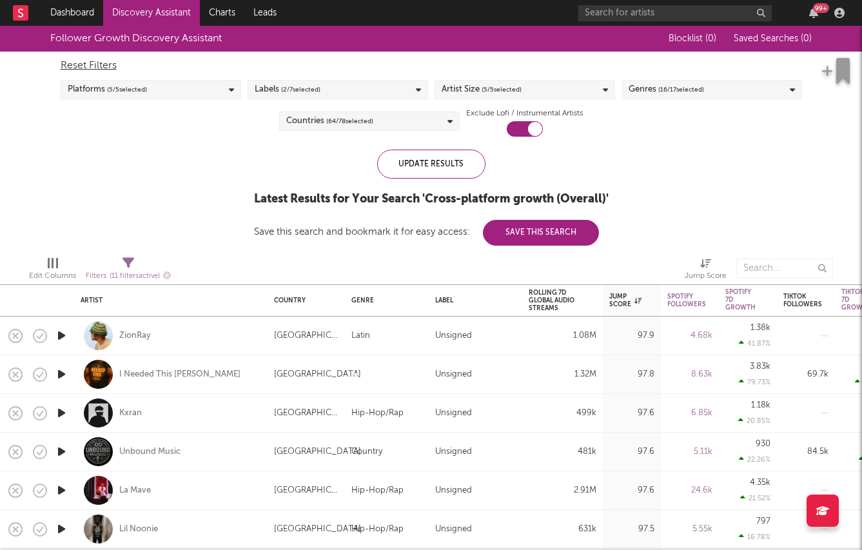
click at [63, 454] on icon "button" at bounding box center [62, 452] width 14 height 16
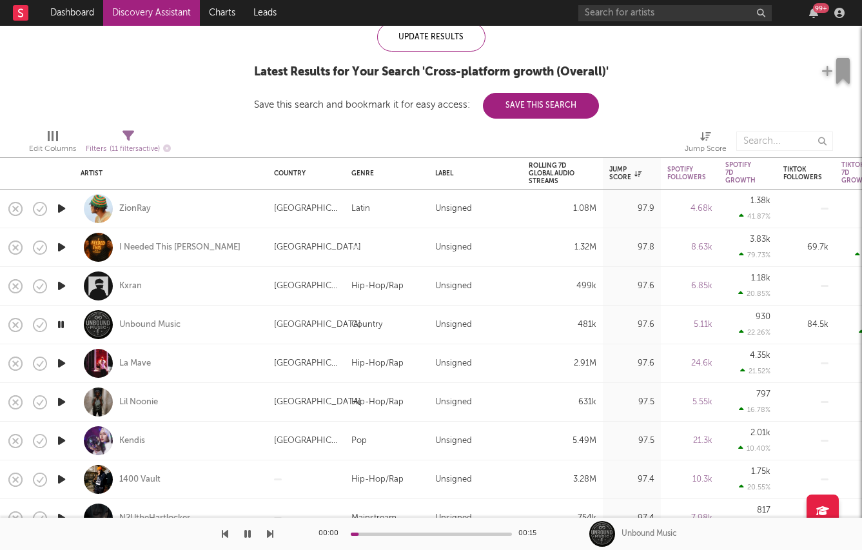
click at [57, 362] on icon "button" at bounding box center [62, 363] width 14 height 16
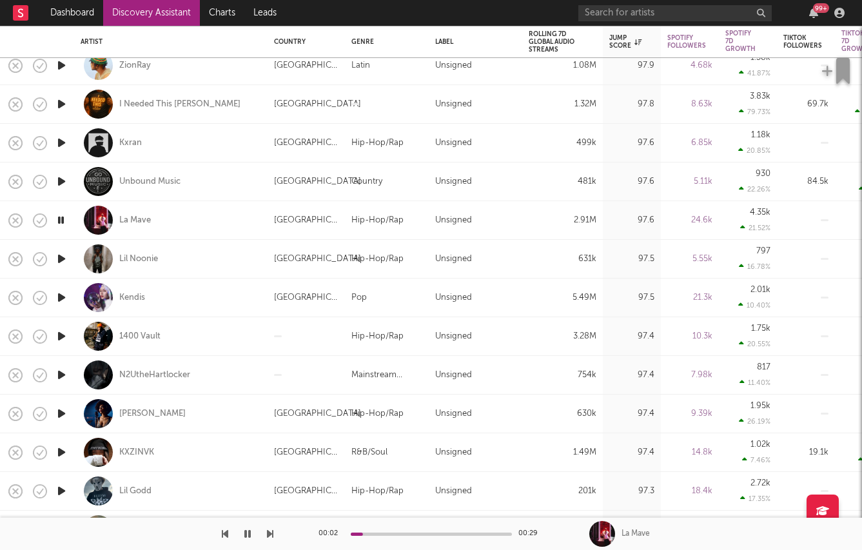
click at [61, 414] on icon "button" at bounding box center [62, 414] width 14 height 16
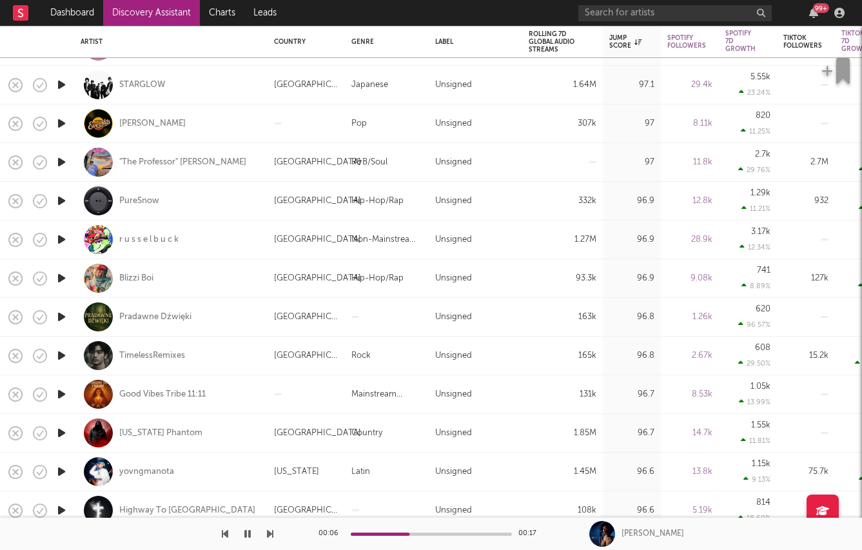
click at [63, 472] on icon "button" at bounding box center [62, 472] width 14 height 16
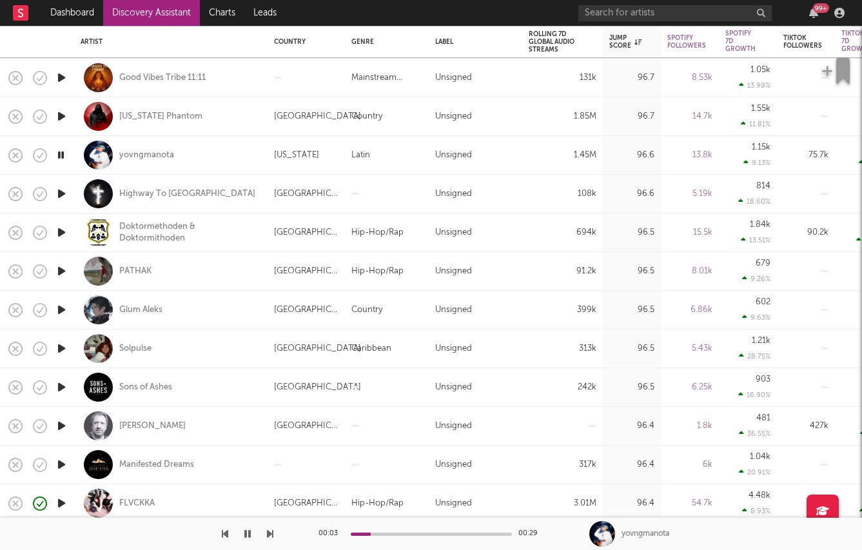
click at [59, 427] on icon "button" at bounding box center [62, 426] width 14 height 16
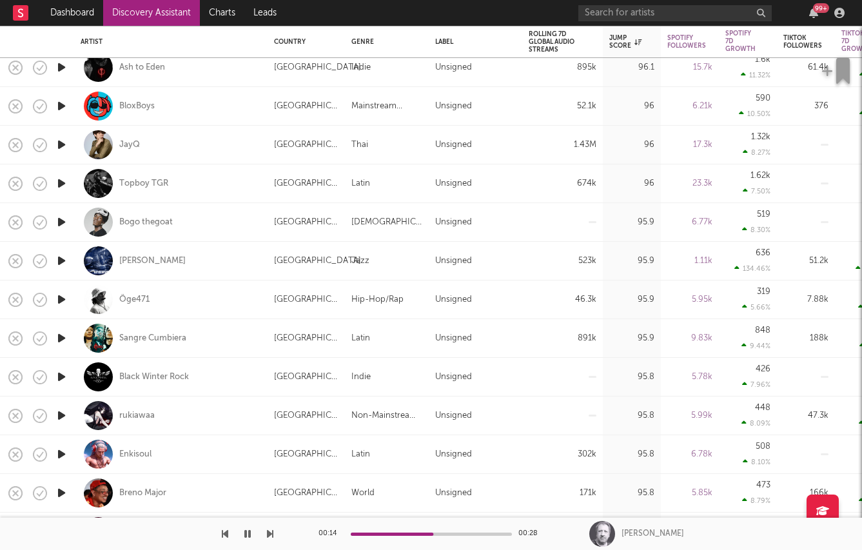
click at [63, 413] on icon "button" at bounding box center [62, 416] width 14 height 16
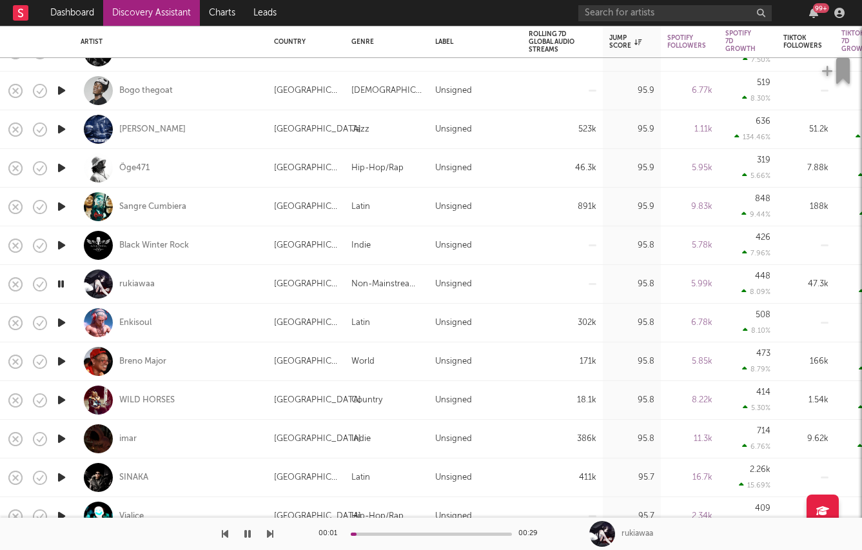
click at [59, 391] on div at bounding box center [61, 400] width 26 height 39
select select "1w"
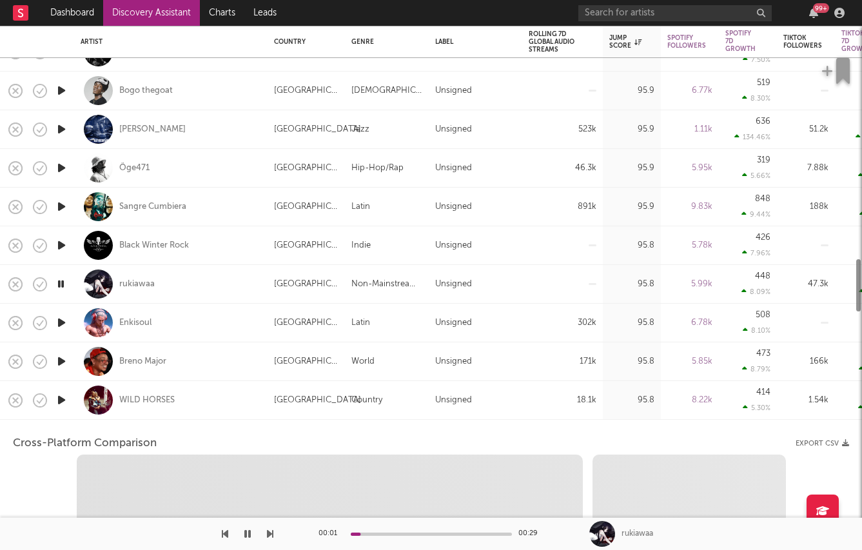
click at [57, 397] on icon "button" at bounding box center [62, 400] width 14 height 16
select select "6m"
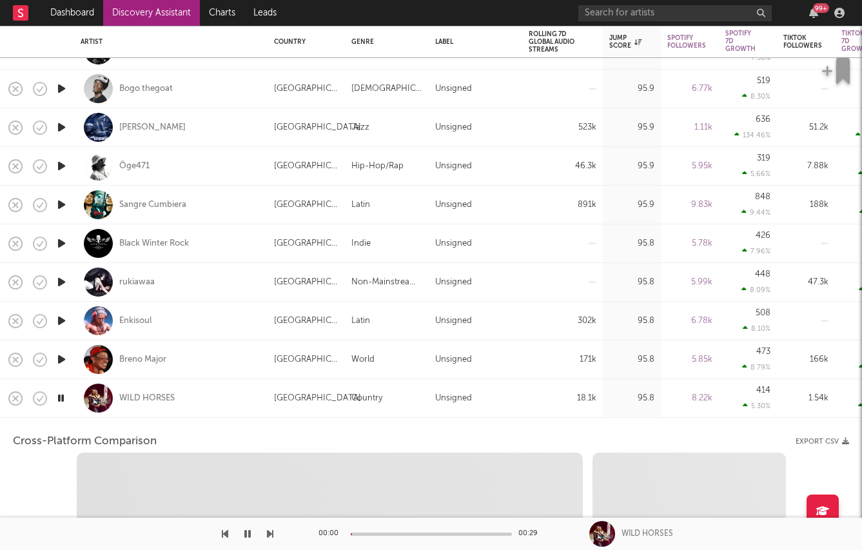
select select "1m"
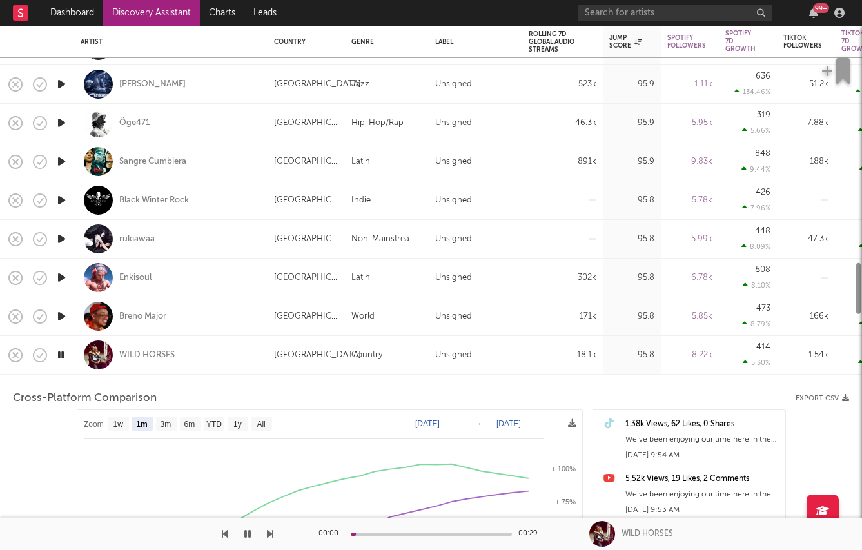
click at [217, 368] on div "WILD HORSES" at bounding box center [171, 355] width 181 height 38
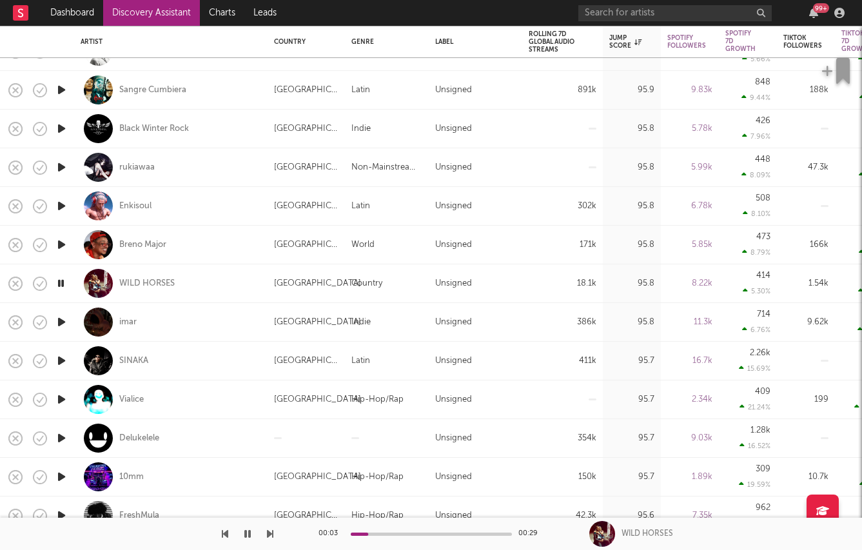
click at [59, 321] on icon "button" at bounding box center [62, 322] width 14 height 16
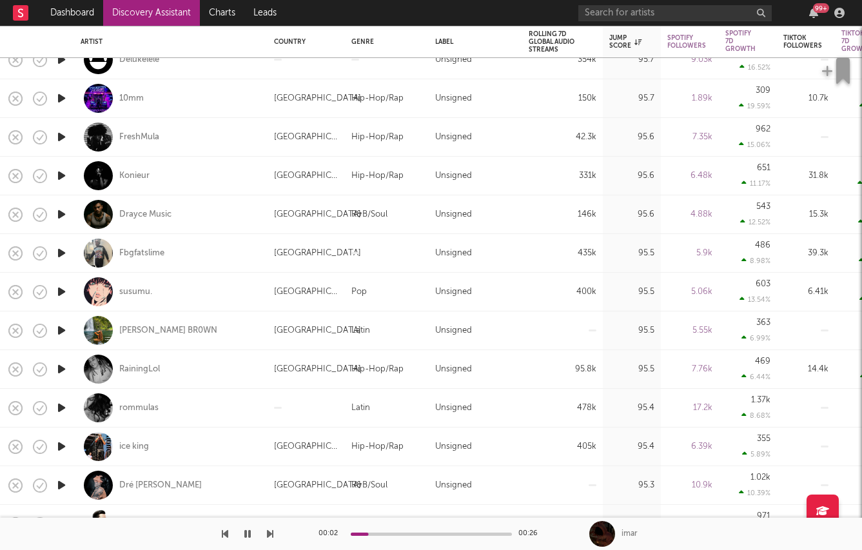
click at [61, 329] on icon "button" at bounding box center [62, 331] width 14 height 16
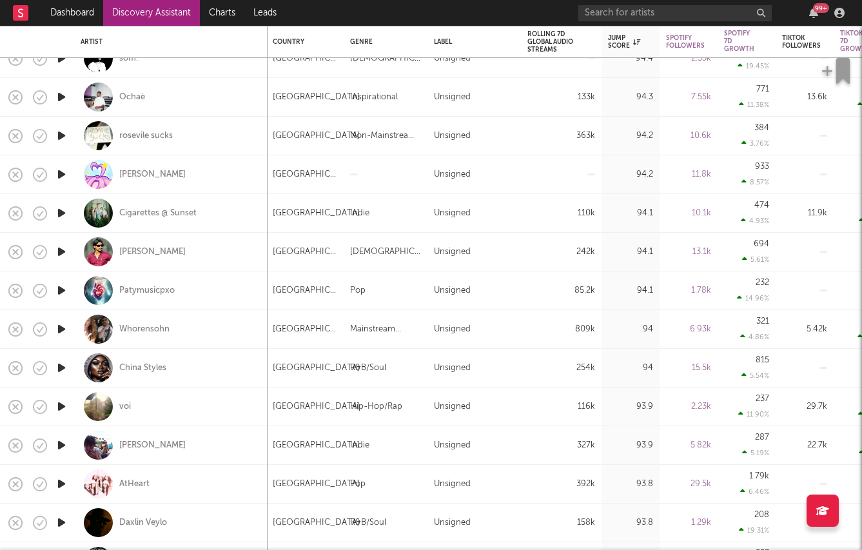
click at [55, 403] on icon "button" at bounding box center [62, 407] width 14 height 16
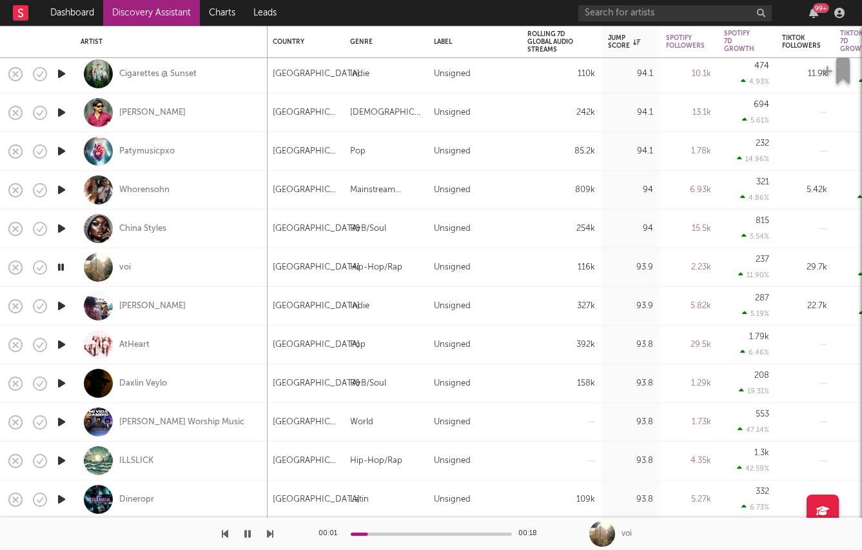
click at [62, 345] on icon "button" at bounding box center [62, 345] width 14 height 16
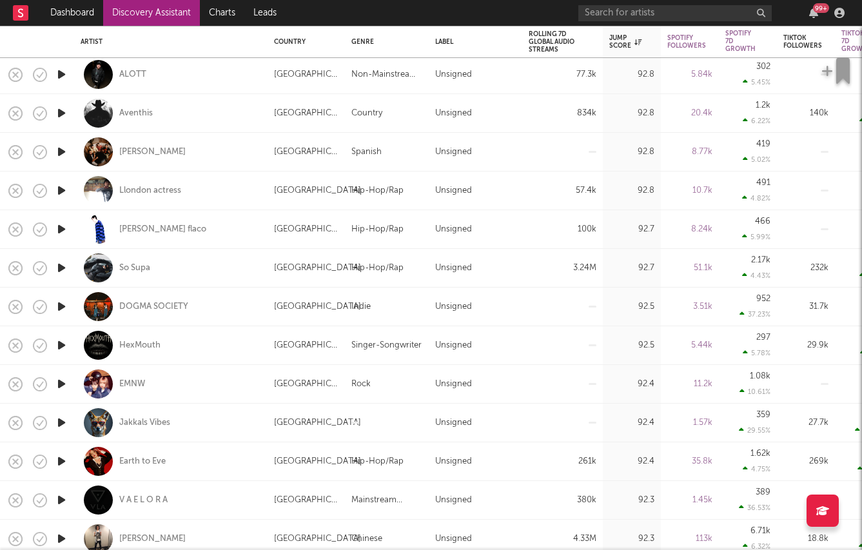
click at [63, 266] on icon "button" at bounding box center [62, 268] width 14 height 16
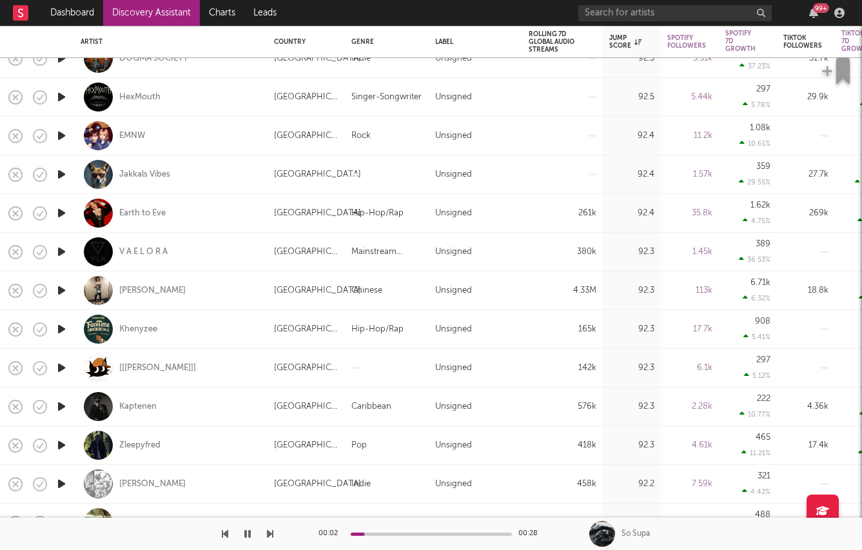
click at [55, 288] on icon "button" at bounding box center [62, 291] width 14 height 16
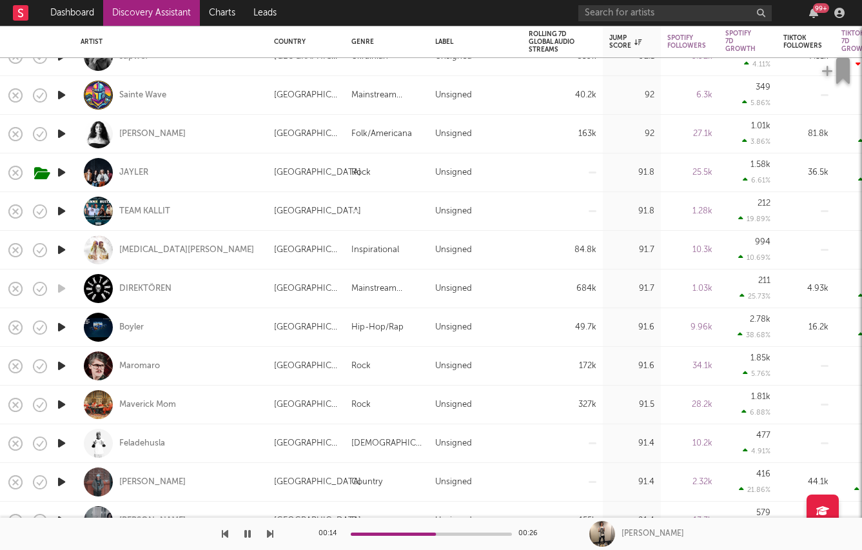
click at [61, 321] on icon "button" at bounding box center [62, 327] width 14 height 16
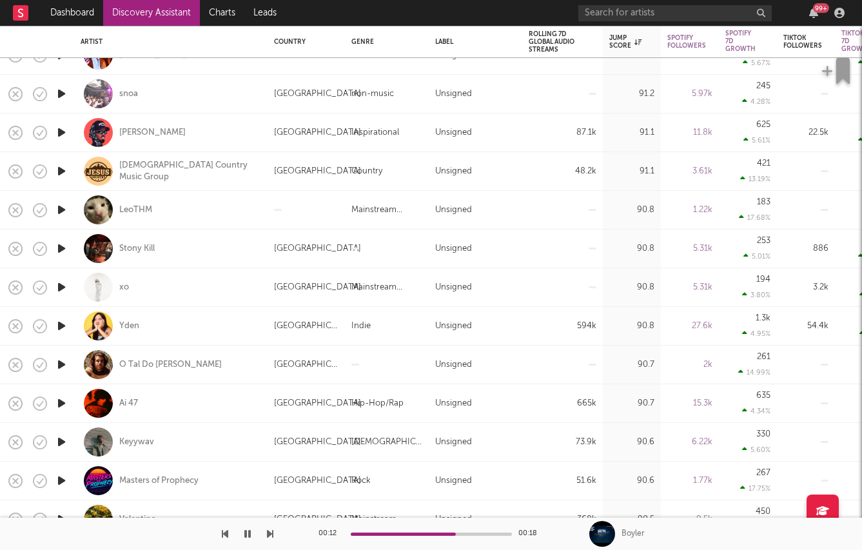
click at [61, 324] on icon "button" at bounding box center [62, 326] width 14 height 16
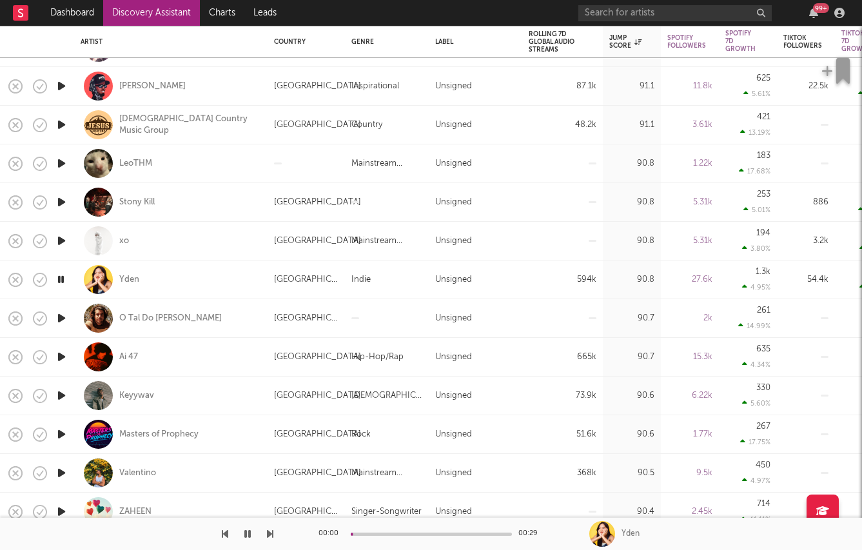
click at [58, 358] on icon "button" at bounding box center [62, 357] width 14 height 16
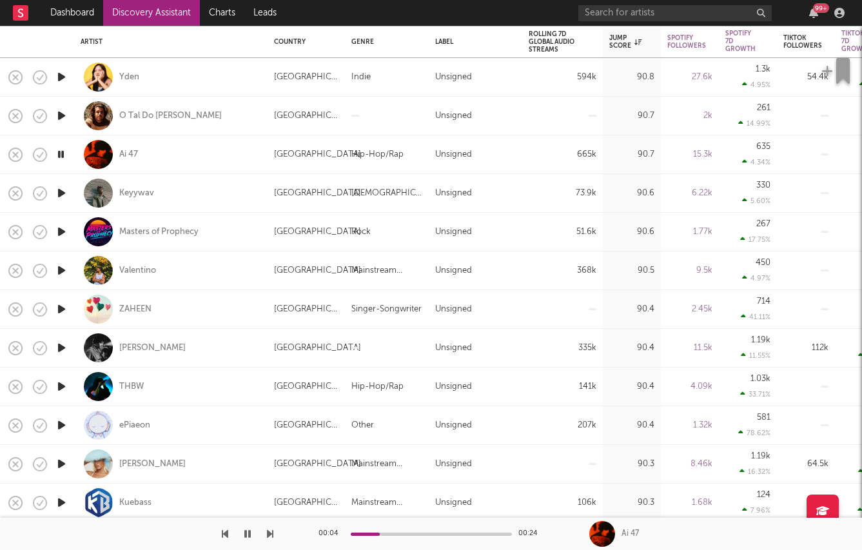
click at [60, 381] on icon "button" at bounding box center [62, 387] width 14 height 16
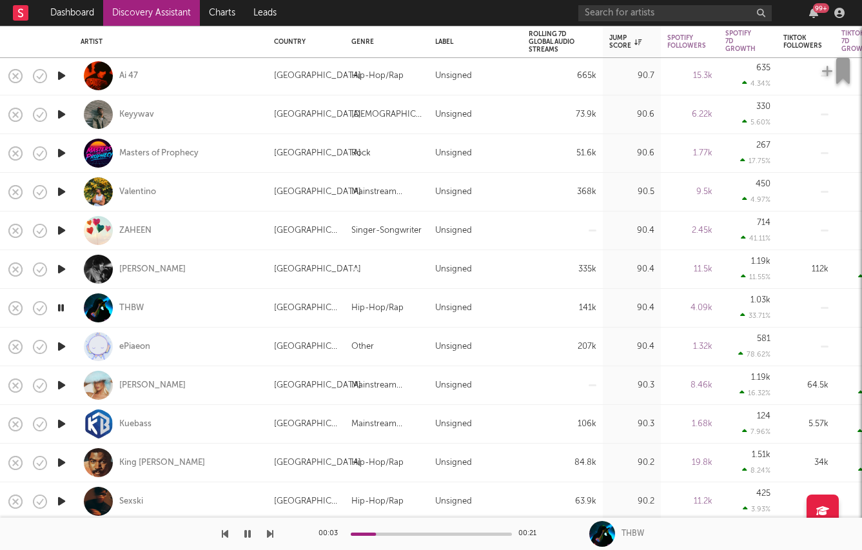
click at [59, 151] on icon "button" at bounding box center [62, 153] width 14 height 16
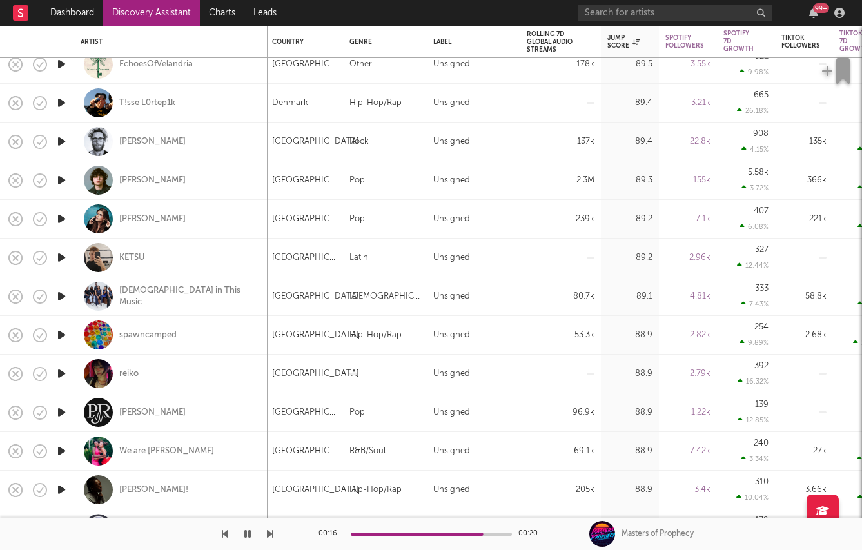
click at [59, 373] on icon "button" at bounding box center [62, 374] width 14 height 16
